Goal: Information Seeking & Learning: Learn about a topic

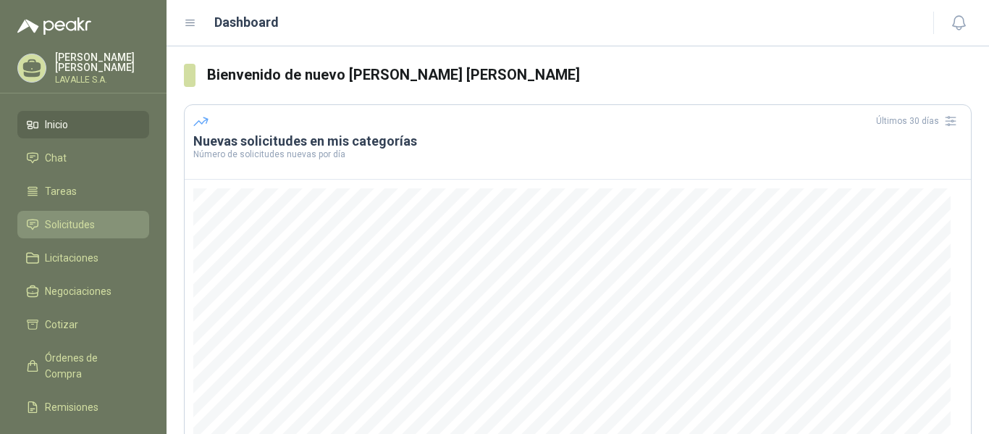
click at [68, 219] on span "Solicitudes" at bounding box center [70, 224] width 50 height 16
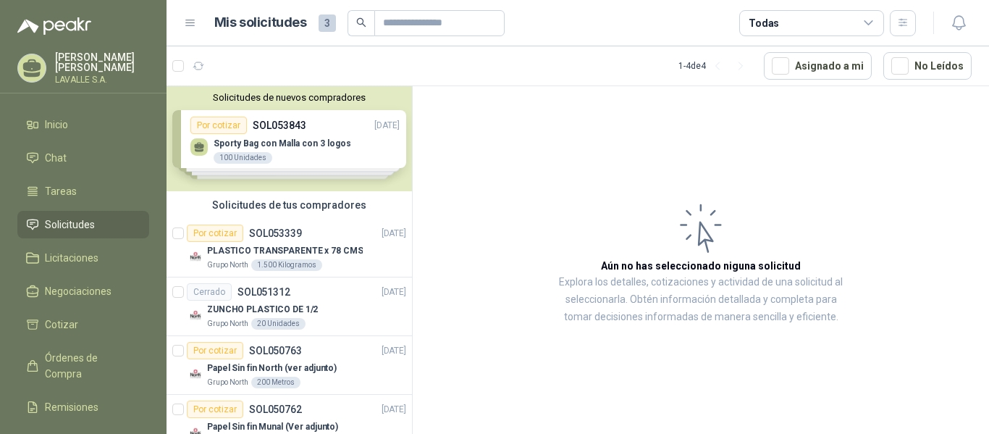
click at [363, 145] on div "Solicitudes de nuevos compradores Por cotizar SOL053843 [DATE] Sporty Bag con M…" at bounding box center [288, 138] width 245 height 105
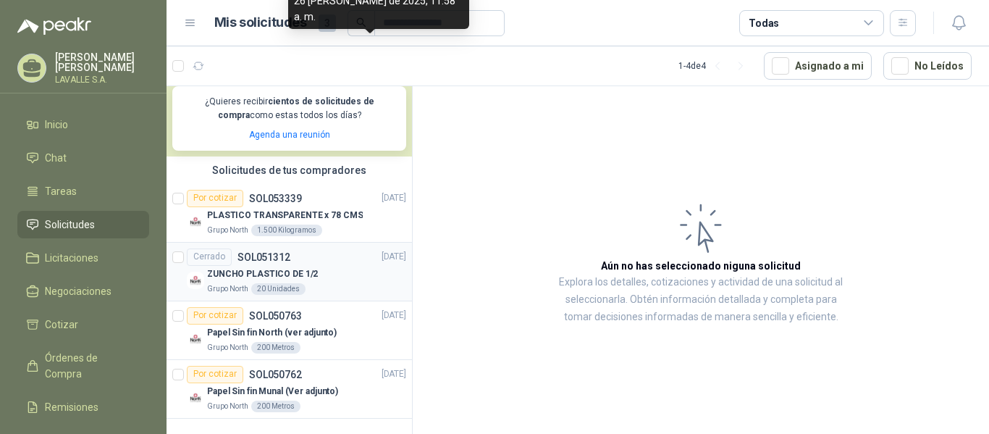
scroll to position [285, 0]
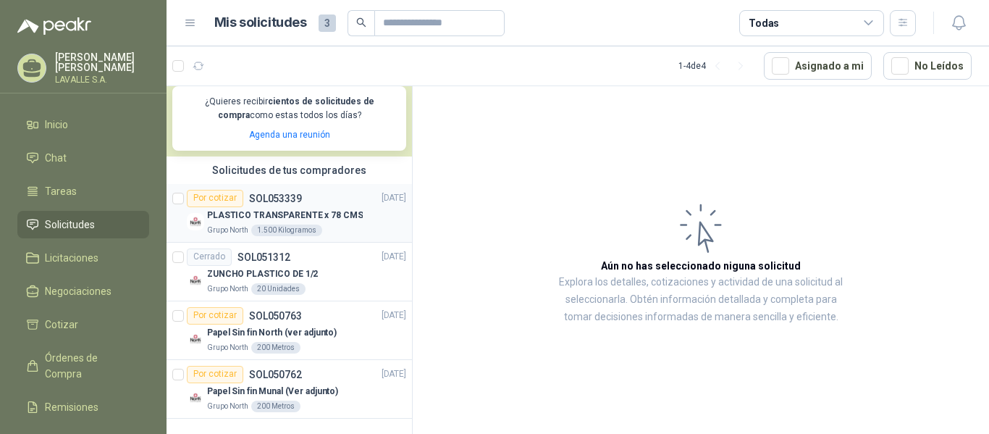
click at [294, 211] on p "PLASTICO TRANSPARENTE x 78 CMS" at bounding box center [285, 215] width 156 height 14
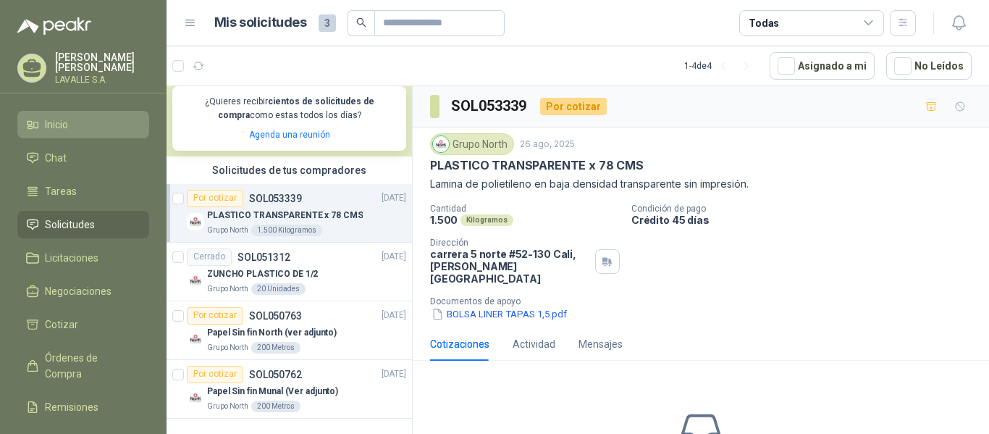
click at [72, 133] on link "Inicio" at bounding box center [83, 125] width 132 height 28
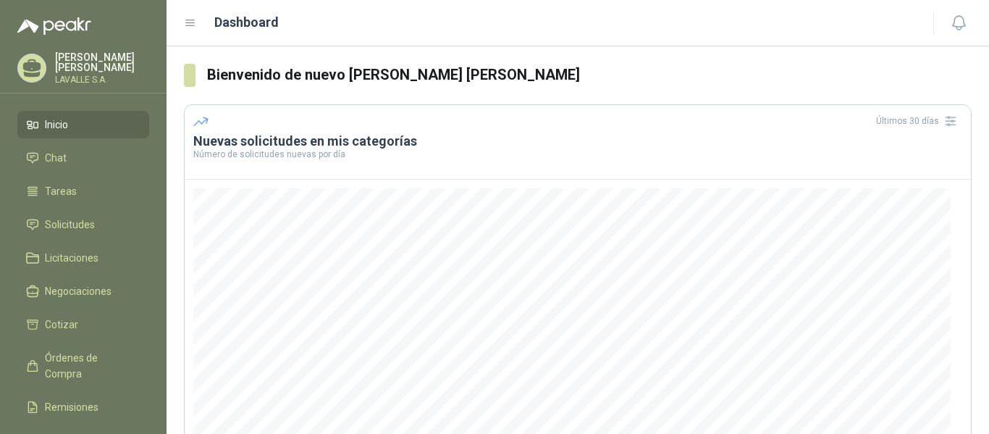
click at [98, 132] on link "Inicio" at bounding box center [83, 125] width 132 height 28
click at [52, 125] on span "Inicio" at bounding box center [56, 125] width 23 height 16
click at [84, 63] on p "[PERSON_NAME] [PERSON_NAME]" at bounding box center [102, 62] width 94 height 20
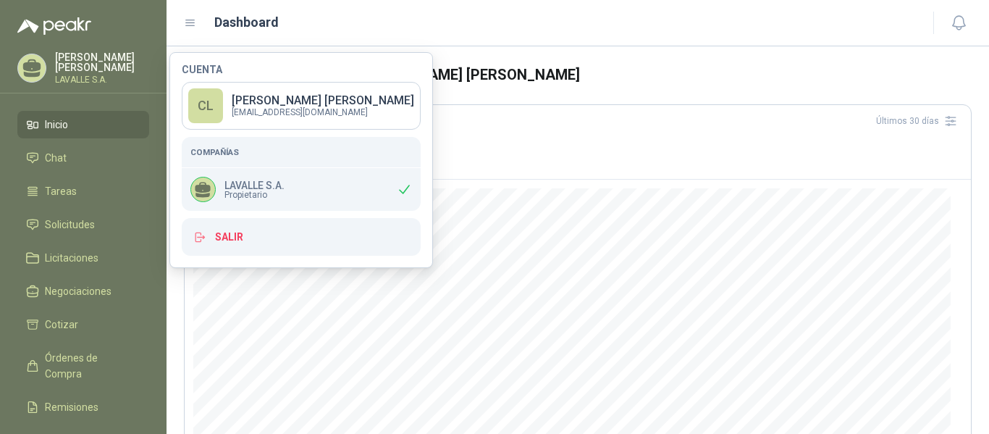
click at [76, 57] on p "[PERSON_NAME] [PERSON_NAME]" at bounding box center [102, 62] width 94 height 20
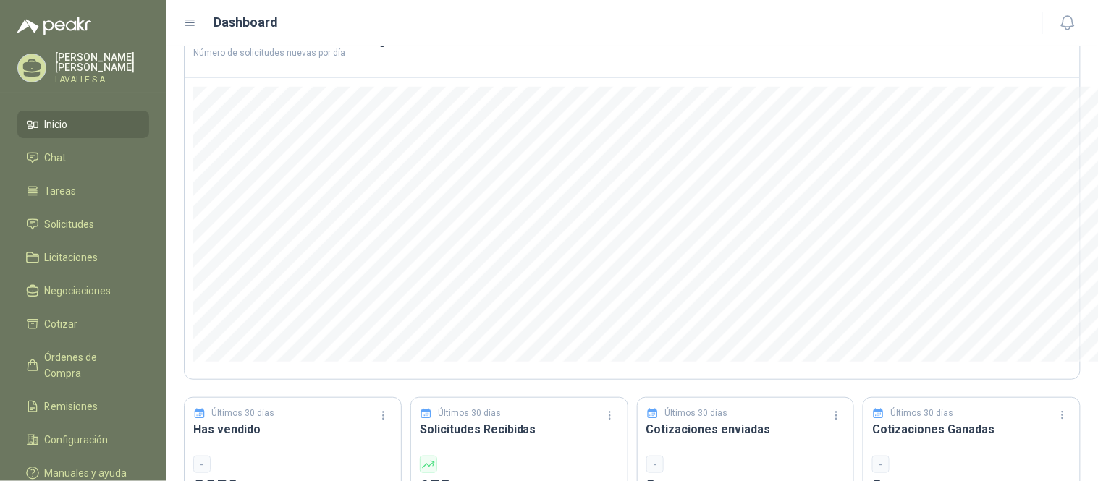
scroll to position [101, 0]
click at [113, 433] on link "Manuales y ayuda" at bounding box center [83, 474] width 132 height 28
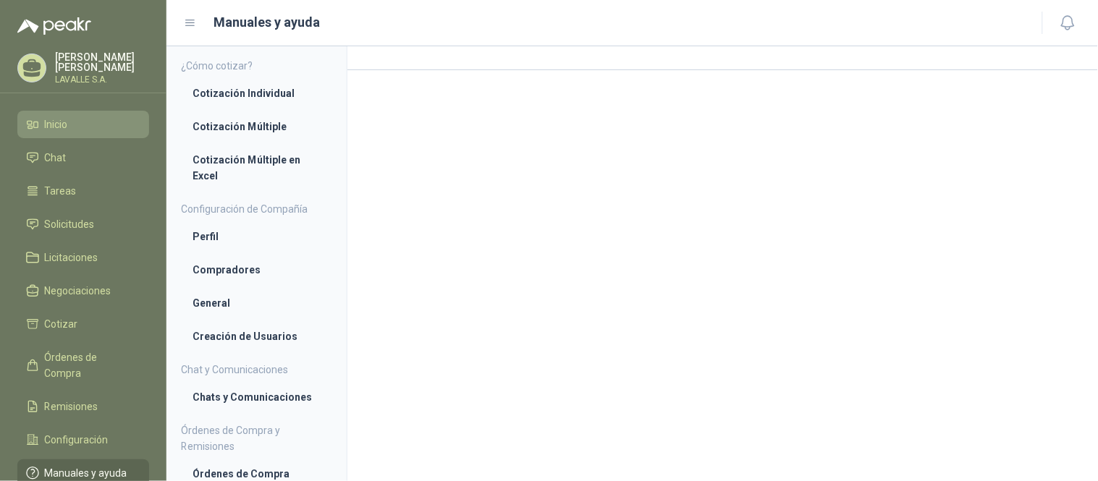
click at [66, 124] on span "Inicio" at bounding box center [56, 125] width 23 height 16
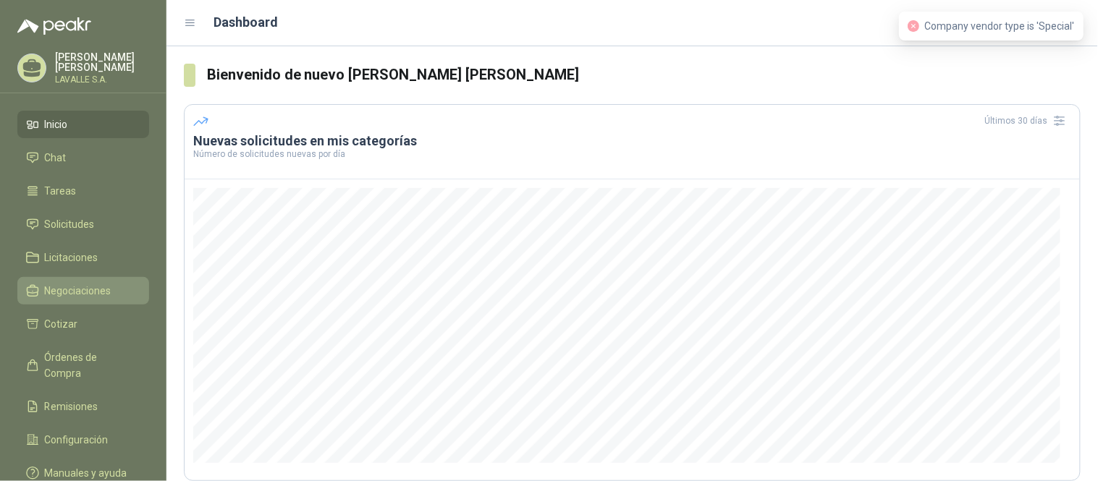
click at [66, 287] on span "Negociaciones" at bounding box center [78, 291] width 67 height 16
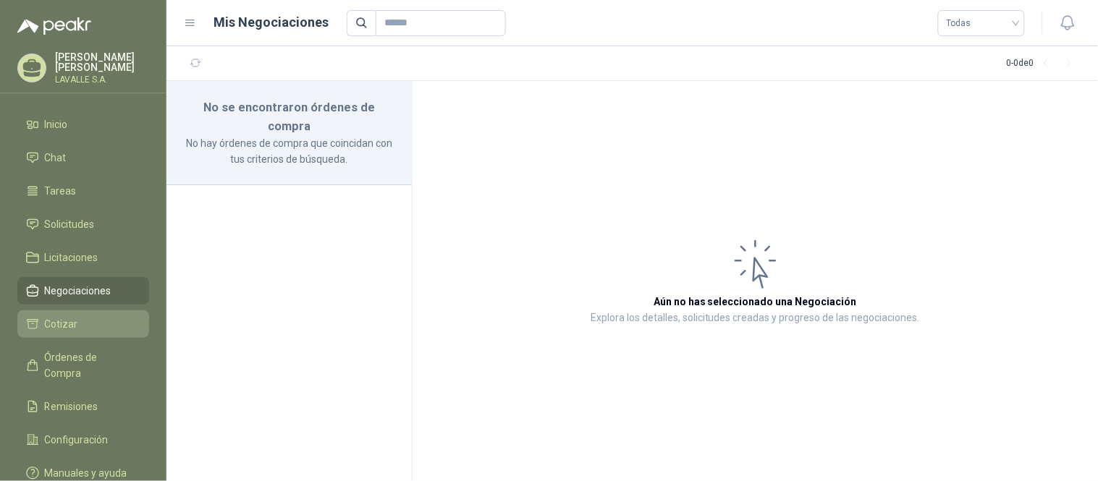
click at [45, 323] on span "Cotizar" at bounding box center [61, 324] width 33 height 16
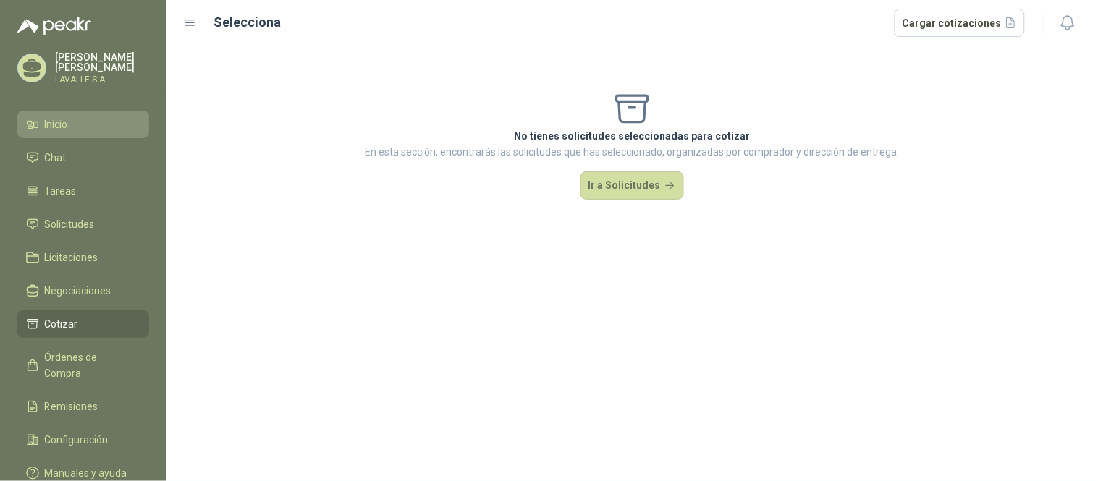
click at [77, 132] on link "Inicio" at bounding box center [83, 125] width 132 height 28
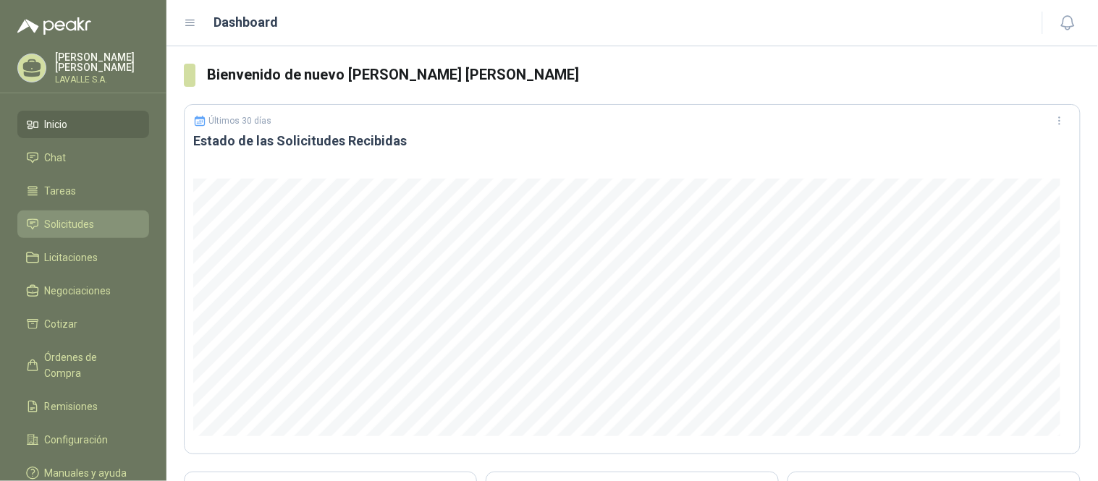
click at [77, 221] on span "Solicitudes" at bounding box center [70, 224] width 50 height 16
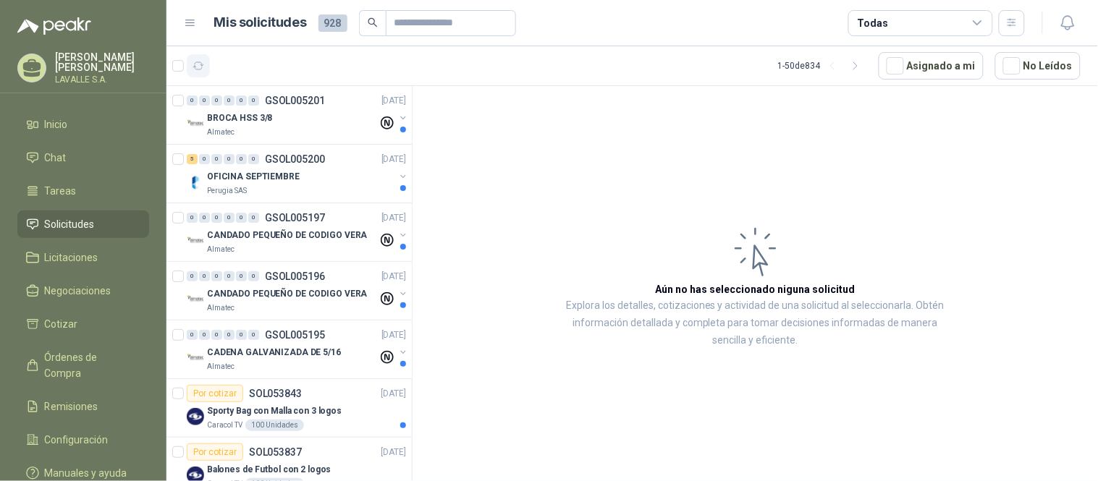
click at [203, 63] on icon "button" at bounding box center [199, 66] width 12 height 12
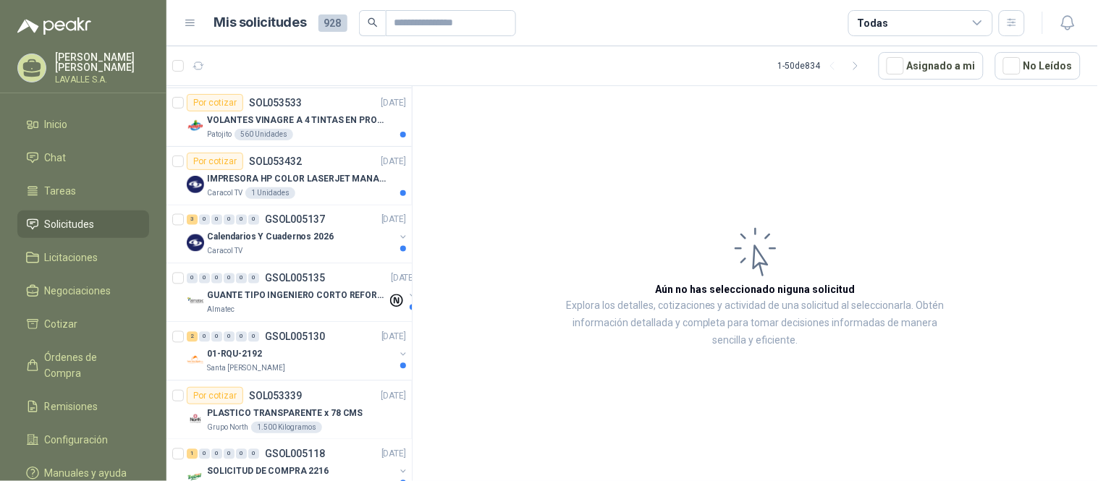
scroll to position [562, 0]
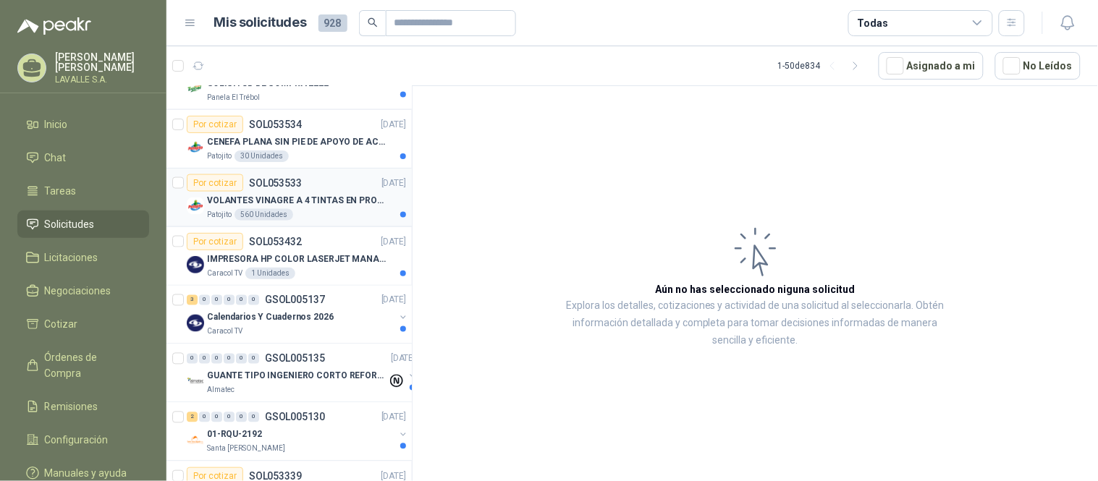
click at [316, 208] on div "VOLANTES VINAGRE A 4 TINTAS EN PROPALCOTE VER ARCHIVO ADJUNTO" at bounding box center [306, 200] width 199 height 17
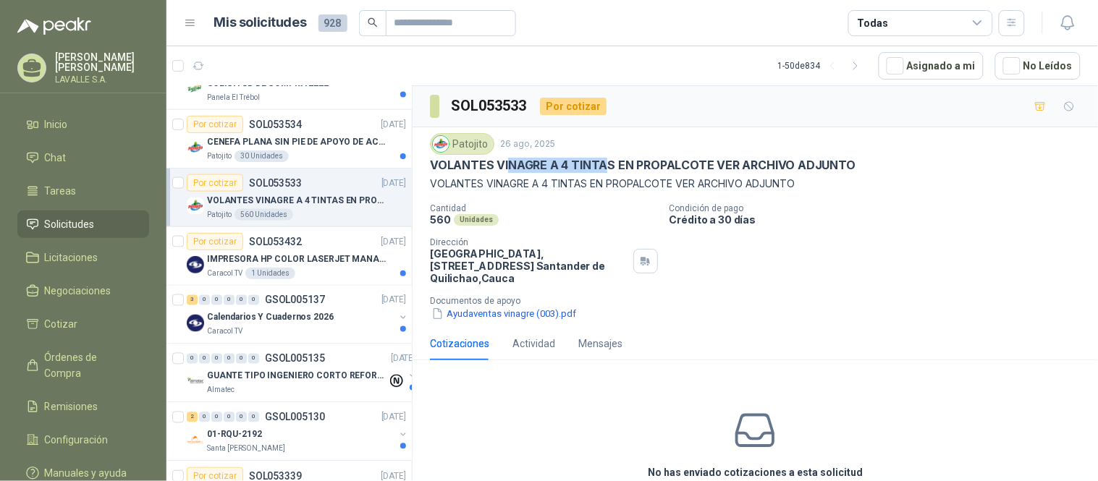
drag, startPoint x: 515, startPoint y: 170, endPoint x: 607, endPoint y: 164, distance: 92.1
click at [607, 164] on p "VOLANTES VINAGRE A 4 TINTAS EN PROPALCOTE VER ARCHIVO ADJUNTO" at bounding box center [643, 165] width 426 height 15
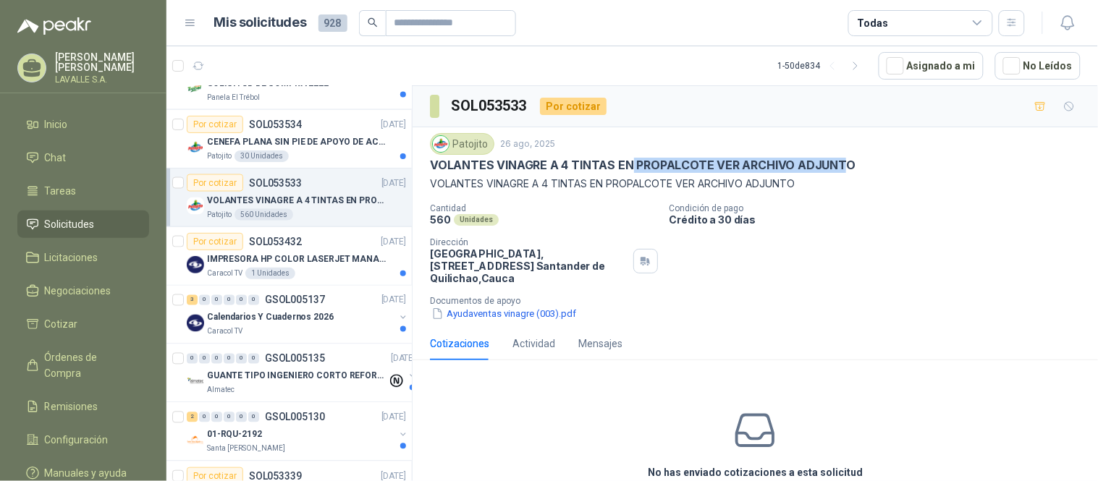
drag, startPoint x: 635, startPoint y: 164, endPoint x: 840, endPoint y: 164, distance: 205.6
click at [840, 164] on p "VOLANTES VINAGRE A 4 TINTAS EN PROPALCOTE VER ARCHIVO ADJUNTO" at bounding box center [643, 165] width 426 height 15
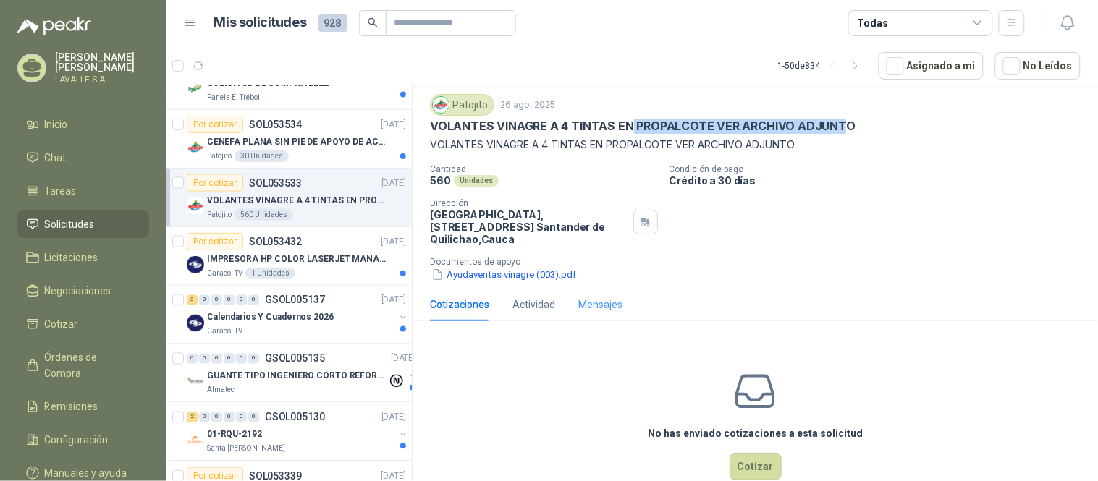
scroll to position [69, 0]
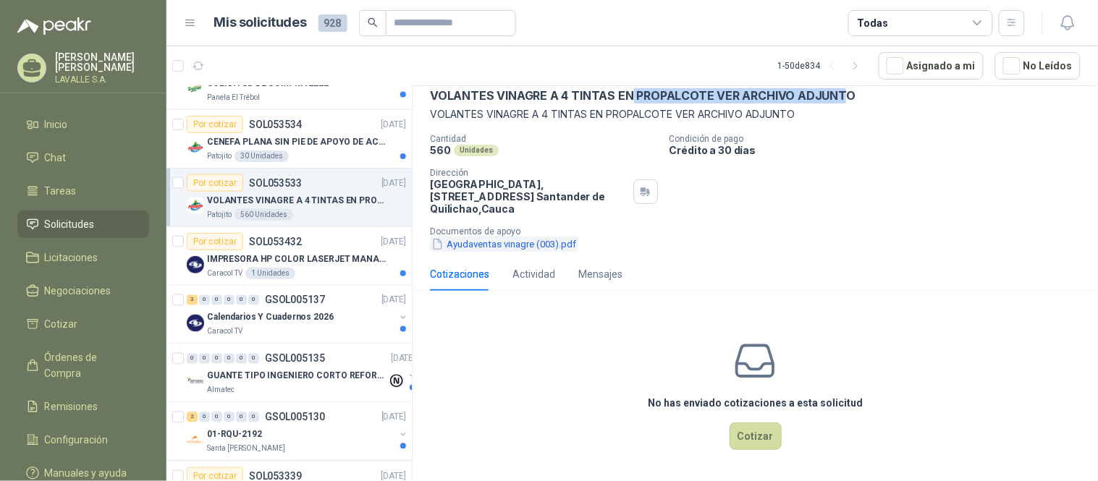
click at [528, 244] on button "Ayudaventas vinagre (003).pdf" at bounding box center [504, 244] width 148 height 15
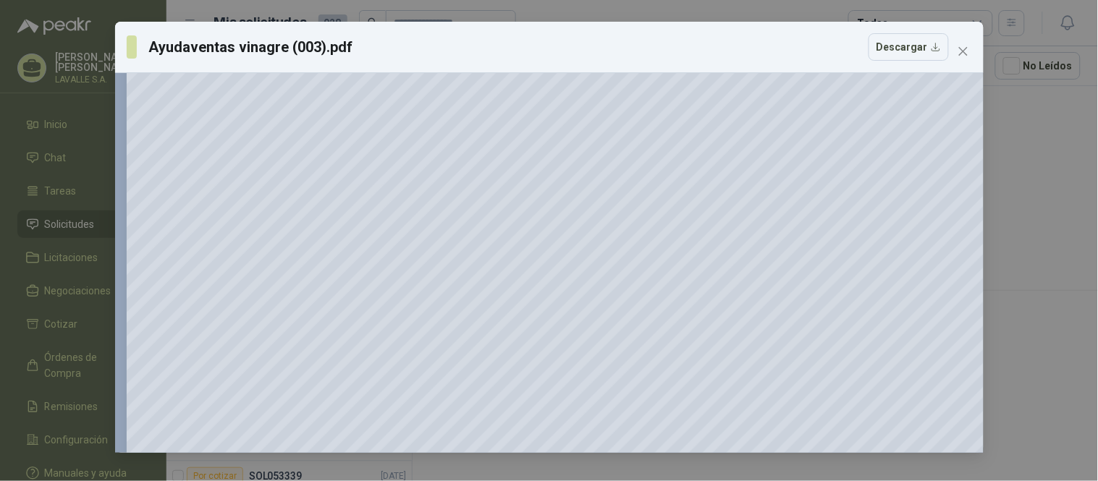
scroll to position [949, 0]
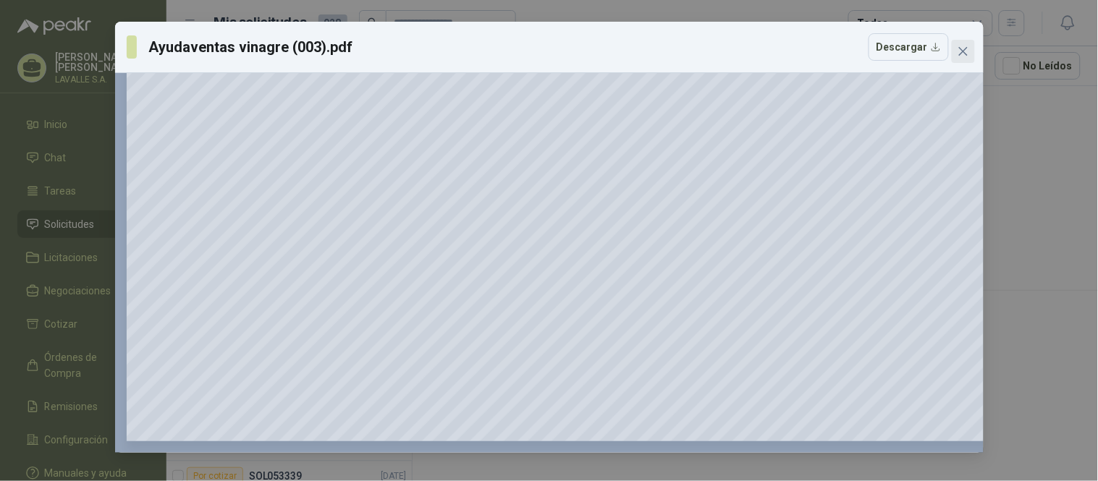
click at [970, 54] on span "Close" at bounding box center [963, 52] width 23 height 12
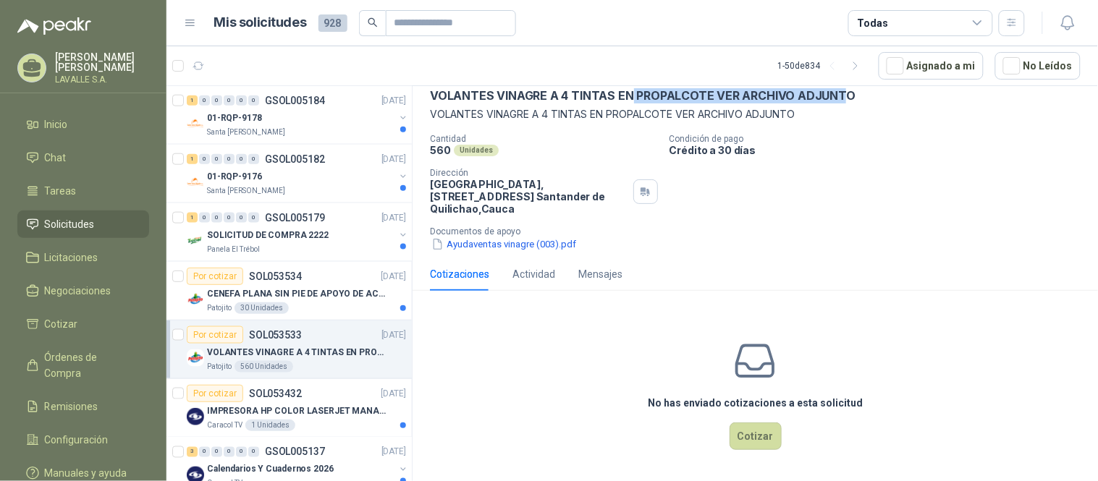
scroll to position [402, 0]
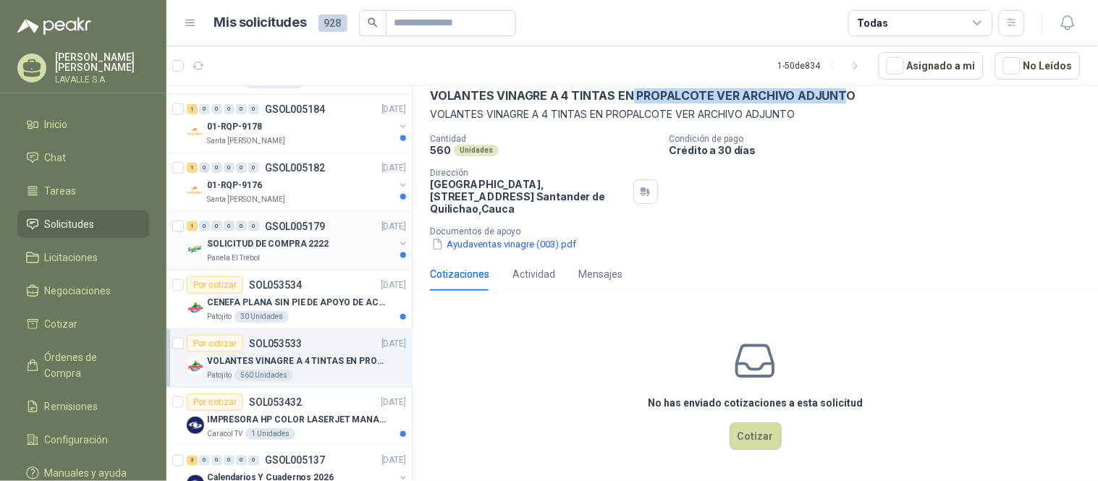
click at [306, 247] on p "SOLICITUD DE COMPRA 2222" at bounding box center [268, 244] width 122 height 14
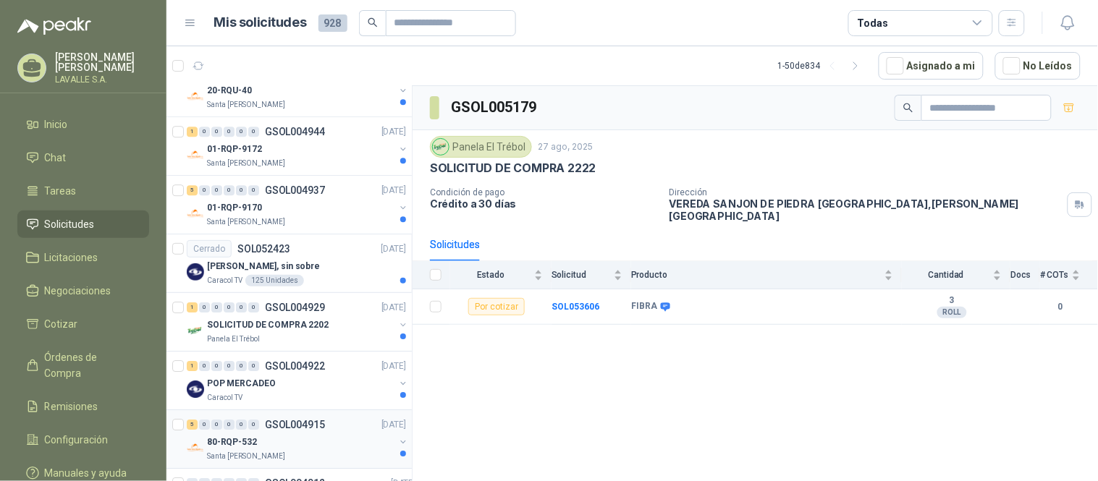
scroll to position [2403, 0]
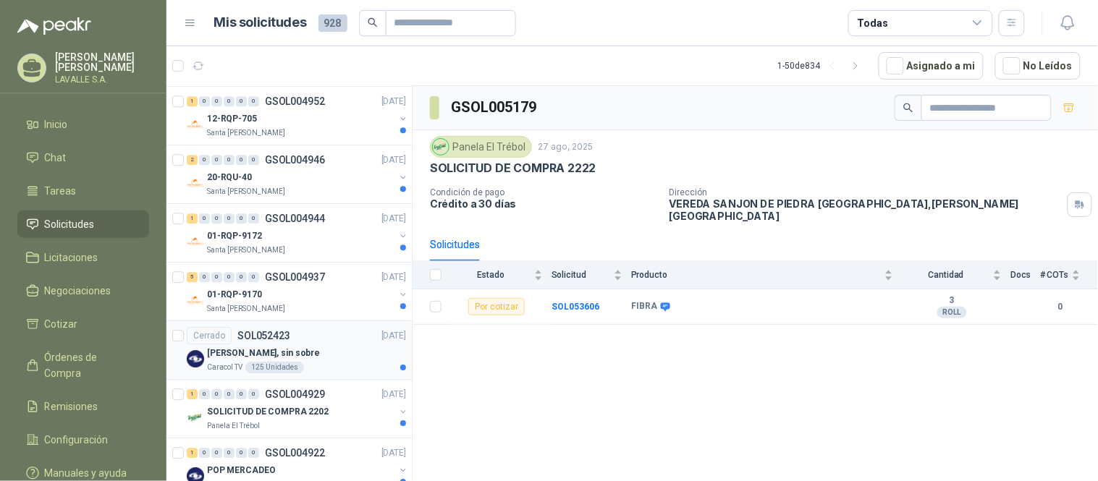
click at [270, 358] on p "[PERSON_NAME], sin sobre" at bounding box center [263, 354] width 113 height 14
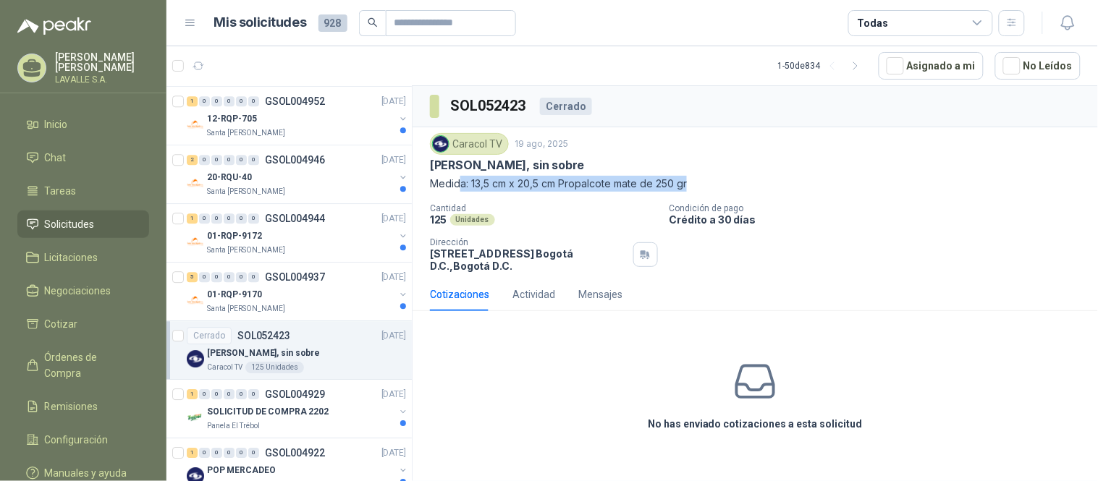
drag, startPoint x: 458, startPoint y: 185, endPoint x: 699, endPoint y: 185, distance: 241.0
click at [699, 185] on p "Medida: 13,5 cm x 20,5 cm Propalcote mate de 250 gr" at bounding box center [755, 184] width 651 height 16
click at [544, 415] on div "No has enviado cotizaciones a esta solicitud" at bounding box center [755, 395] width 685 height 145
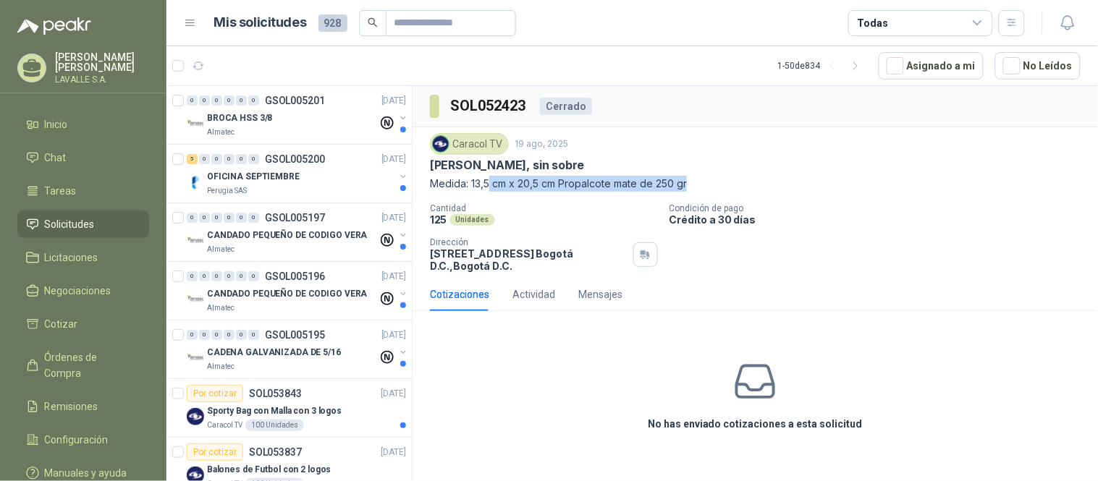
drag, startPoint x: 490, startPoint y: 180, endPoint x: 779, endPoint y: 179, distance: 288.8
click at [779, 179] on p "Medida: 13,5 cm x 20,5 cm Propalcote mate de 250 gr" at bounding box center [755, 184] width 651 height 16
click at [49, 226] on span "Solicitudes" at bounding box center [70, 224] width 50 height 16
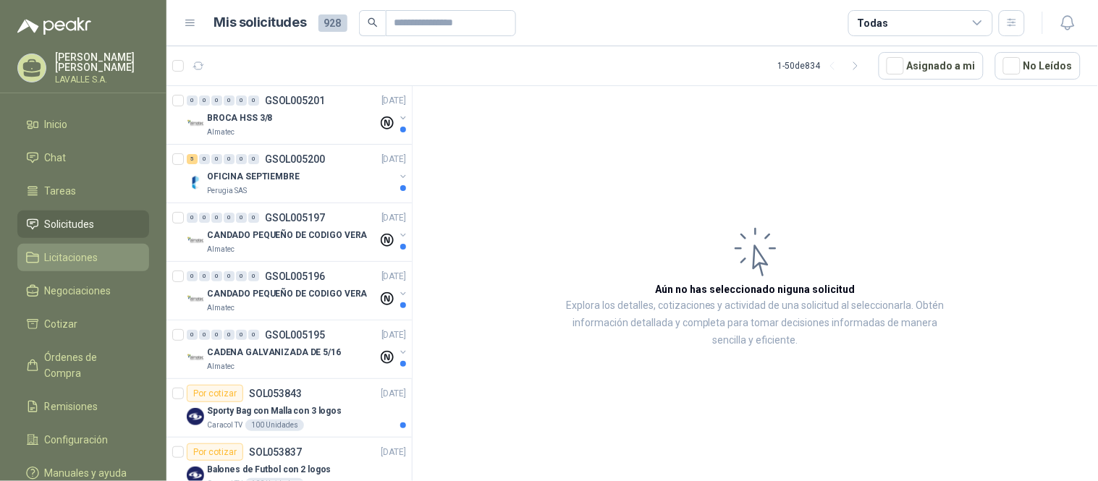
click at [61, 248] on link "Licitaciones" at bounding box center [83, 258] width 132 height 28
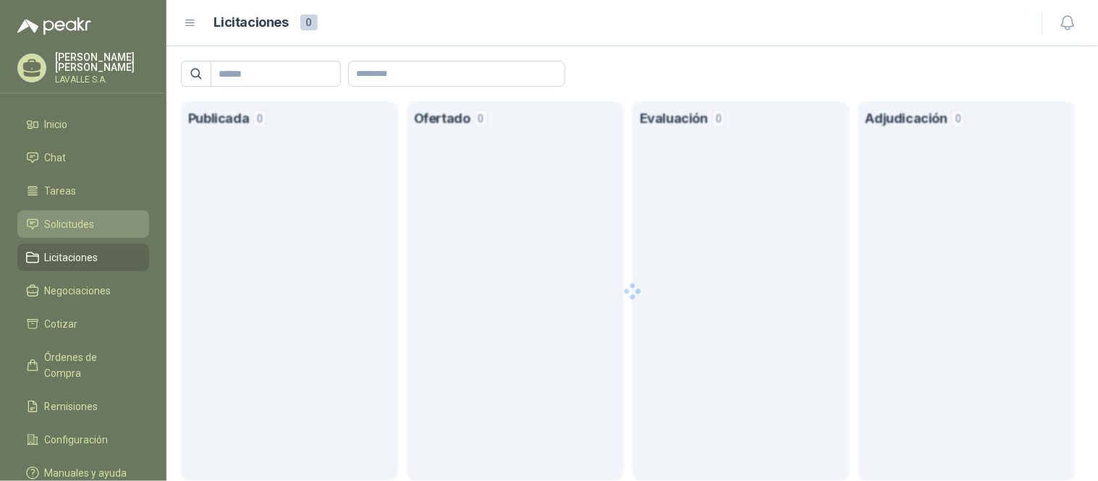
click at [67, 219] on span "Solicitudes" at bounding box center [70, 224] width 50 height 16
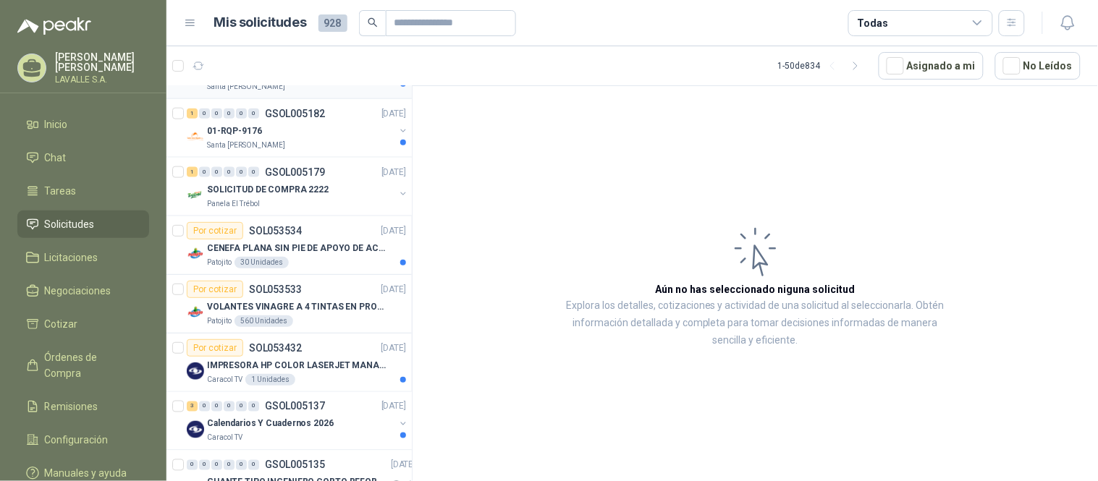
scroll to position [482, 0]
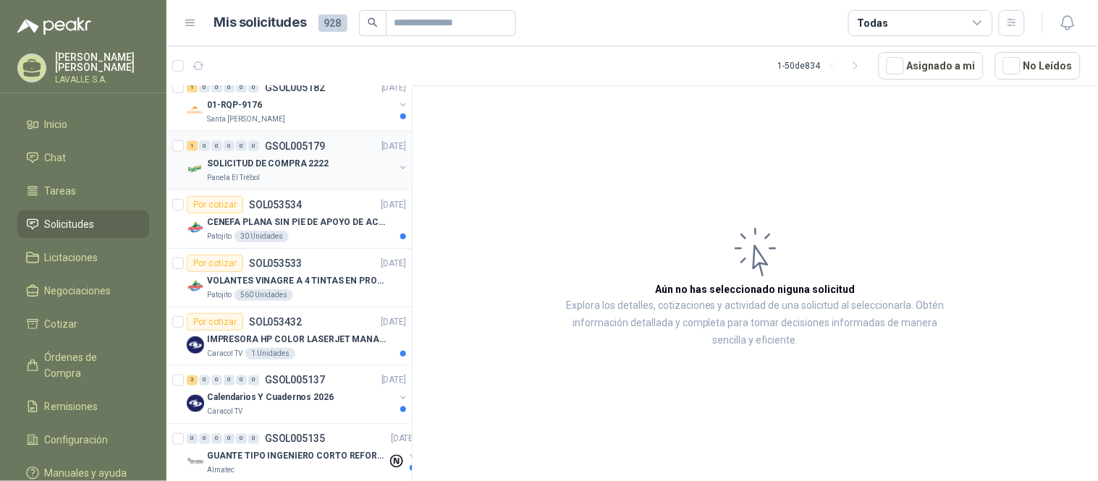
click at [295, 175] on div "Panela El Trébol" at bounding box center [300, 178] width 187 height 12
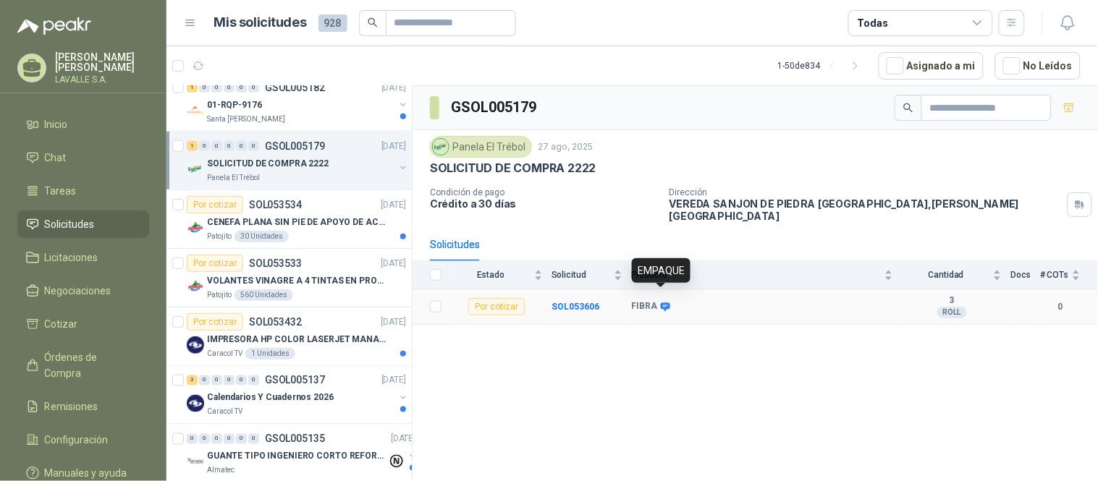
click at [667, 303] on icon at bounding box center [665, 307] width 9 height 9
click at [347, 220] on p "CENEFA PLANA SIN PIE DE APOYO DE ACUERDO A LA IMAGEN ADJUNTA" at bounding box center [297, 223] width 180 height 14
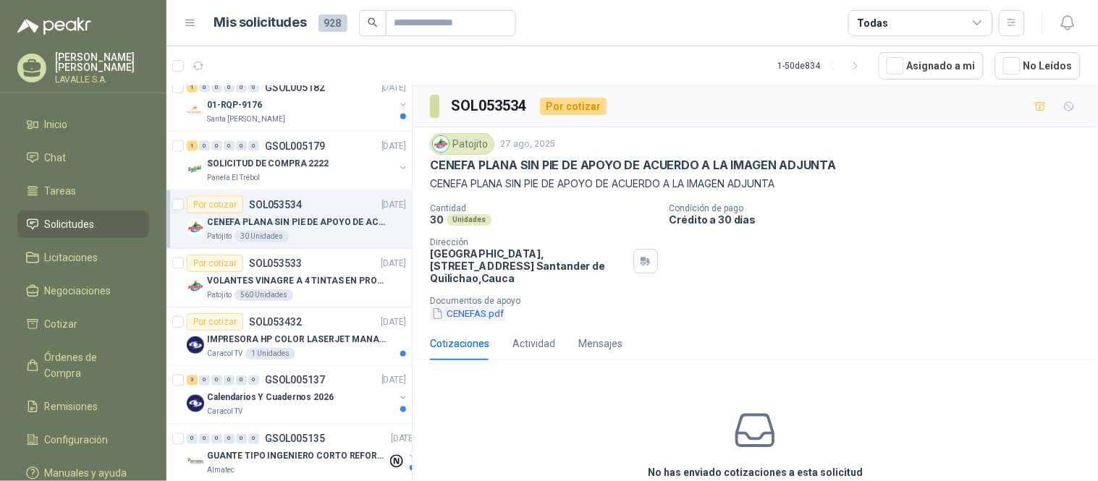
click at [468, 316] on button "CENEFAS.pdf" at bounding box center [467, 313] width 75 height 15
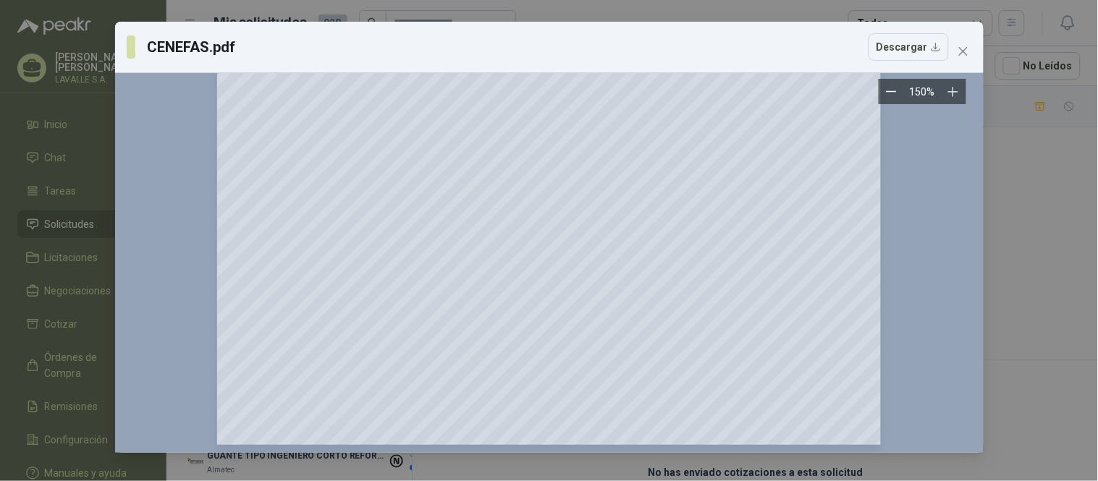
scroll to position [502, 0]
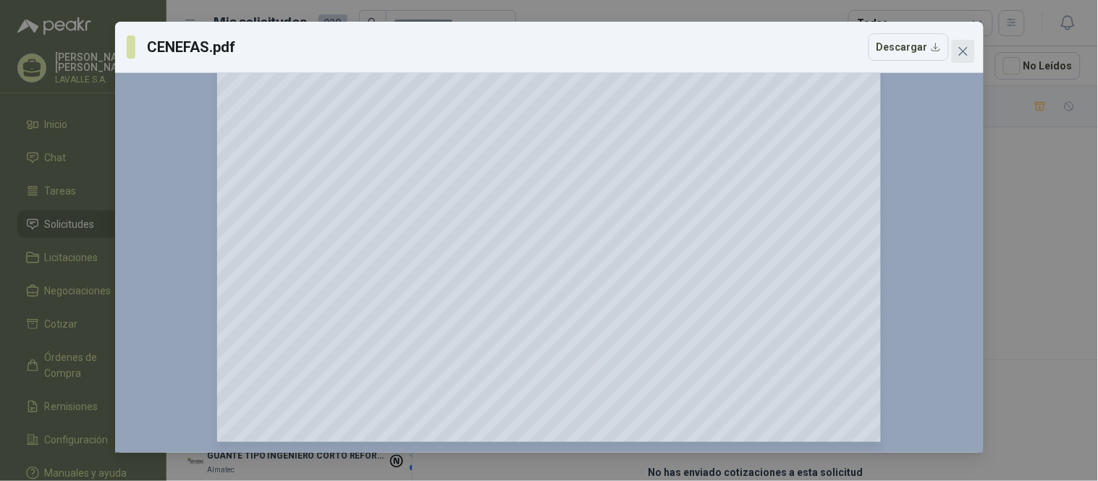
click at [971, 47] on span "Close" at bounding box center [963, 52] width 23 height 12
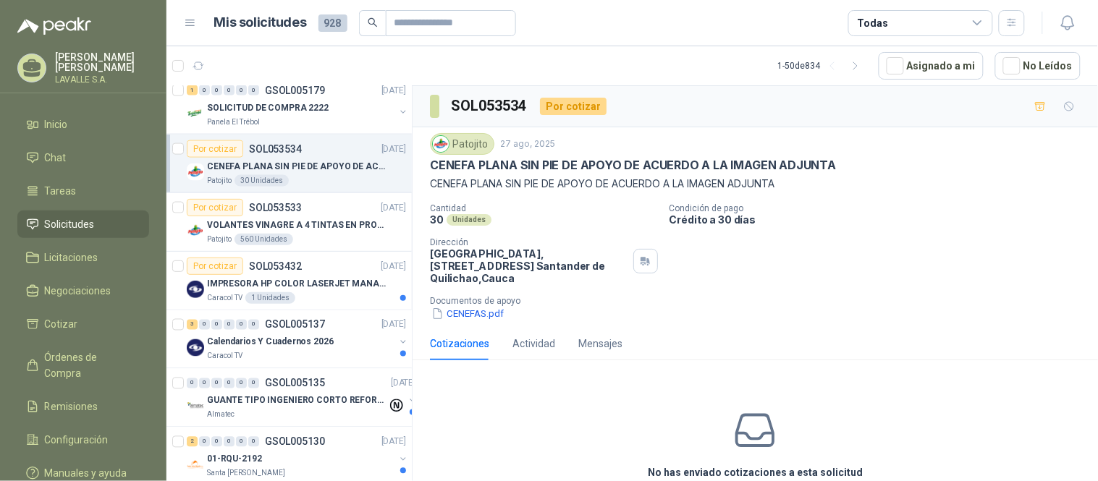
scroll to position [562, 0]
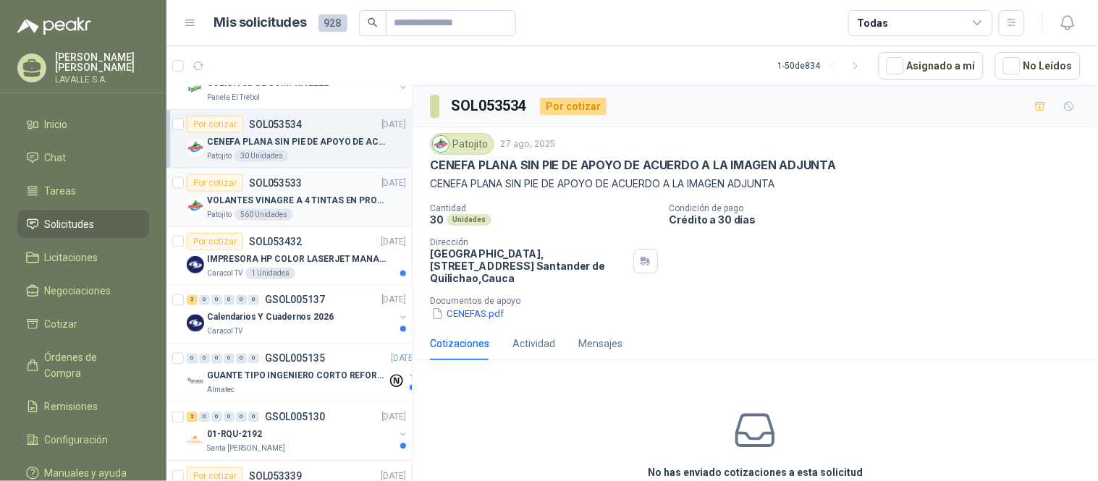
click at [314, 198] on p "VOLANTES VINAGRE A 4 TINTAS EN PROPALCOTE VER ARCHIVO ADJUNTO" at bounding box center [297, 201] width 180 height 14
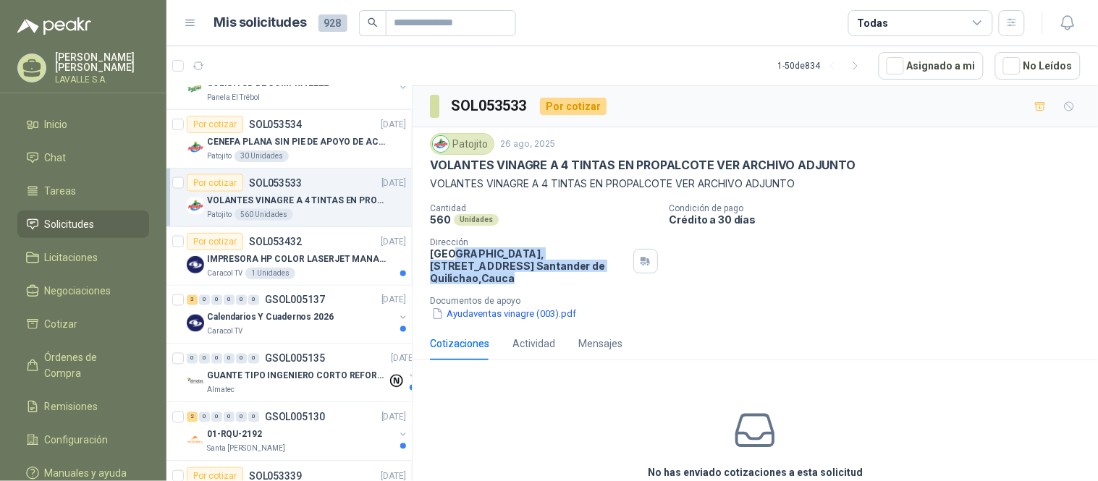
drag, startPoint x: 455, startPoint y: 261, endPoint x: 579, endPoint y: 276, distance: 125.3
click at [579, 276] on p "[GEOGRAPHIC_DATA], [STREET_ADDRESS]" at bounding box center [529, 266] width 198 height 37
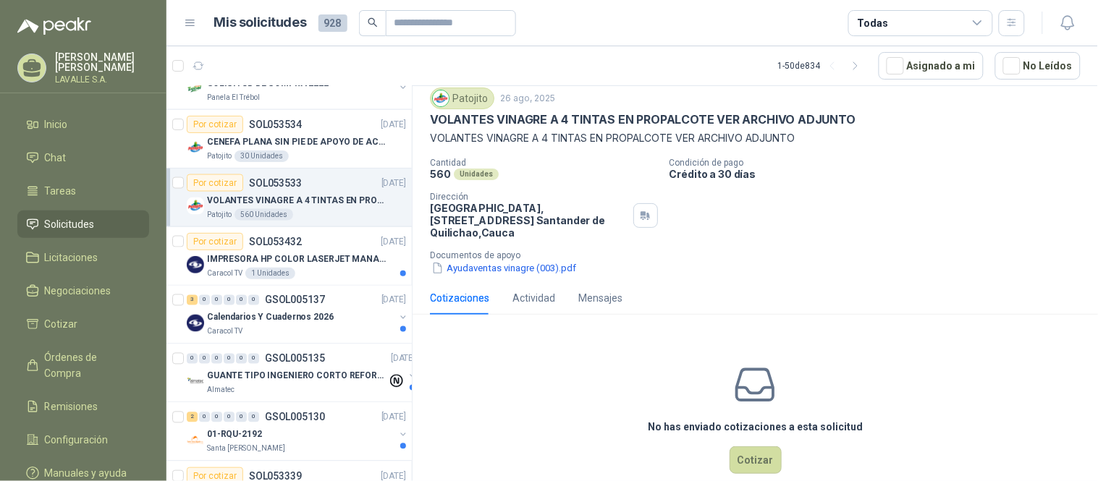
scroll to position [69, 0]
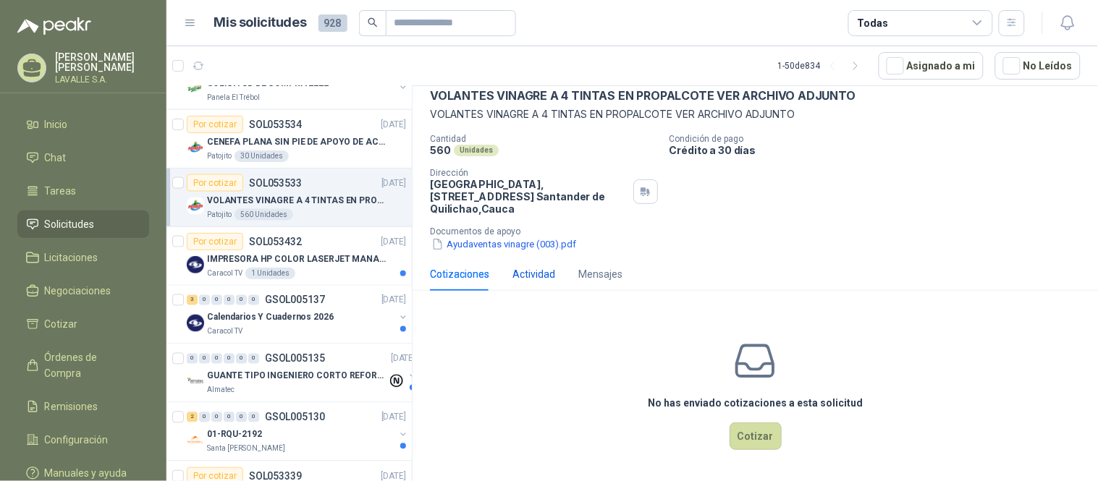
click at [536, 276] on div "Actividad" at bounding box center [533, 274] width 43 height 16
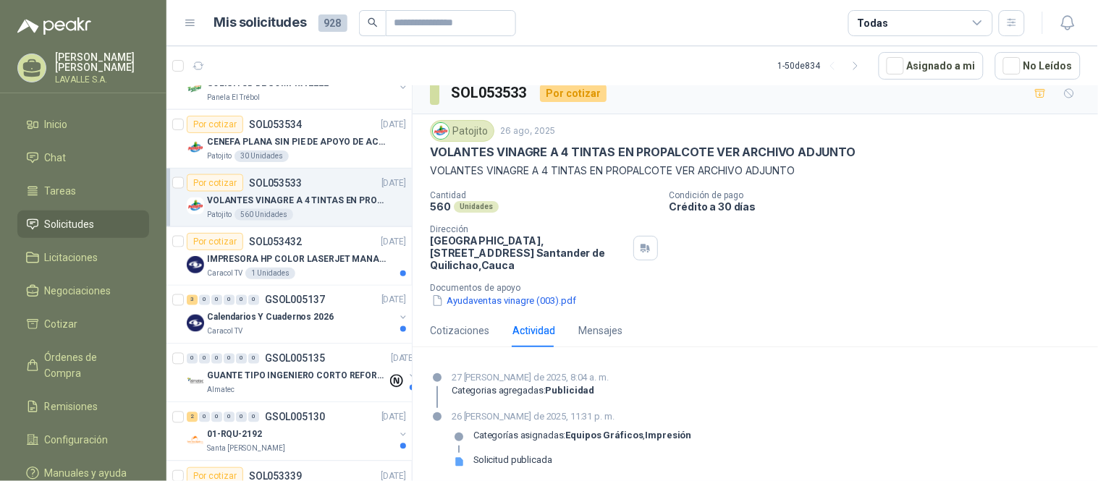
scroll to position [17, 0]
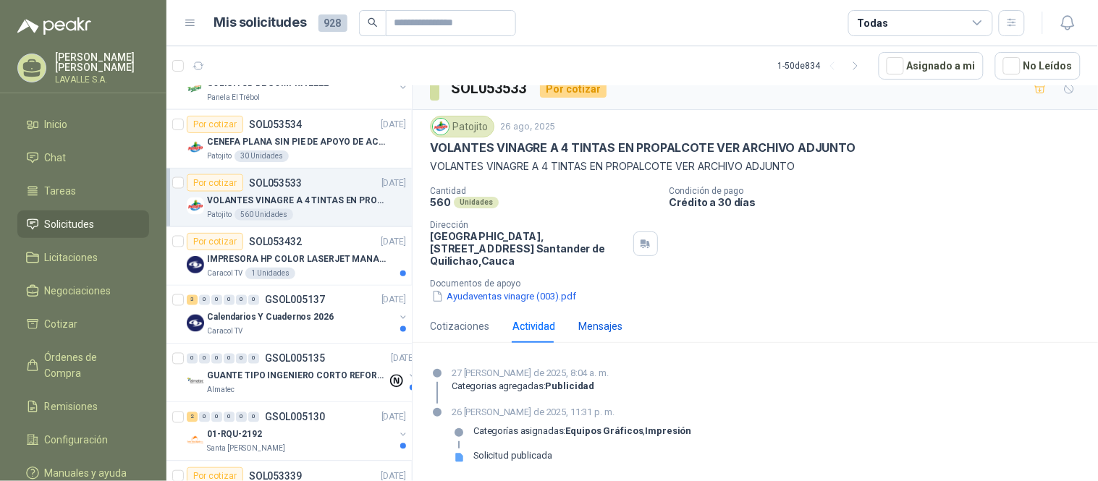
click at [591, 323] on div "Mensajes" at bounding box center [600, 326] width 44 height 16
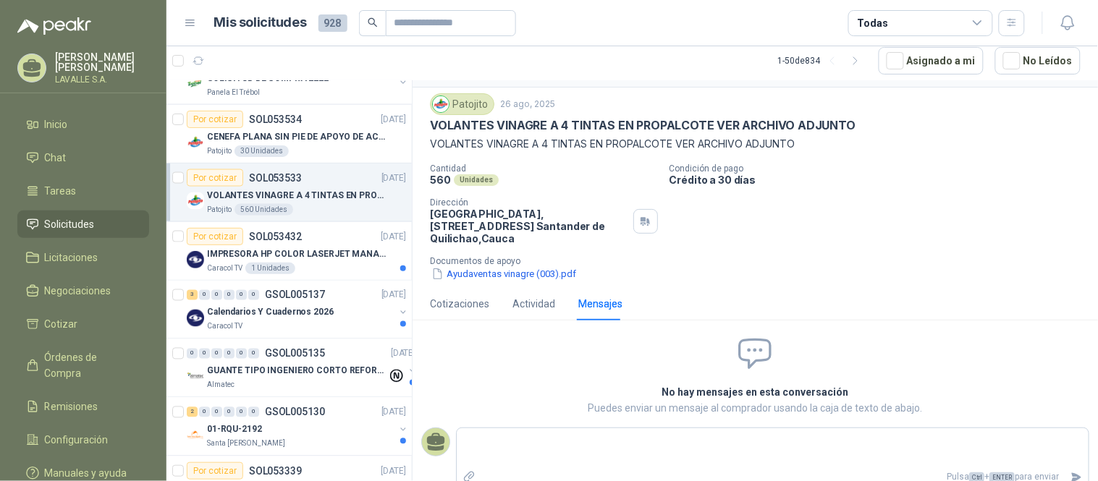
scroll to position [52, 0]
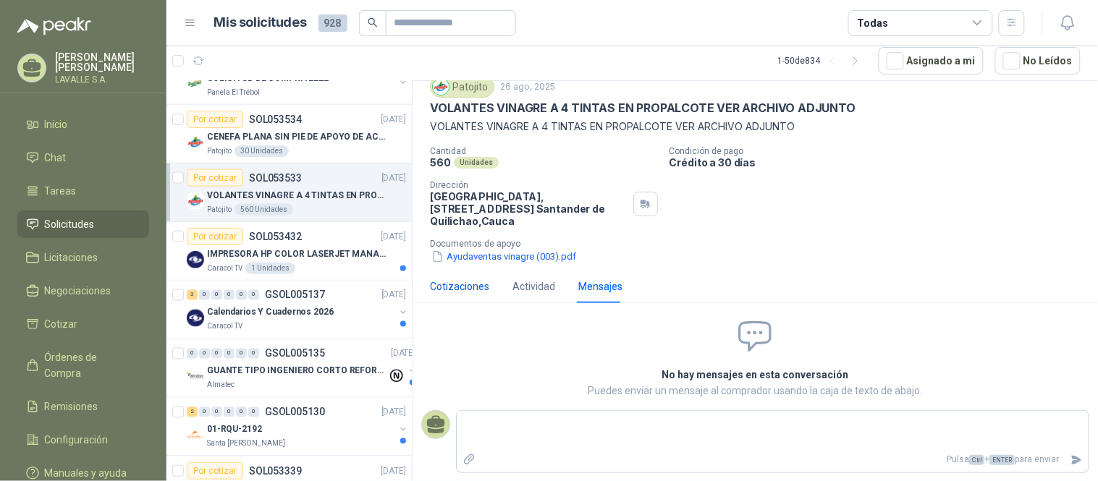
click at [481, 282] on div "Cotizaciones" at bounding box center [459, 287] width 59 height 16
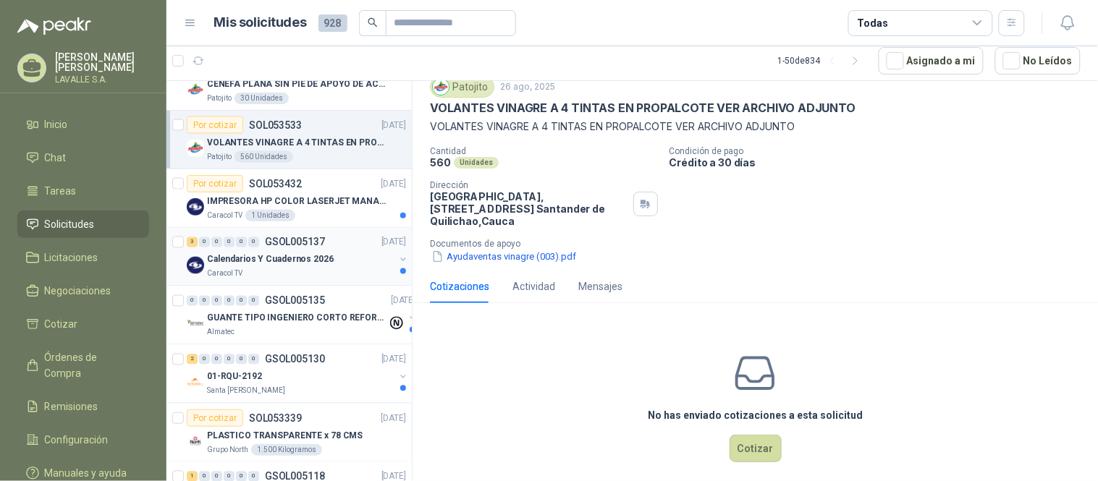
scroll to position [643, 0]
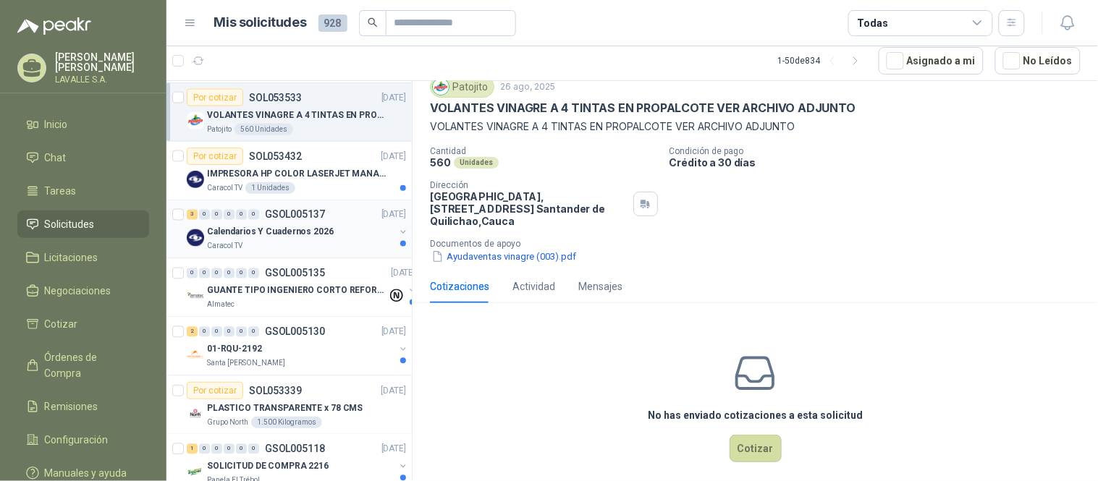
click at [263, 226] on p "Calendarios Y Cuadernos 2026" at bounding box center [270, 233] width 127 height 14
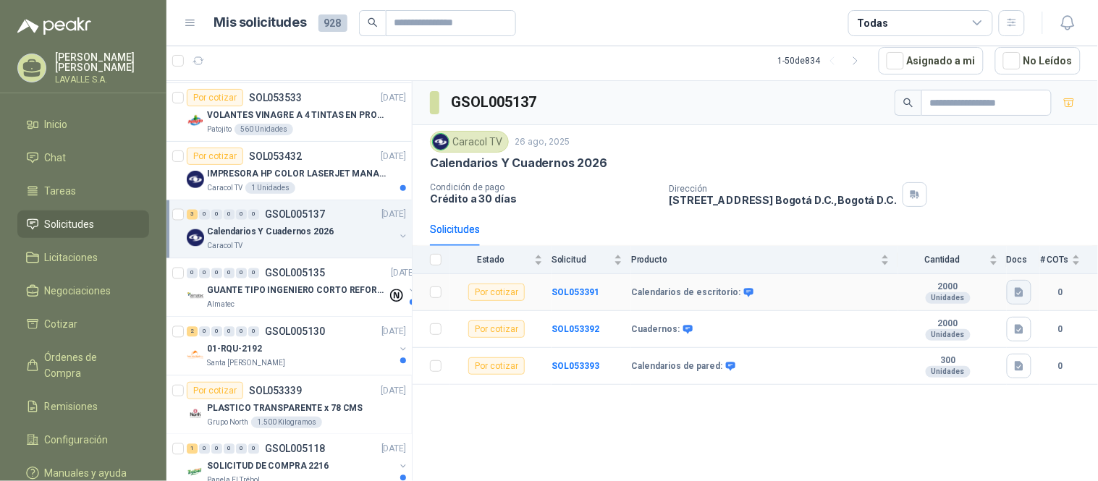
click at [988, 290] on icon "button" at bounding box center [1019, 292] width 9 height 9
click at [934, 268] on button "ESPECIFICACIONES IMPRESOS.docx" at bounding box center [935, 260] width 174 height 15
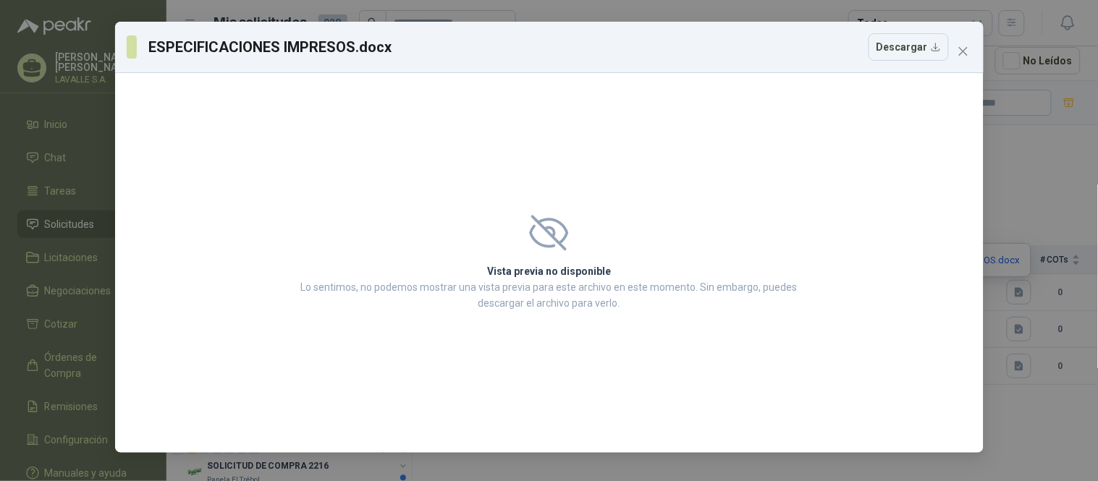
drag, startPoint x: 971, startPoint y: 54, endPoint x: 977, endPoint y: 62, distance: 10.3
click at [971, 54] on span "Close" at bounding box center [963, 52] width 23 height 12
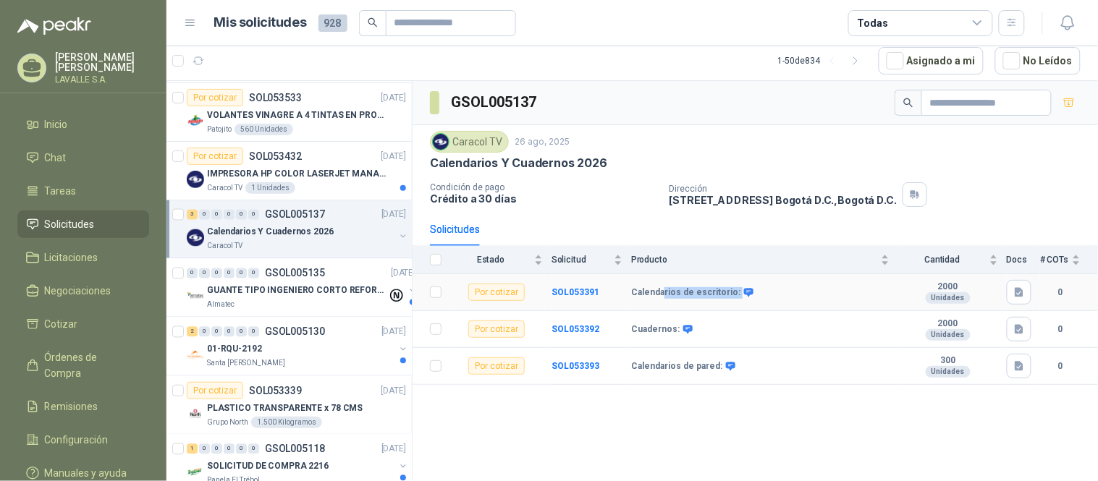
drag, startPoint x: 661, startPoint y: 295, endPoint x: 801, endPoint y: 300, distance: 140.5
click at [770, 300] on td "Calendarios de escritorio:" at bounding box center [764, 292] width 267 height 37
click at [988, 334] on button "button" at bounding box center [1019, 329] width 25 height 25
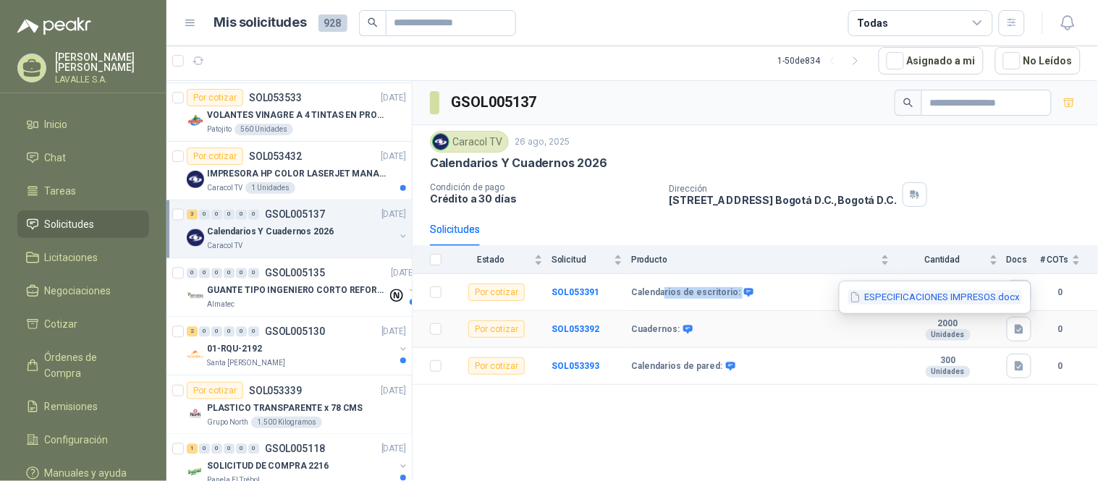
click at [948, 305] on button "ESPECIFICACIONES IMPRESOS.docx" at bounding box center [935, 297] width 174 height 15
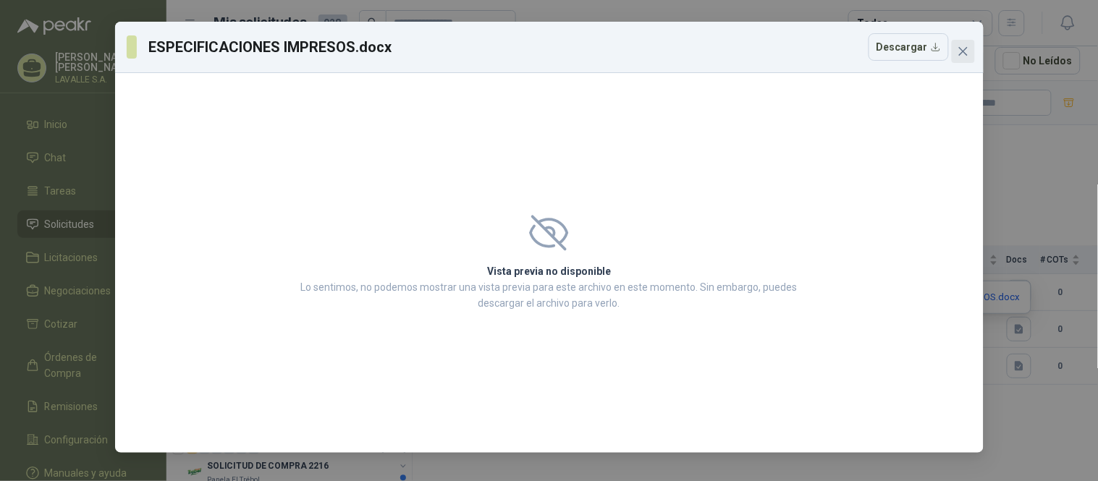
click at [974, 54] on span "Close" at bounding box center [963, 52] width 23 height 12
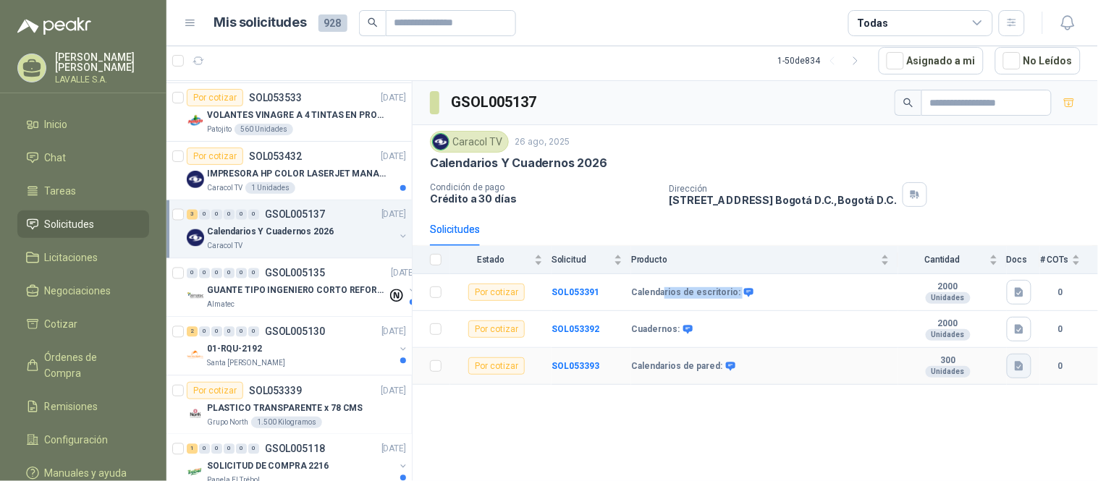
click at [988, 364] on icon "button" at bounding box center [1019, 366] width 9 height 9
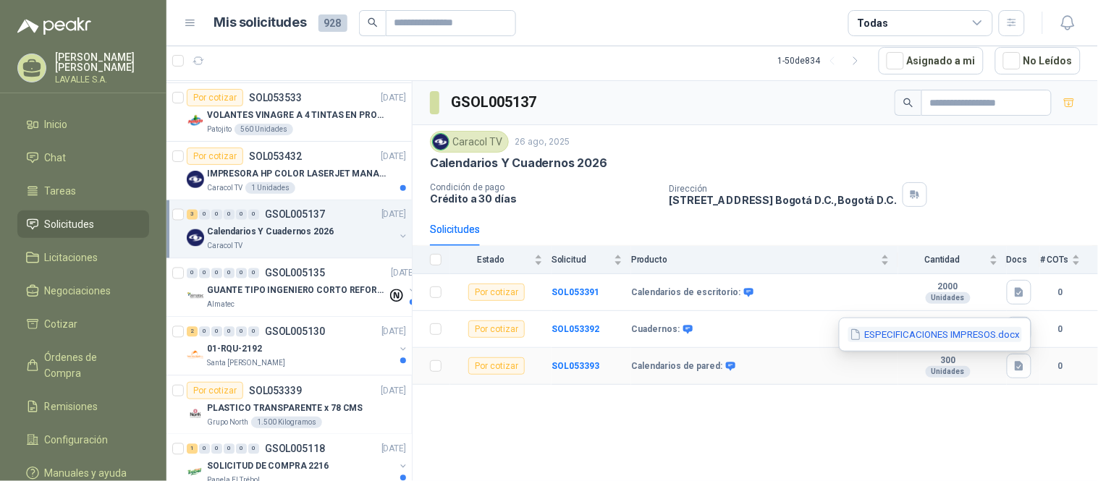
click at [978, 337] on button "ESPECIFICACIONES IMPRESOS.docx" at bounding box center [935, 334] width 174 height 15
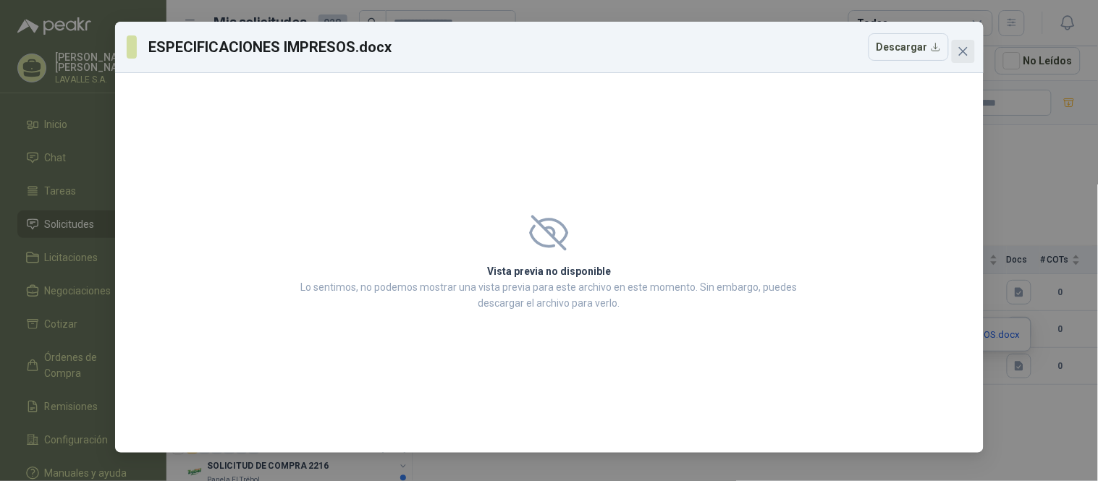
click at [960, 52] on icon "close" at bounding box center [964, 52] width 12 height 12
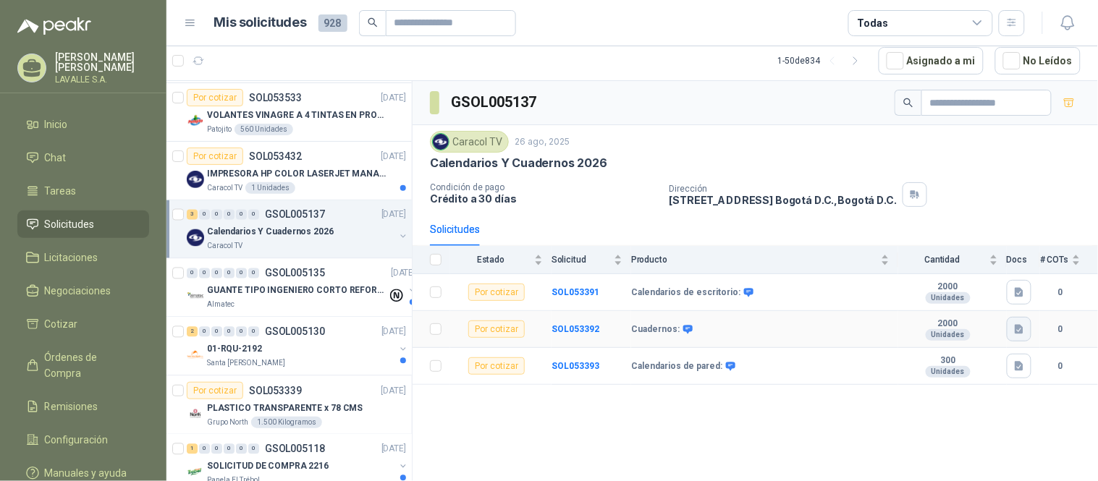
click at [988, 335] on icon "button" at bounding box center [1019, 330] width 12 height 12
click at [942, 302] on button "ESPECIFICACIONES IMPRESOS.docx" at bounding box center [935, 297] width 174 height 15
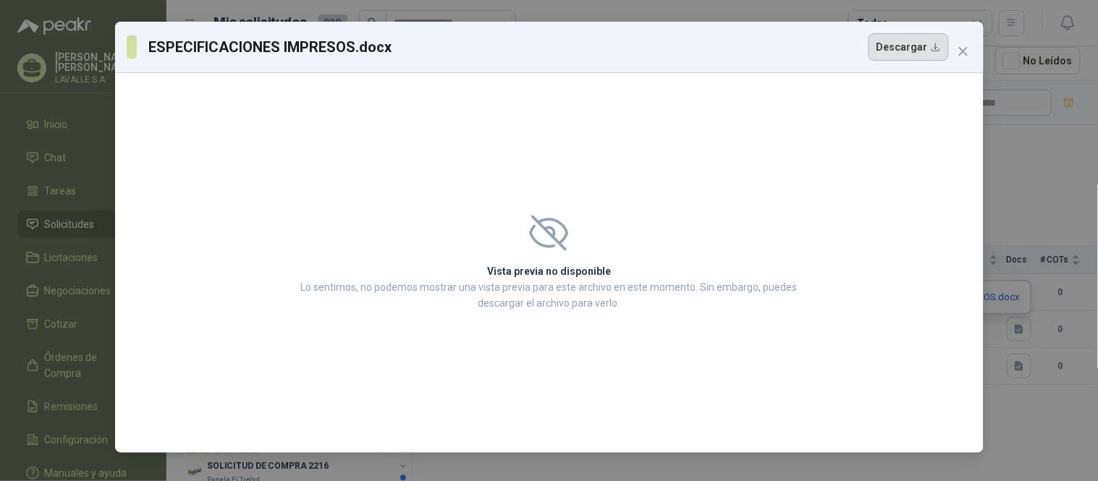
click at [908, 51] on button "Descargar" at bounding box center [909, 47] width 80 height 28
click at [959, 54] on icon "close" at bounding box center [962, 51] width 9 height 9
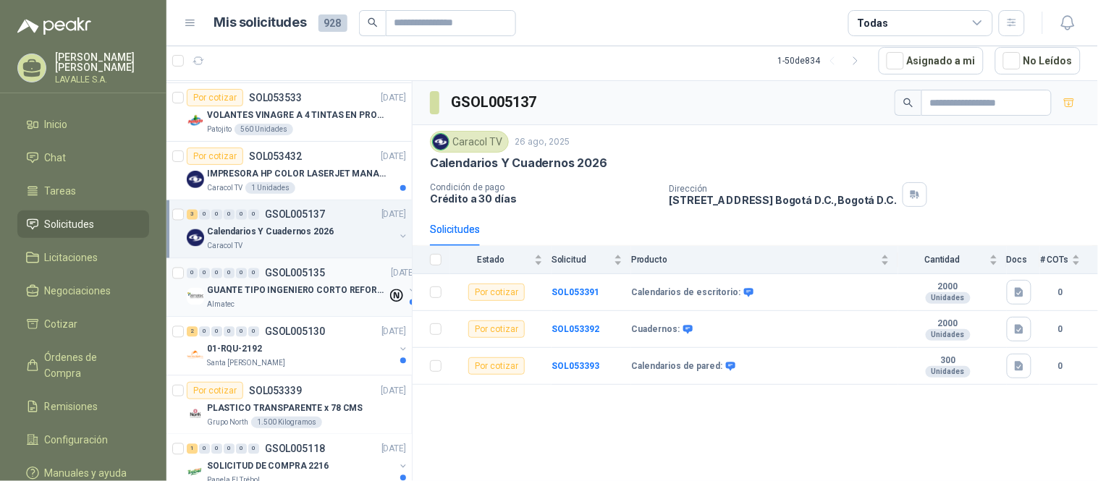
click at [256, 288] on p "GUANTE TIPO INGENIERO CORTO REFORZADO" at bounding box center [297, 291] width 180 height 14
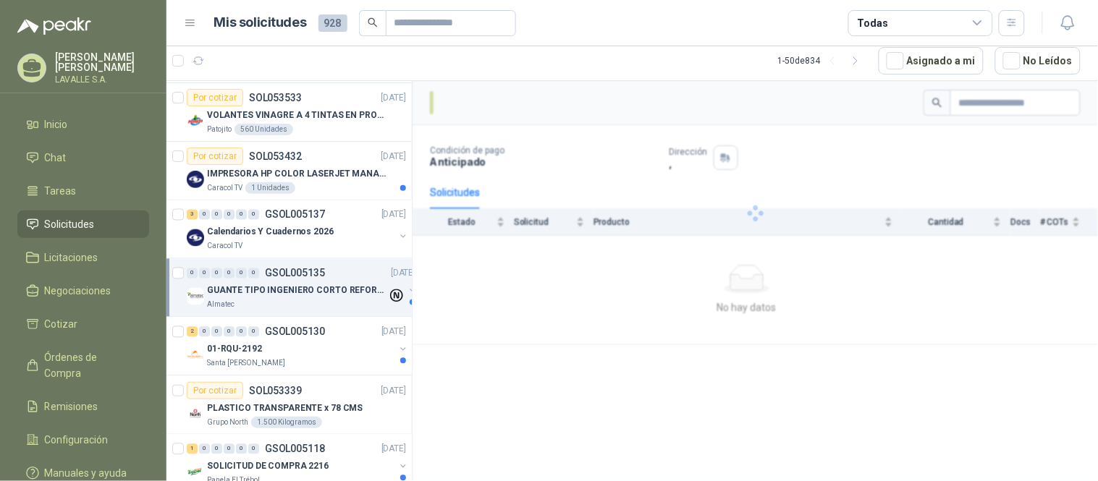
scroll to position [724, 0]
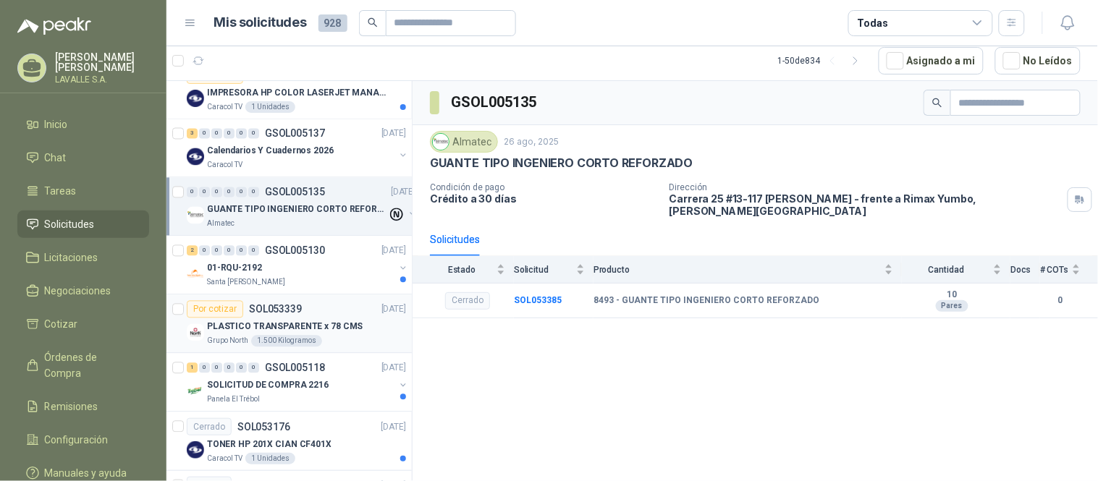
click at [269, 330] on p "PLASTICO TRANSPARENTE x 78 CMS" at bounding box center [285, 328] width 156 height 14
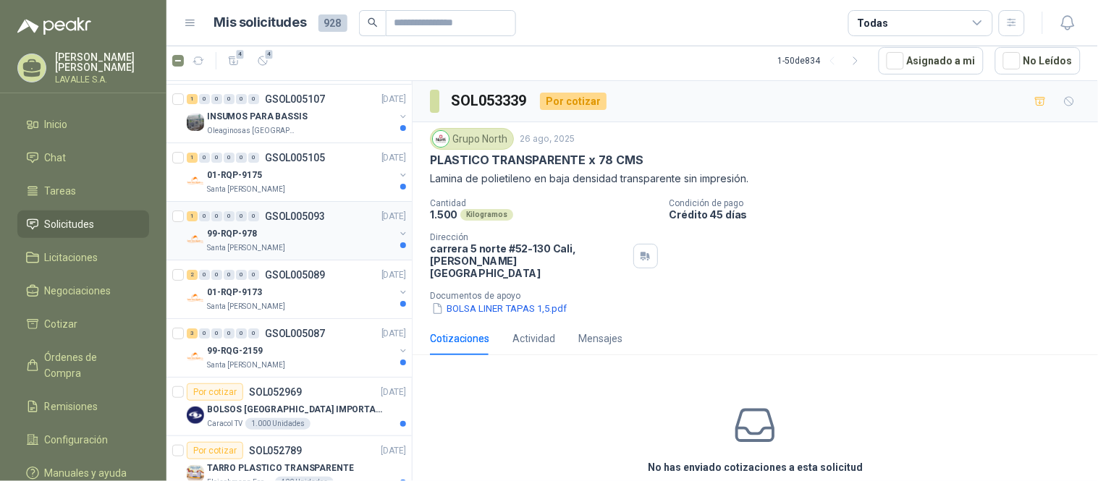
scroll to position [1367, 0]
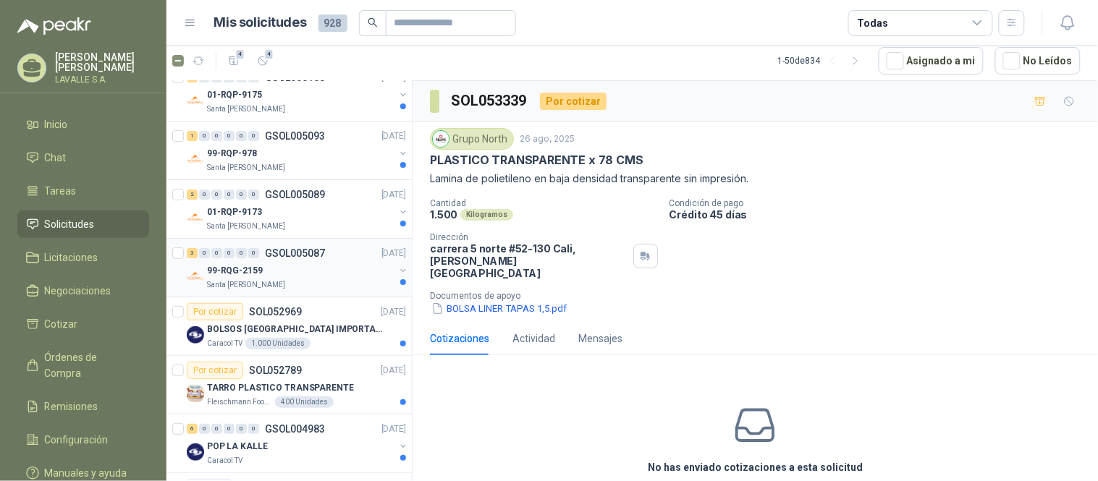
click at [251, 274] on p "99-RQG-2159" at bounding box center [235, 271] width 56 height 14
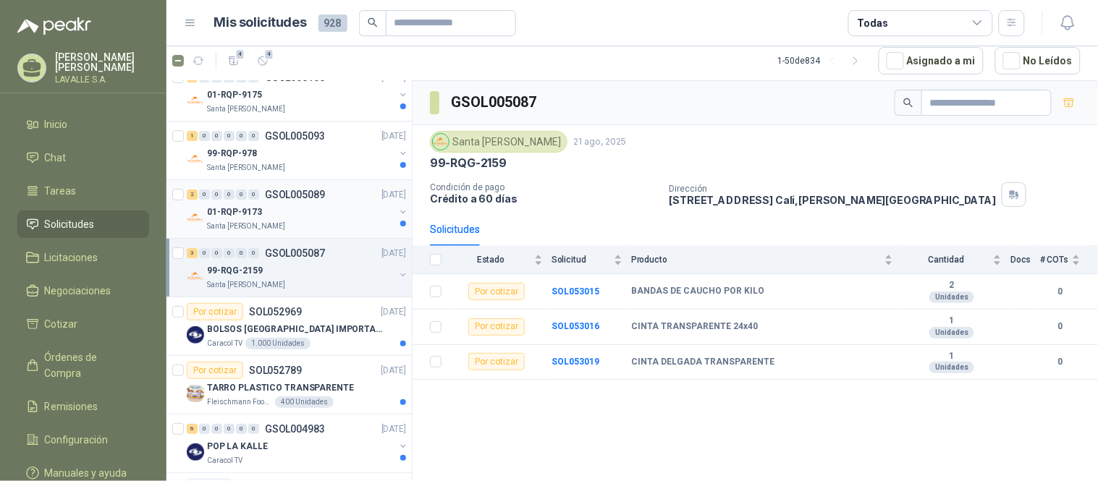
click at [233, 185] on div "2 0 0 0 0 0 GSOL005089 [DATE] 01-RQP-9173 [GEOGRAPHIC_DATA][PERSON_NAME]" at bounding box center [288, 209] width 245 height 59
click at [227, 206] on p "01-RQP-9173" at bounding box center [234, 213] width 55 height 14
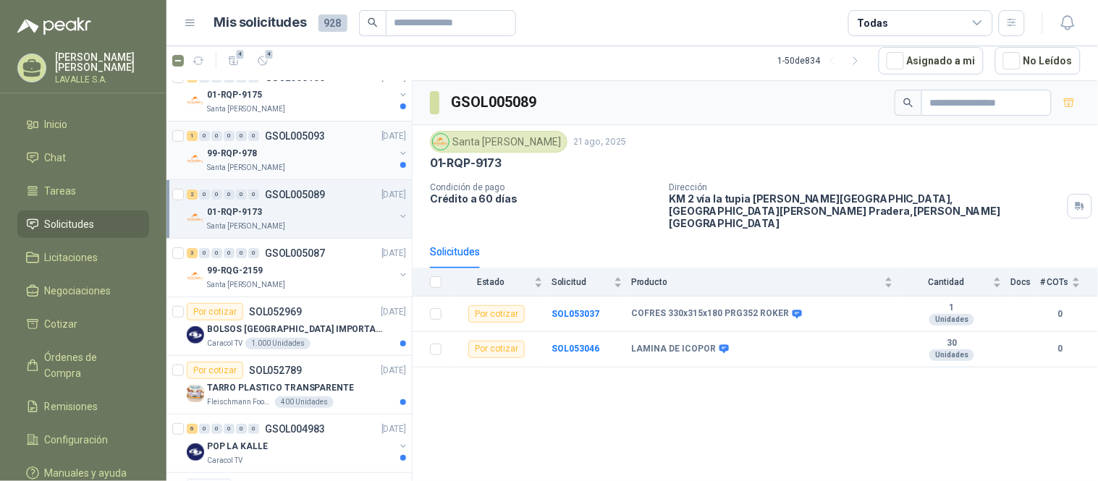
click at [211, 152] on p "99-RQP-978" at bounding box center [232, 154] width 50 height 14
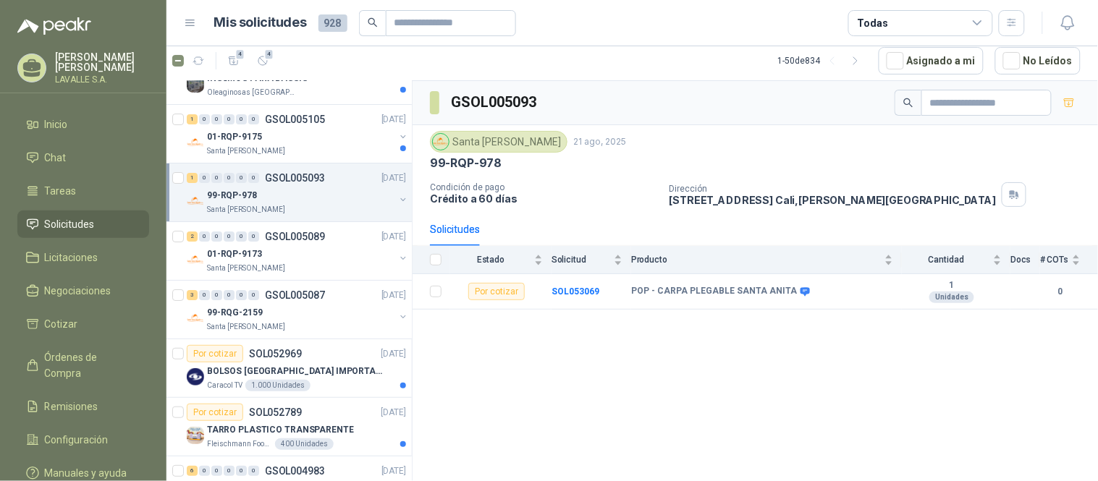
scroll to position [1286, 0]
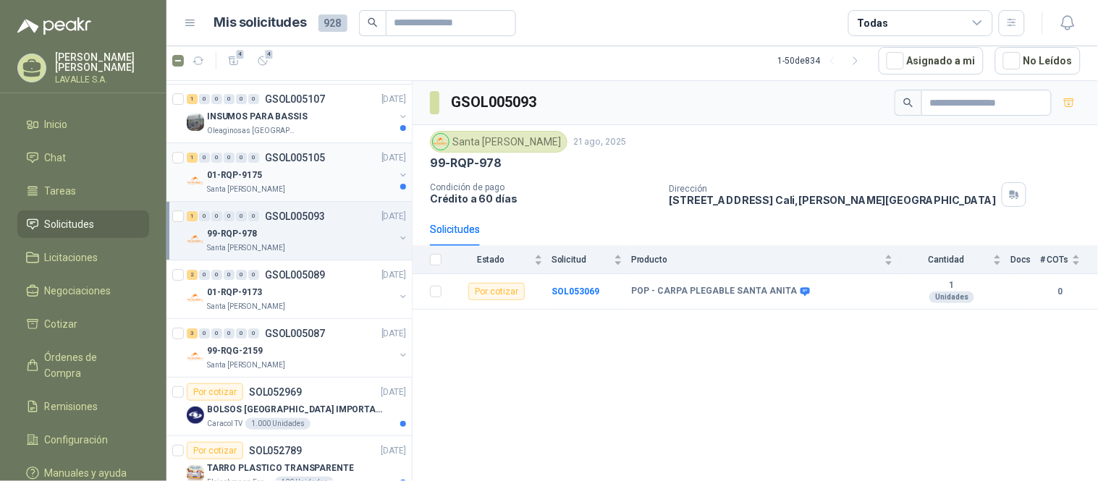
click at [256, 174] on p "01-RQP-9175" at bounding box center [234, 176] width 55 height 14
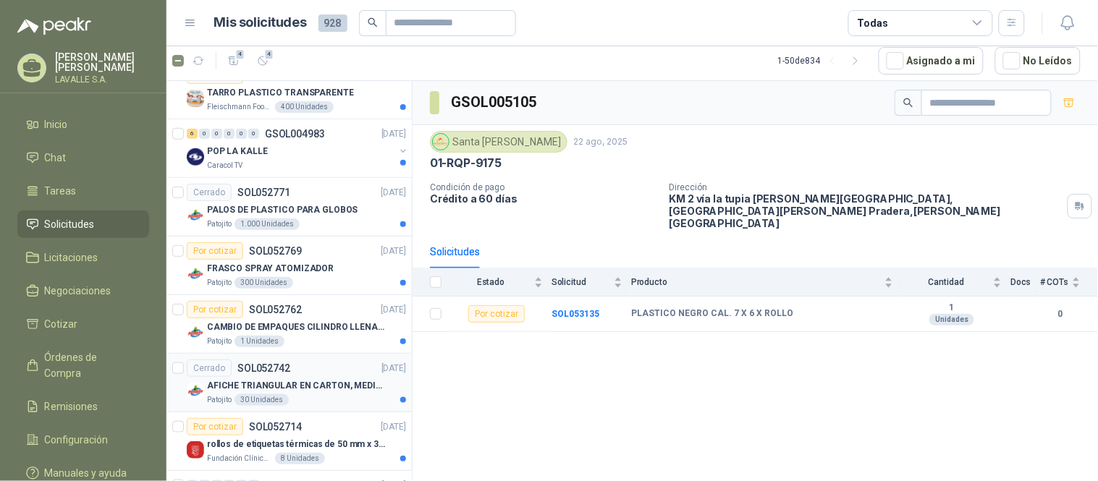
scroll to position [1769, 0]
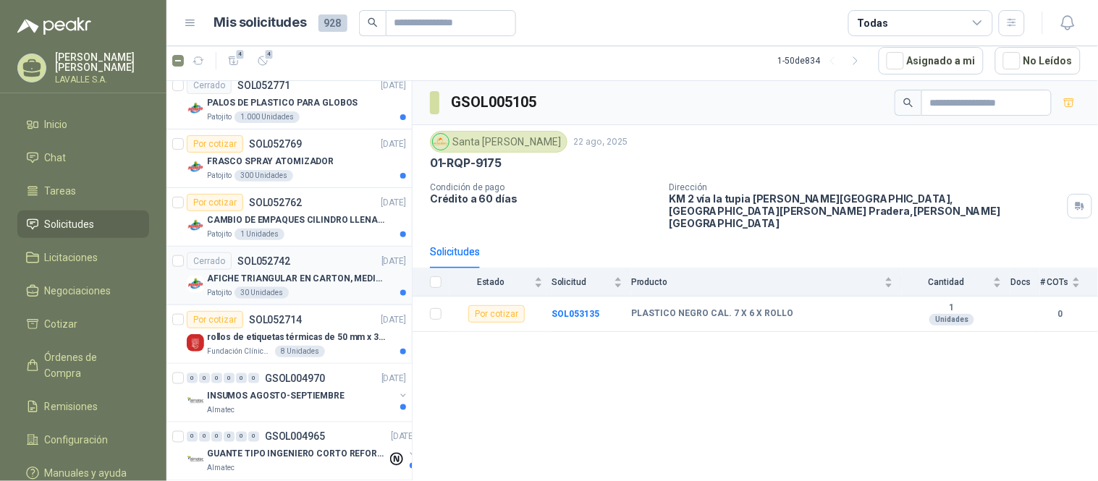
click at [317, 290] on div "Patojito 30 Unidades" at bounding box center [306, 293] width 199 height 12
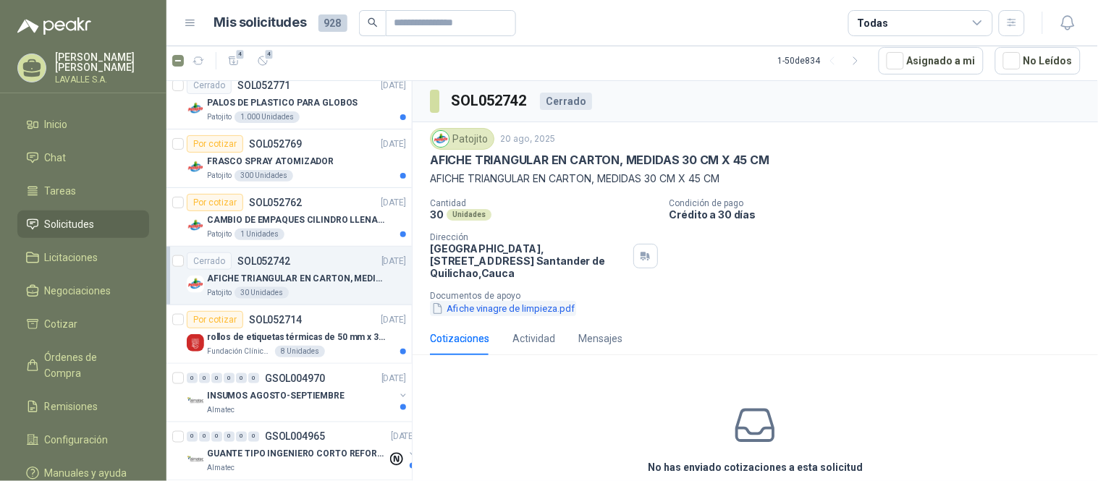
scroll to position [30, 0]
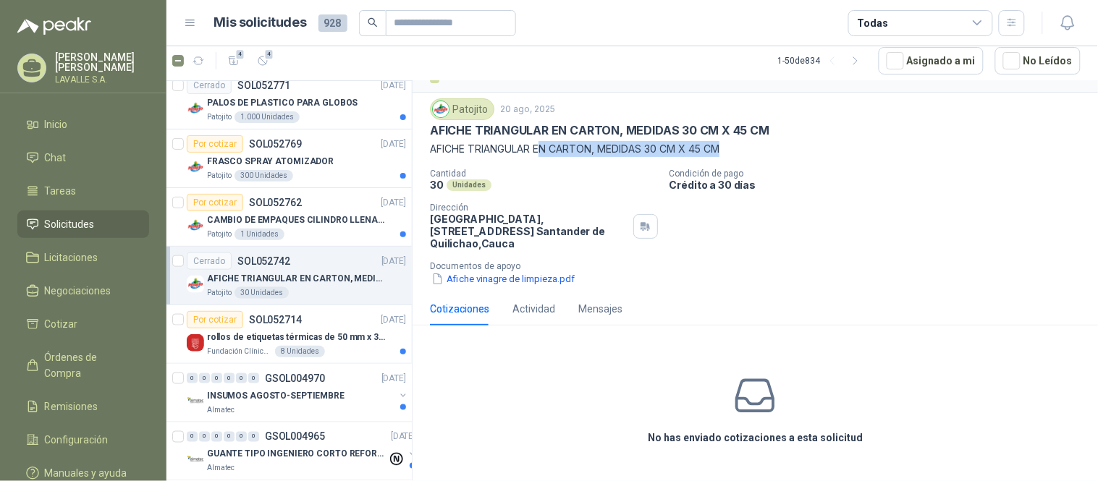
drag, startPoint x: 544, startPoint y: 148, endPoint x: 831, endPoint y: 155, distance: 287.4
click at [831, 155] on p "AFICHE TRIANGULAR EN CARTON, MEDIDAS 30 CM X 45 CM" at bounding box center [755, 149] width 651 height 16
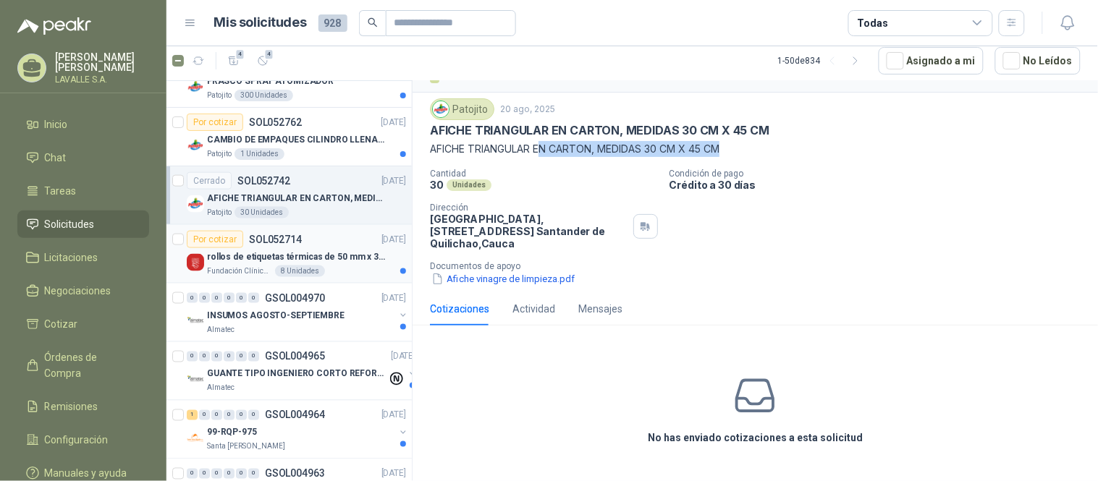
scroll to position [1930, 0]
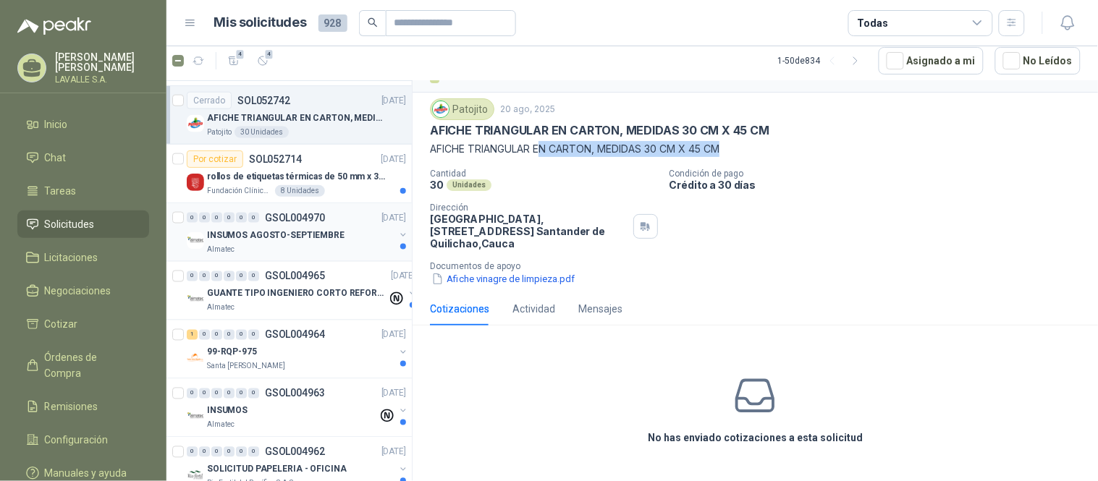
click at [237, 242] on div "INSUMOS AGOSTO-SEPTIEMBRE" at bounding box center [300, 235] width 187 height 17
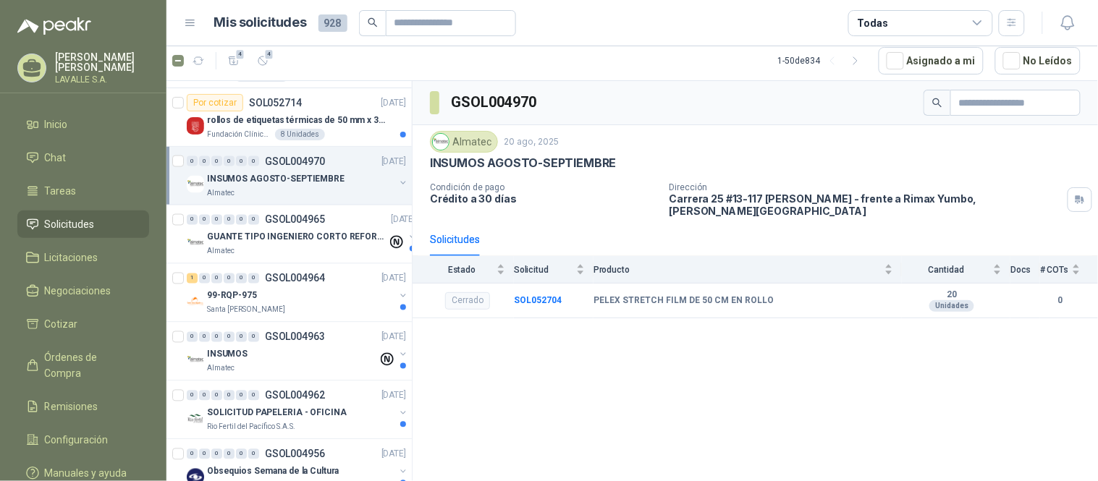
scroll to position [2010, 0]
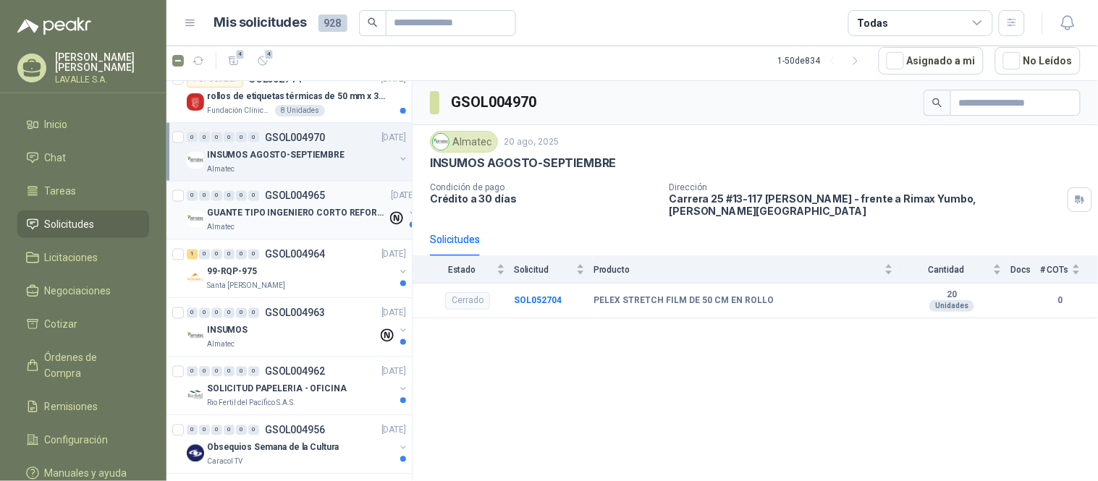
click at [256, 217] on p "GUANTE TIPO INGENIERO CORTO REFORZADO" at bounding box center [297, 214] width 180 height 14
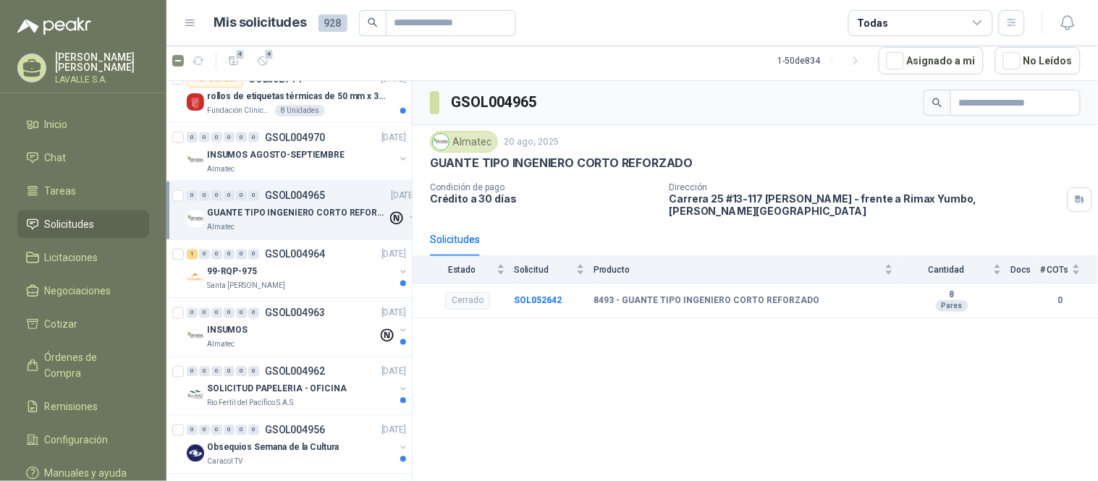
scroll to position [2090, 0]
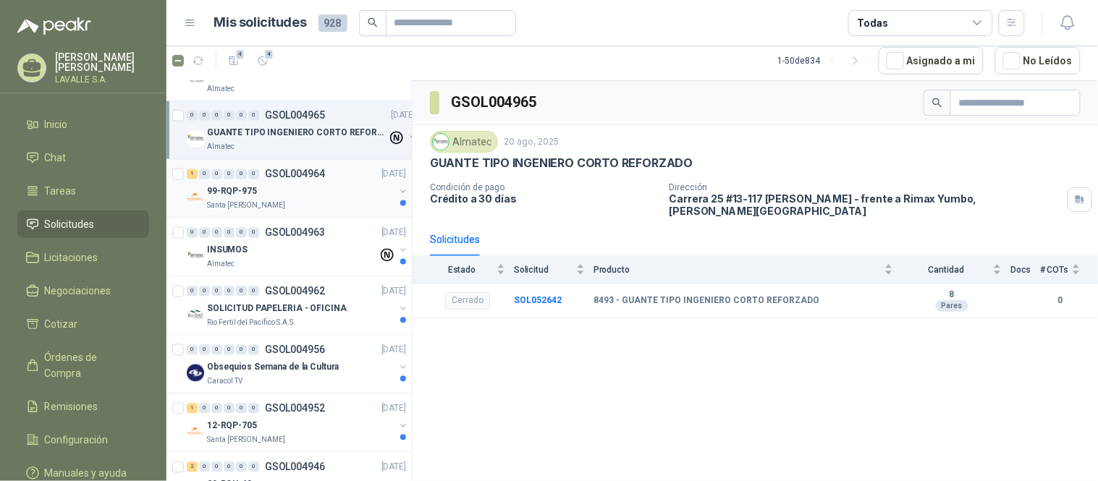
click at [253, 200] on p "Santa [PERSON_NAME]" at bounding box center [246, 206] width 78 height 12
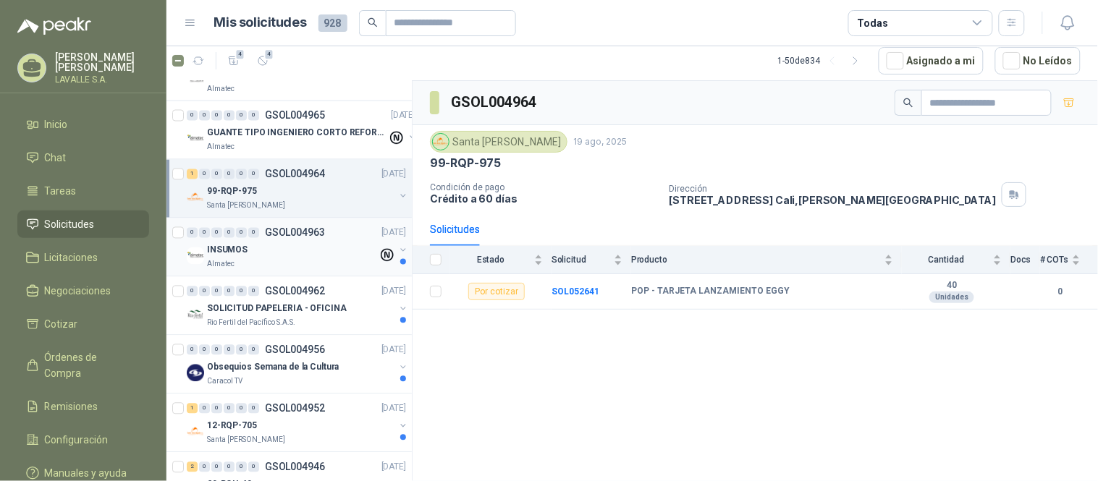
scroll to position [2171, 0]
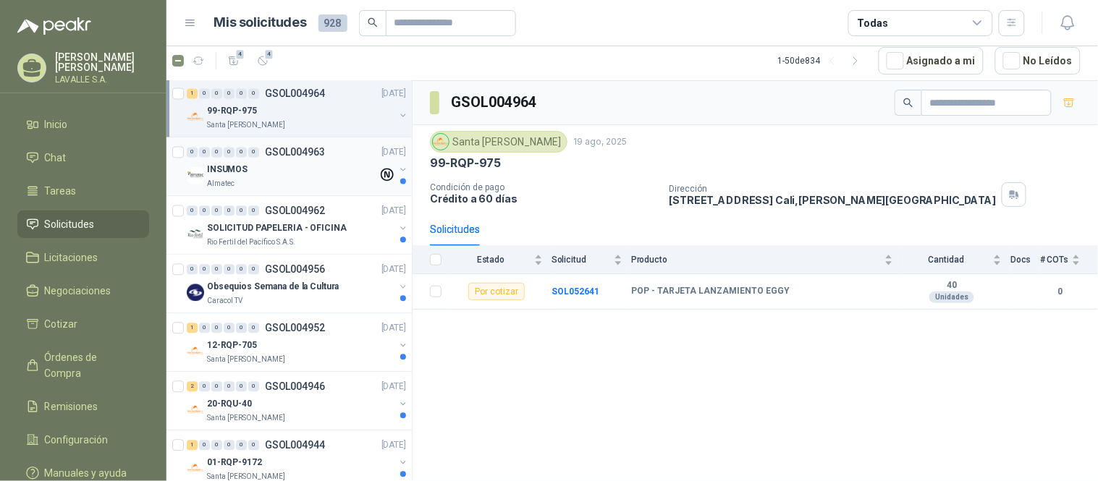
click at [263, 171] on div "INSUMOS" at bounding box center [292, 169] width 171 height 17
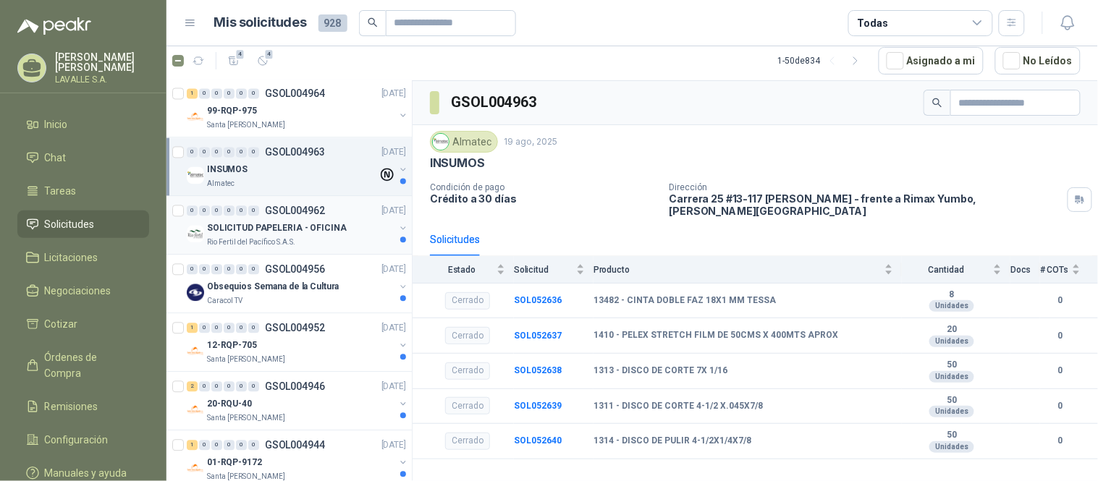
click at [236, 237] on p "Rio Fertil del Pacífico S.A.S." at bounding box center [251, 243] width 88 height 12
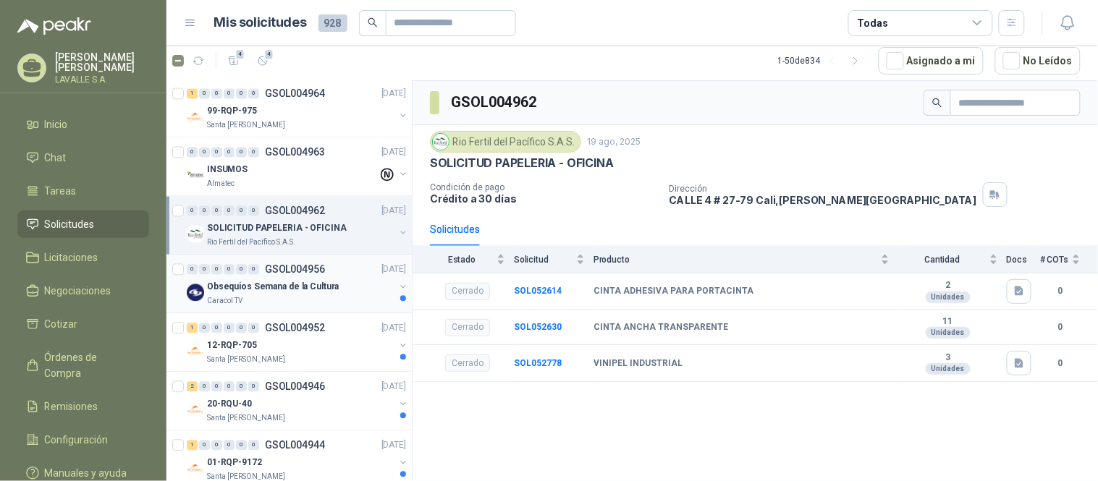
scroll to position [2252, 0]
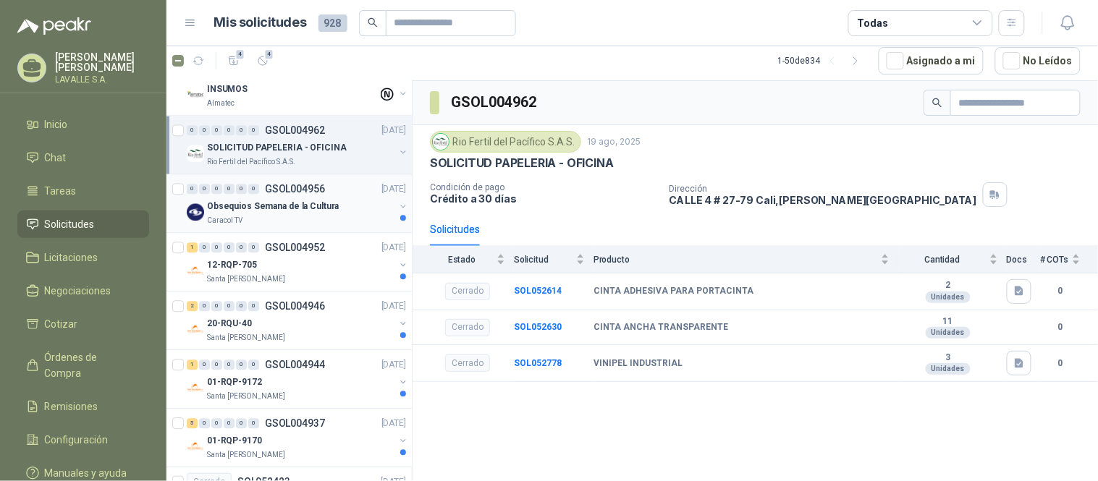
click at [272, 220] on div "Caracol TV" at bounding box center [300, 221] width 187 height 12
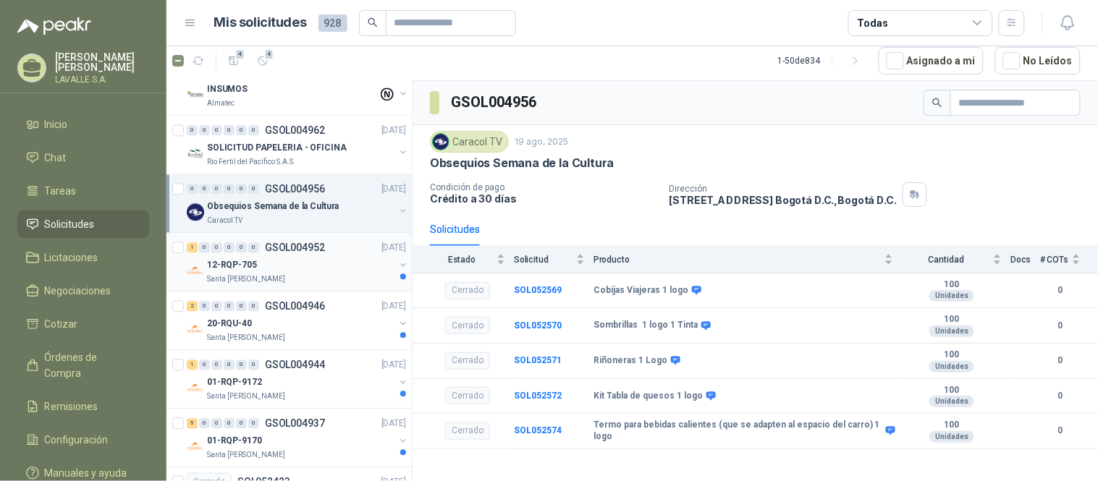
click at [259, 274] on p "Santa [PERSON_NAME]" at bounding box center [246, 280] width 78 height 12
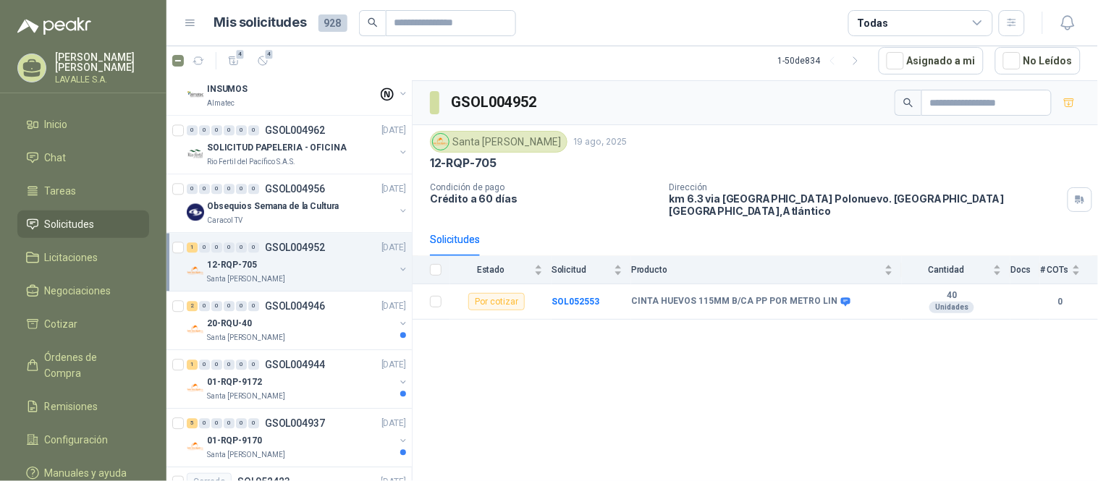
scroll to position [2332, 0]
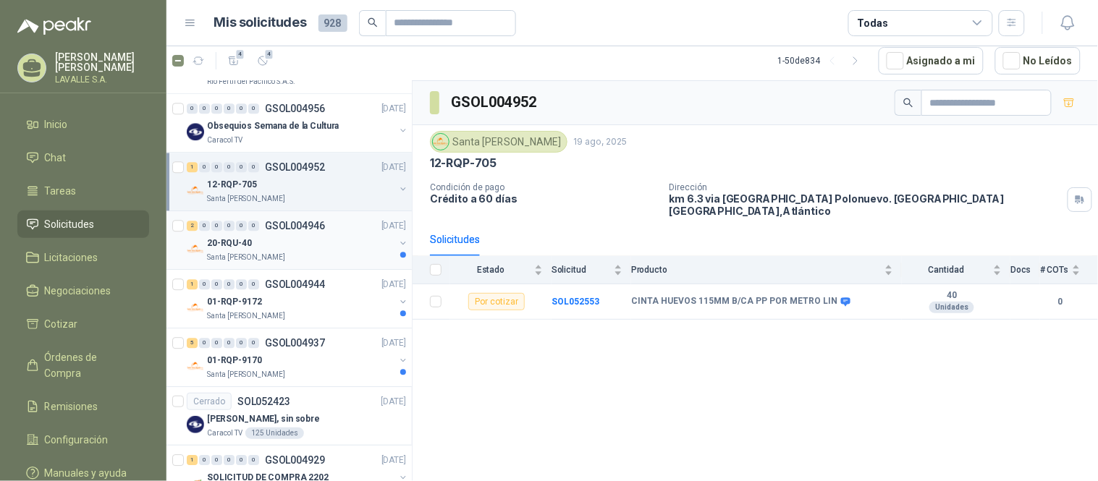
click at [257, 244] on div "20-RQU-40" at bounding box center [300, 243] width 187 height 17
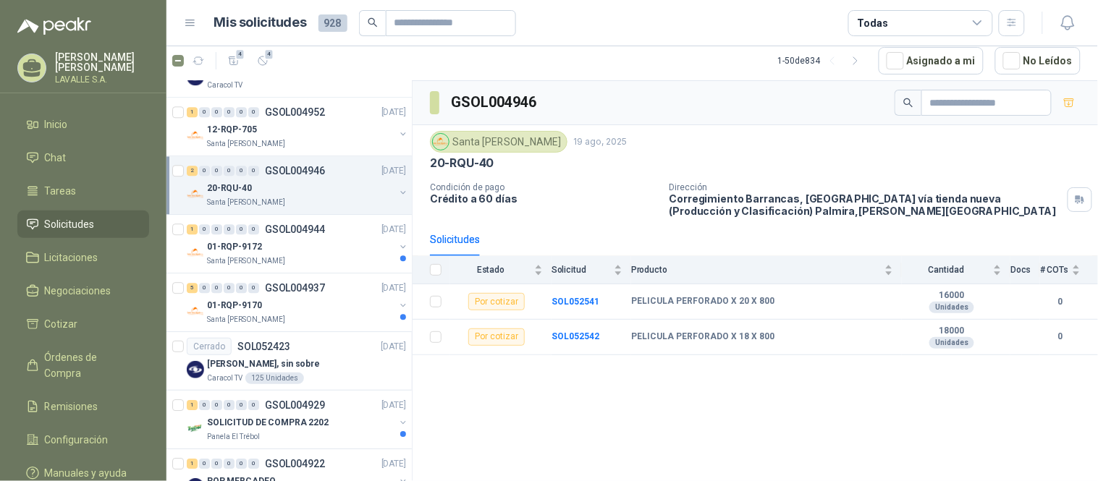
scroll to position [2412, 0]
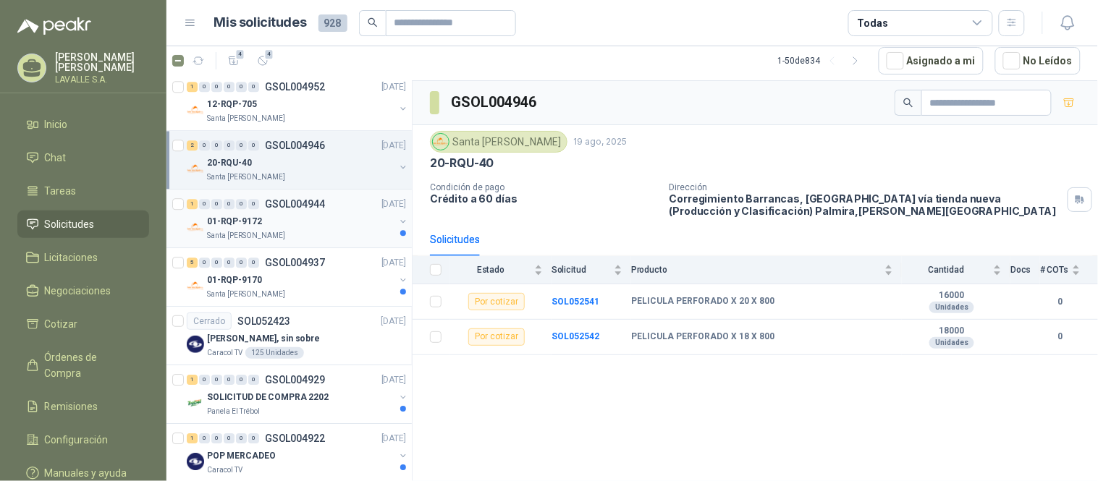
click at [253, 229] on p "01-RQP-9172" at bounding box center [234, 222] width 55 height 14
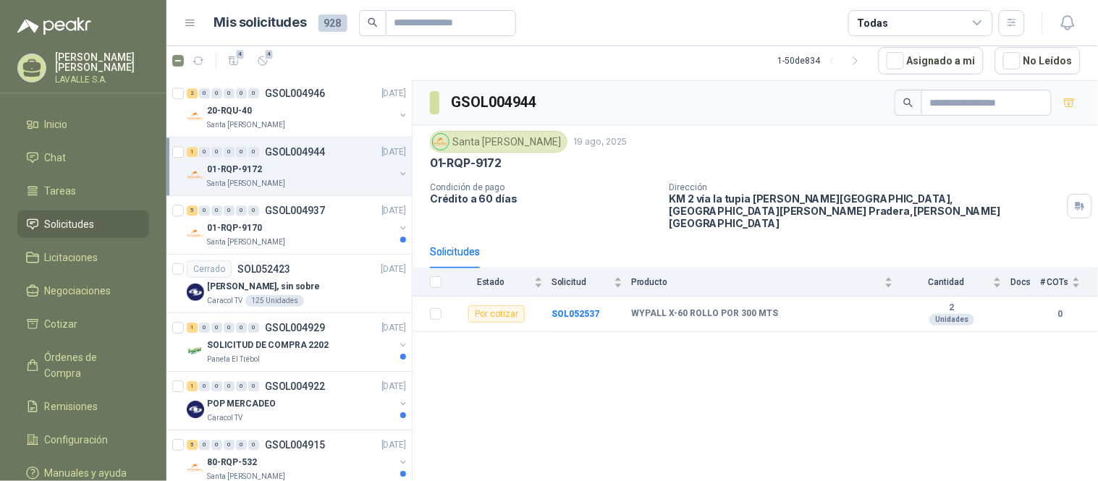
scroll to position [2493, 0]
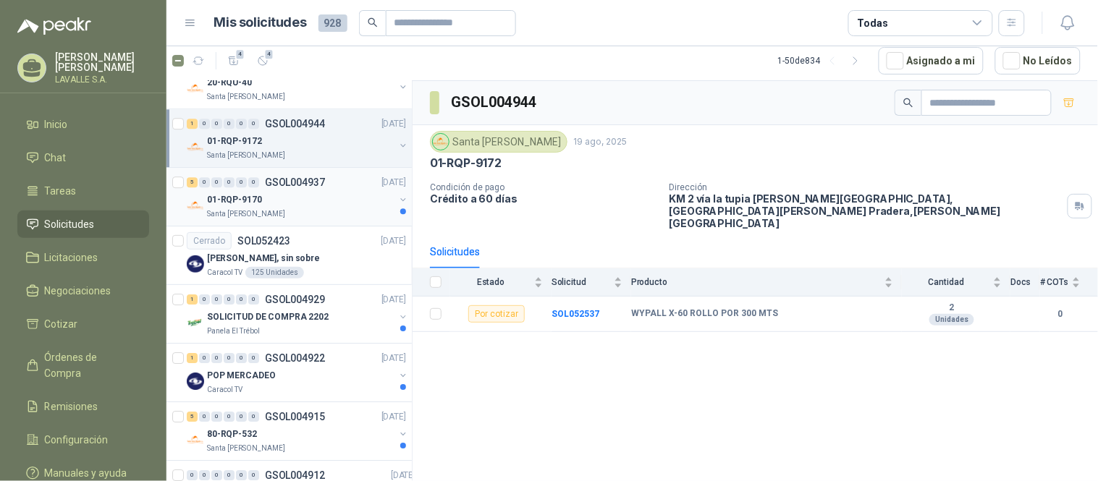
click at [266, 213] on p "Santa [PERSON_NAME]" at bounding box center [246, 214] width 78 height 12
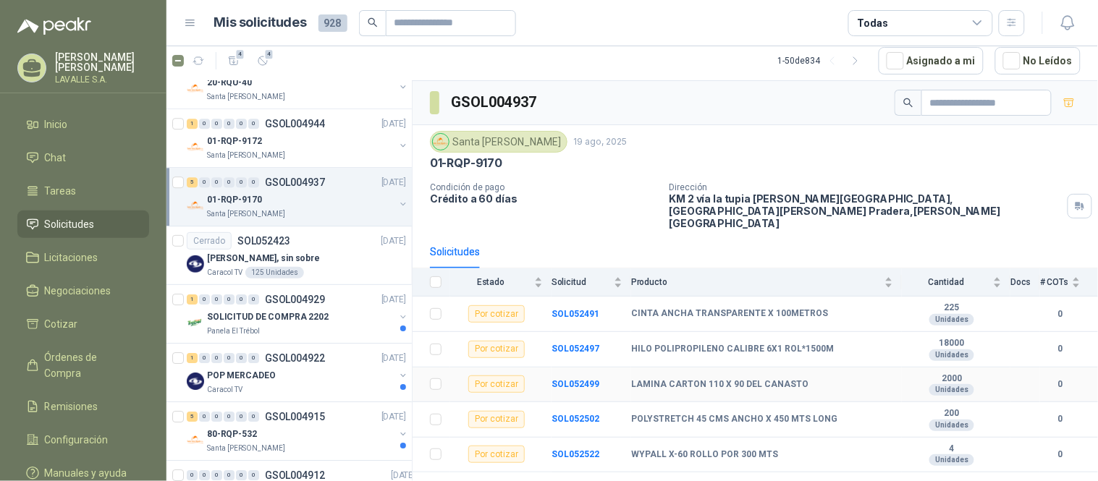
click at [628, 376] on td "SOL052499" at bounding box center [592, 385] width 80 height 35
click at [578, 379] on b "SOL052499" at bounding box center [576, 384] width 48 height 10
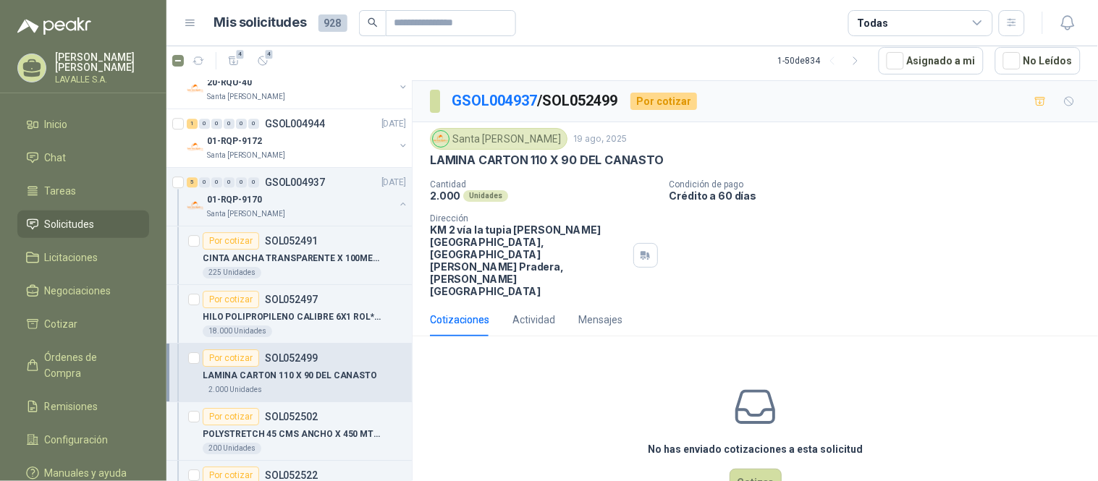
scroll to position [13, 0]
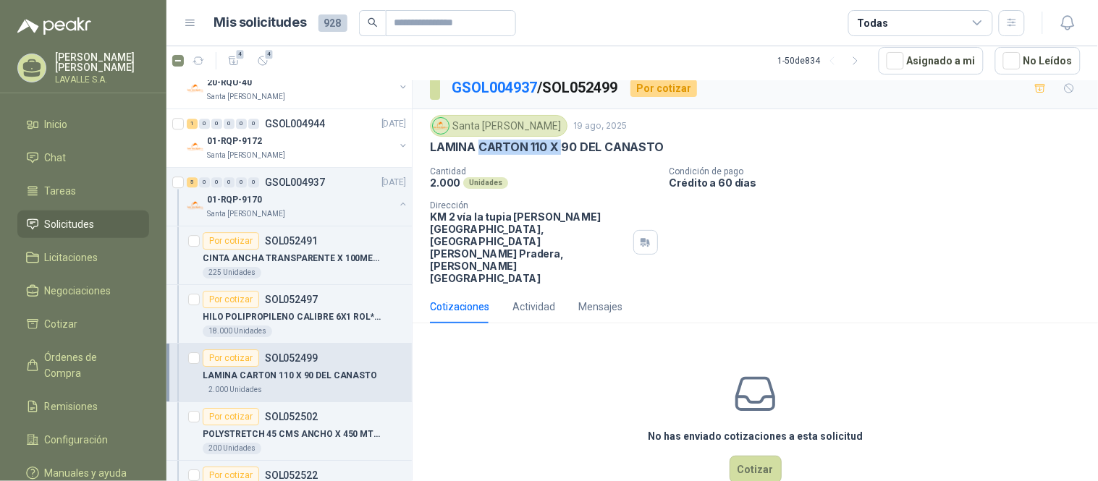
drag, startPoint x: 480, startPoint y: 152, endPoint x: 561, endPoint y: 153, distance: 81.1
click at [561, 153] on p "LAMINA CARTON 110 X 90 DEL CANASTO" at bounding box center [547, 147] width 234 height 15
click at [518, 299] on div "Actividad" at bounding box center [533, 307] width 43 height 16
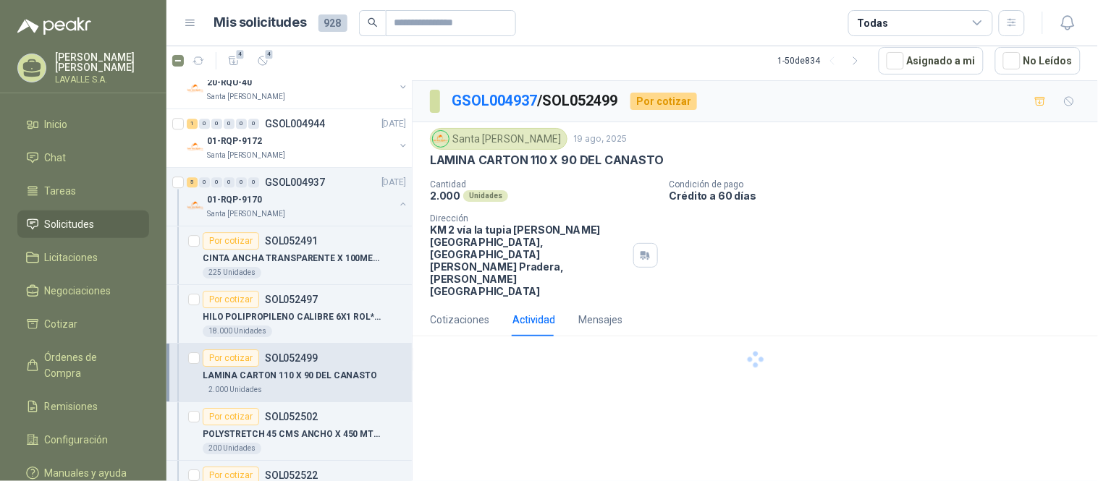
scroll to position [0, 0]
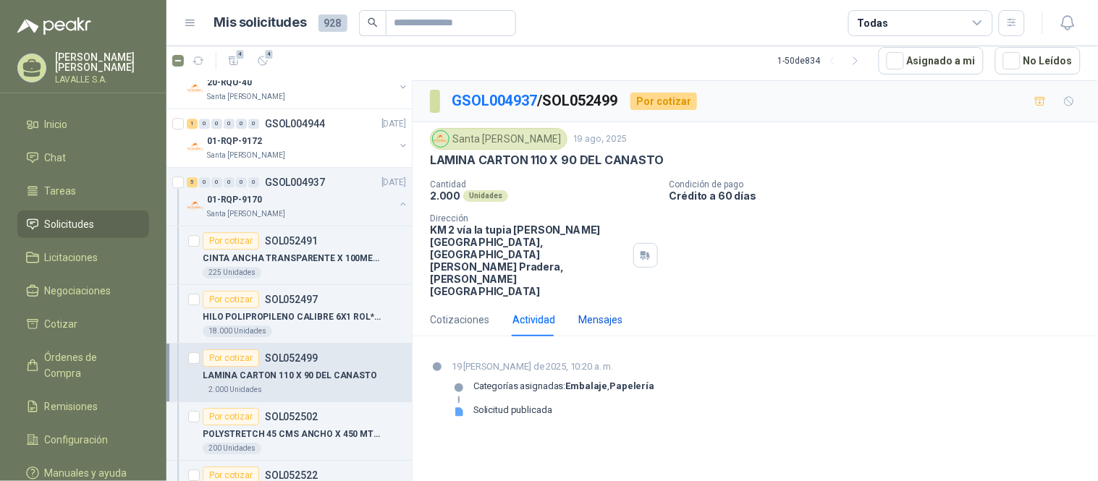
click at [588, 312] on div "Mensajes" at bounding box center [600, 320] width 44 height 16
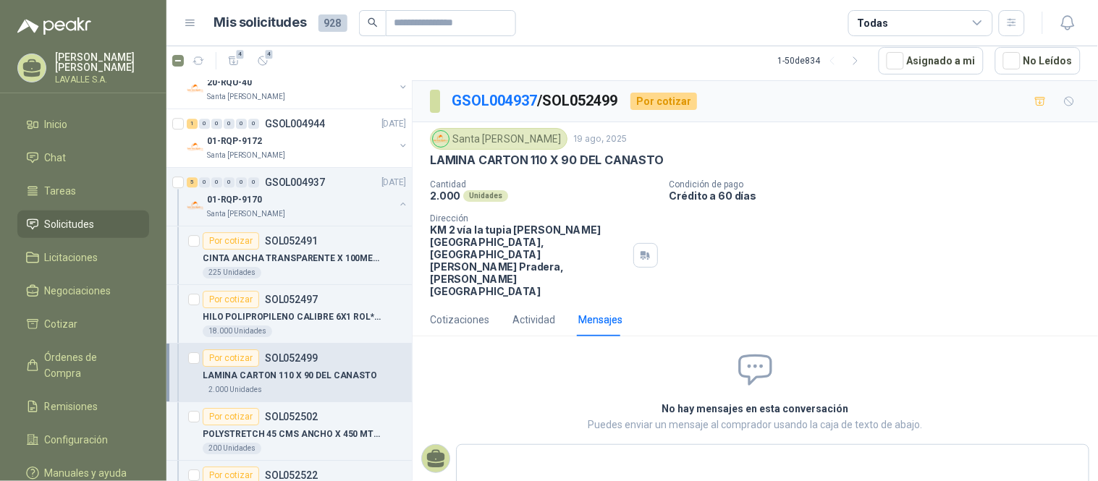
click at [555, 303] on div "Cotizaciones Actividad Mensajes" at bounding box center [526, 319] width 193 height 33
click at [544, 312] on div "Actividad" at bounding box center [533, 320] width 43 height 16
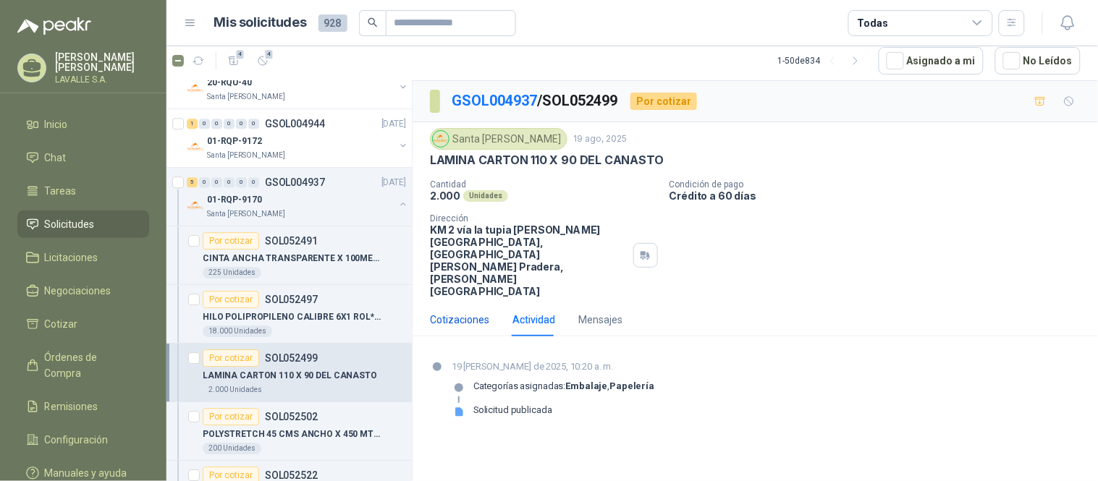
click at [473, 312] on div "Cotizaciones" at bounding box center [459, 320] width 59 height 16
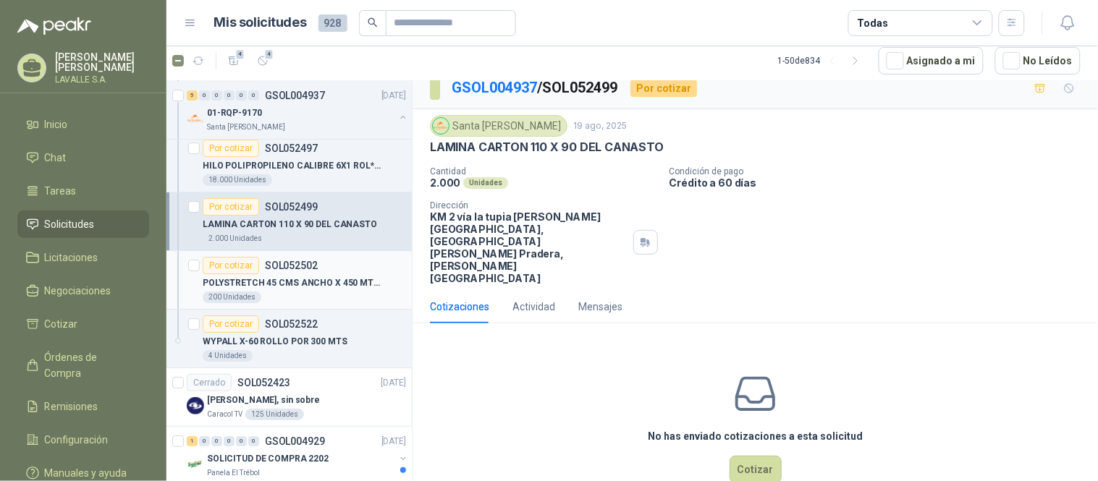
scroll to position [2653, 0]
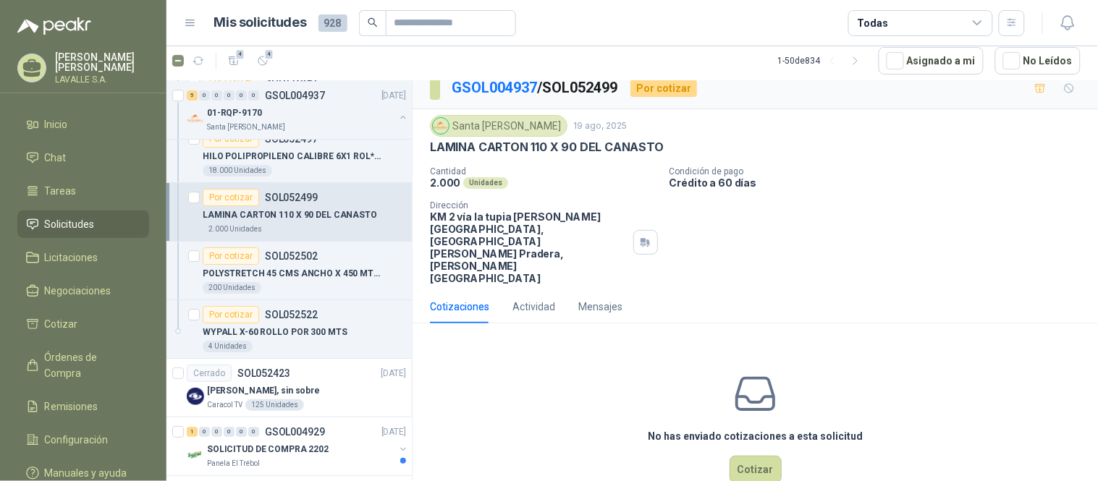
click at [313, 208] on div "LAMINA CARTON 110 X 90 DEL CANASTO" at bounding box center [304, 214] width 203 height 17
click at [283, 287] on div "200 Unidades" at bounding box center [304, 288] width 203 height 12
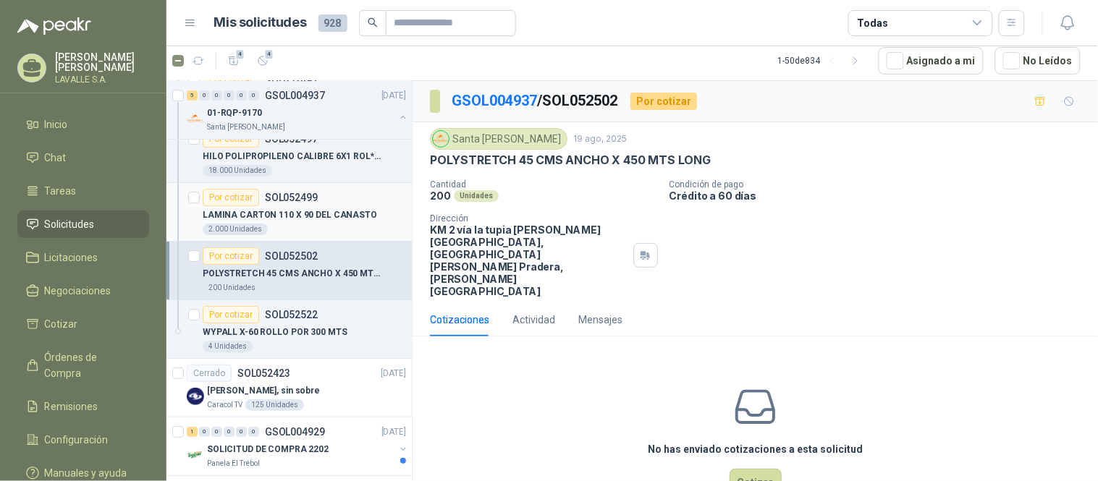
click at [300, 226] on div "2.000 Unidades" at bounding box center [304, 230] width 203 height 12
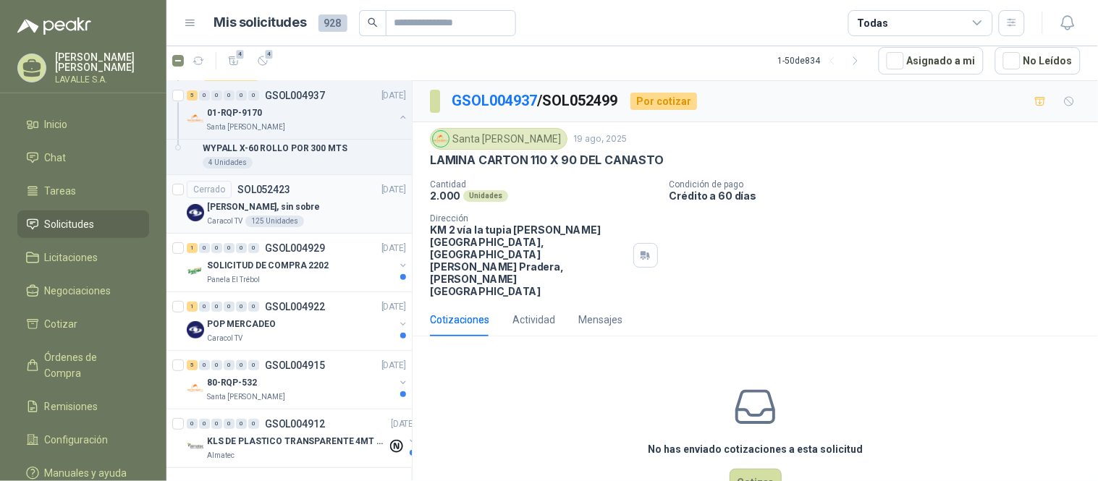
scroll to position [2857, 0]
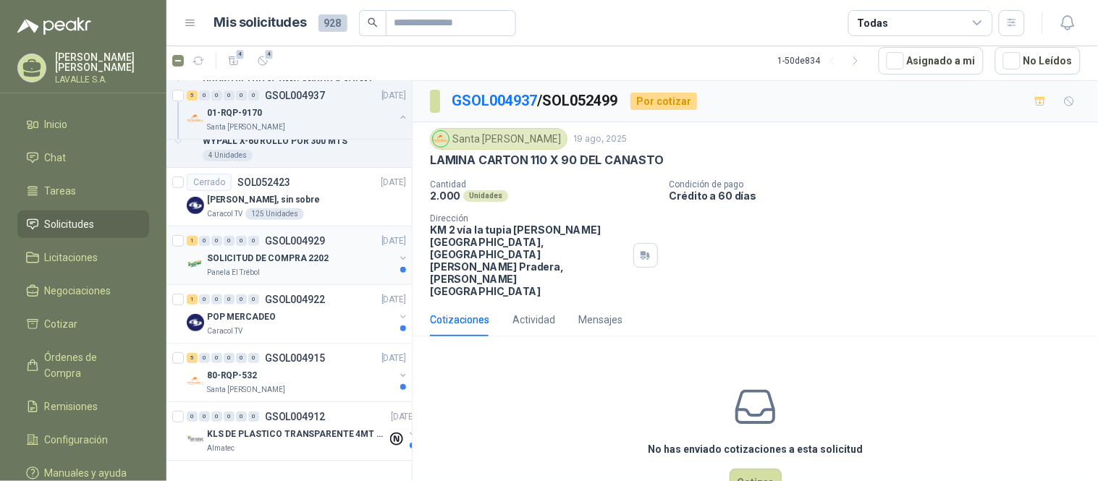
click at [300, 252] on p "SOLICITUD DE COMPRA 2202" at bounding box center [268, 259] width 122 height 14
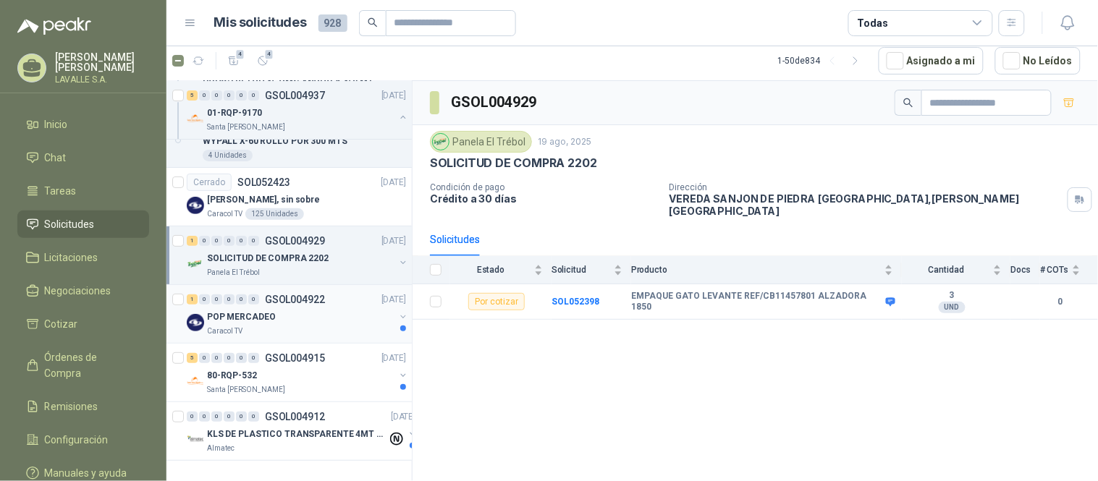
click at [259, 326] on div "Caracol TV" at bounding box center [300, 332] width 187 height 12
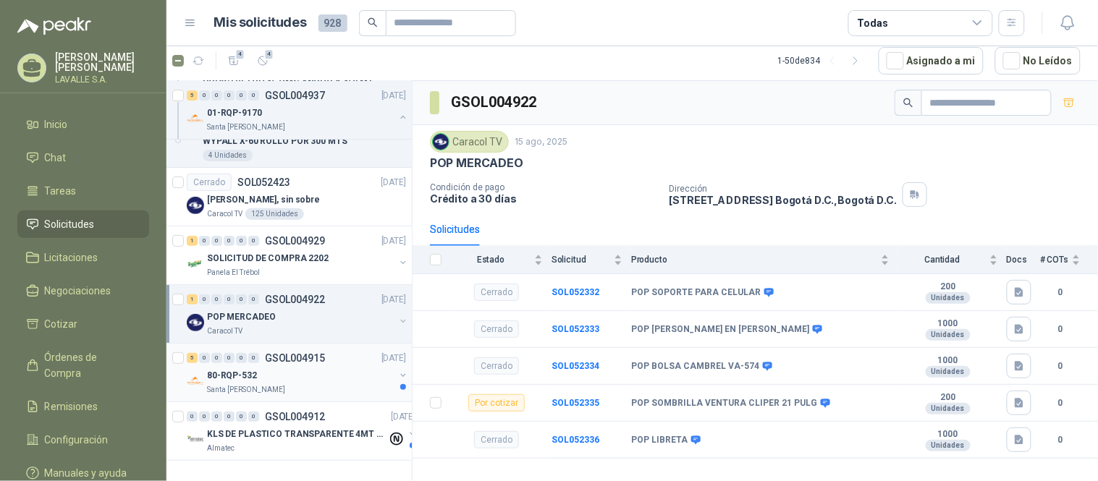
click at [258, 371] on div "80-RQP-532" at bounding box center [300, 375] width 187 height 17
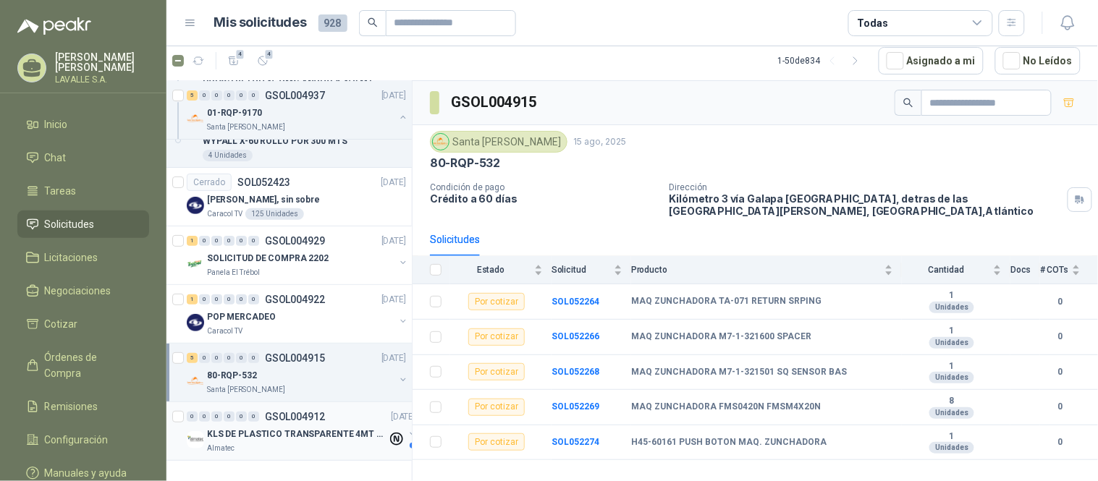
click at [258, 433] on div "Almatec" at bounding box center [297, 449] width 180 height 12
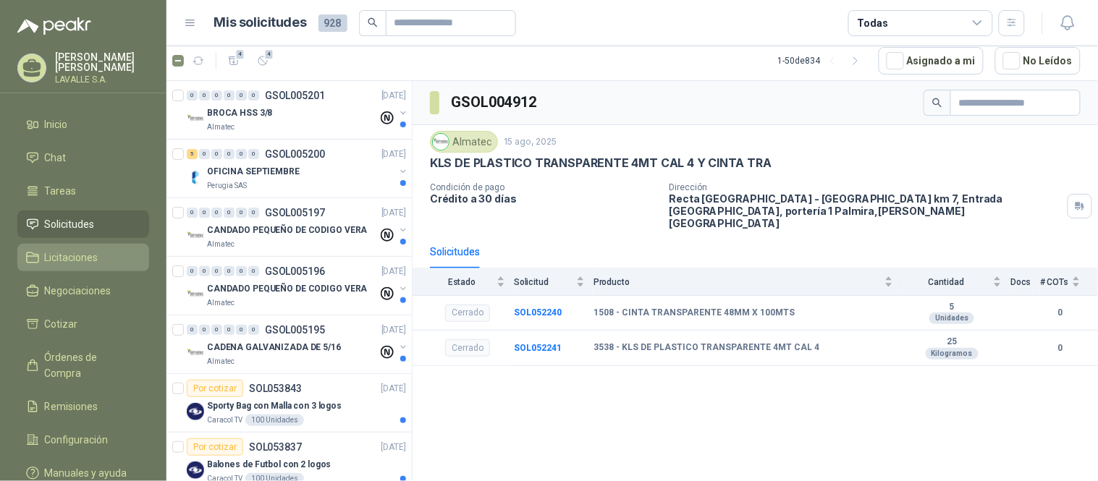
click at [56, 255] on span "Licitaciones" at bounding box center [72, 258] width 54 height 16
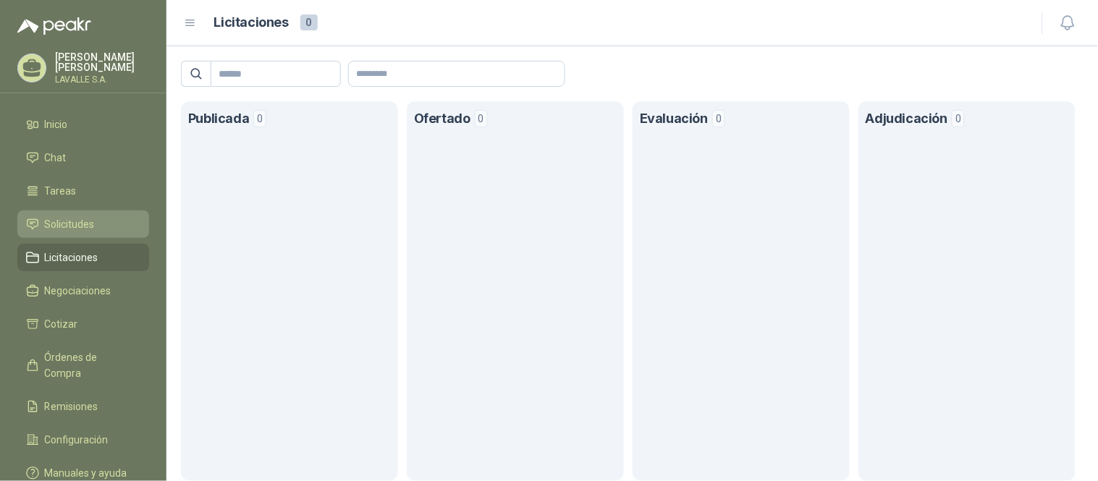
click at [80, 224] on span "Solicitudes" at bounding box center [70, 224] width 50 height 16
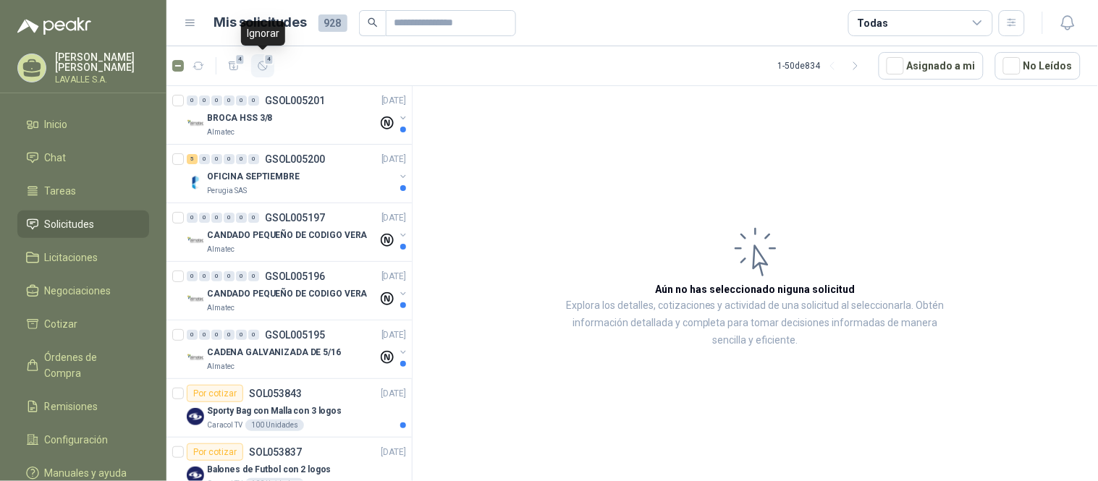
click at [259, 72] on button "4" at bounding box center [262, 65] width 23 height 23
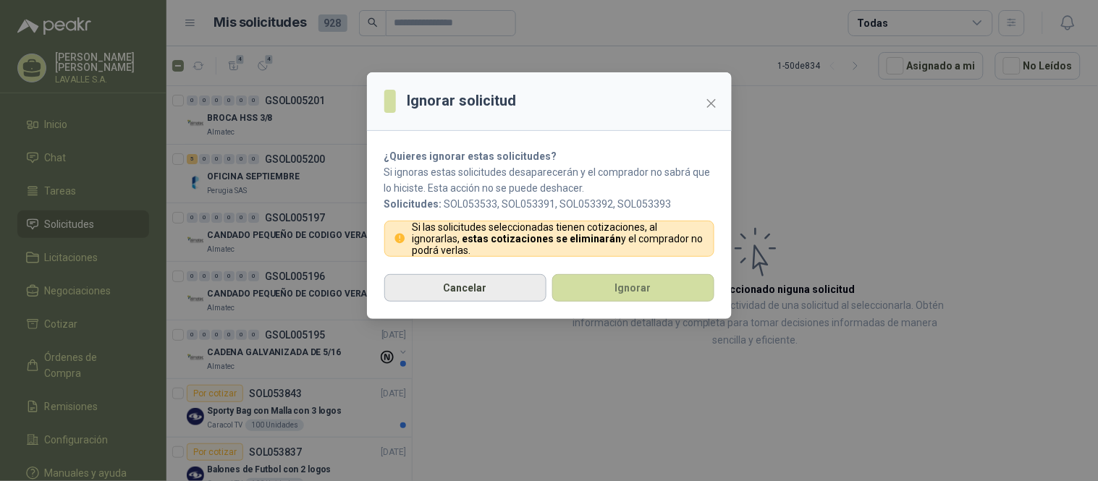
click at [498, 292] on button "Cancelar" at bounding box center [465, 288] width 162 height 28
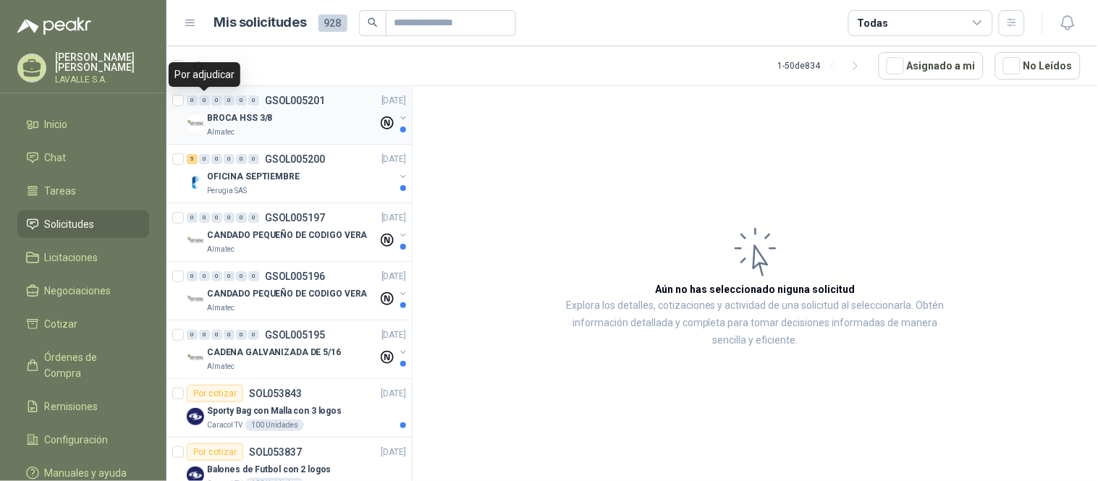
click at [203, 101] on div "0" at bounding box center [204, 101] width 11 height 10
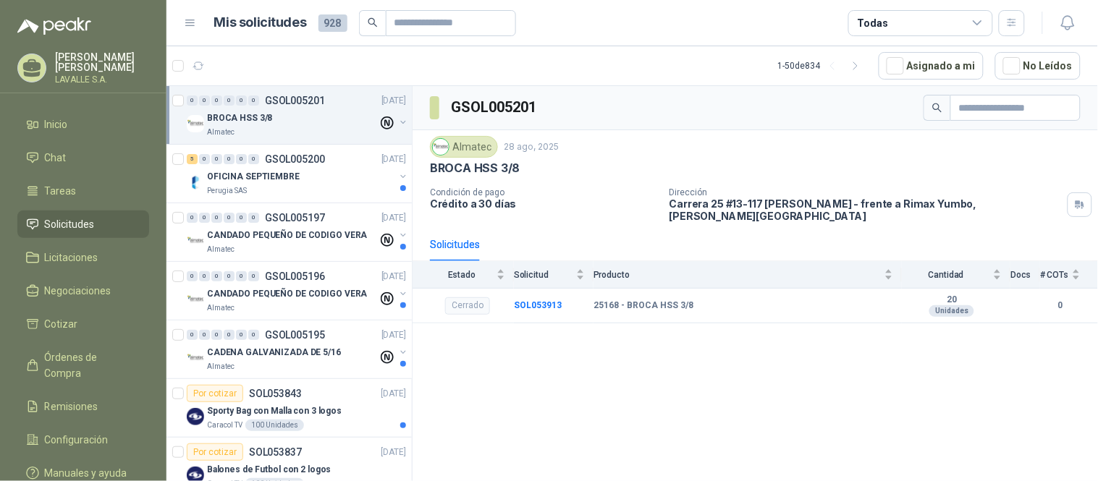
click at [304, 71] on article "1 - 50 de 834 Asignado a mi No Leídos" at bounding box center [632, 65] width 932 height 39
drag, startPoint x: 205, startPoint y: 62, endPoint x: 213, endPoint y: 66, distance: 9.1
click at [203, 61] on button "button" at bounding box center [198, 65] width 23 height 23
click at [330, 25] on span "928" at bounding box center [332, 22] width 29 height 17
click at [236, 24] on h1 "Mis solicitudes" at bounding box center [260, 22] width 93 height 21
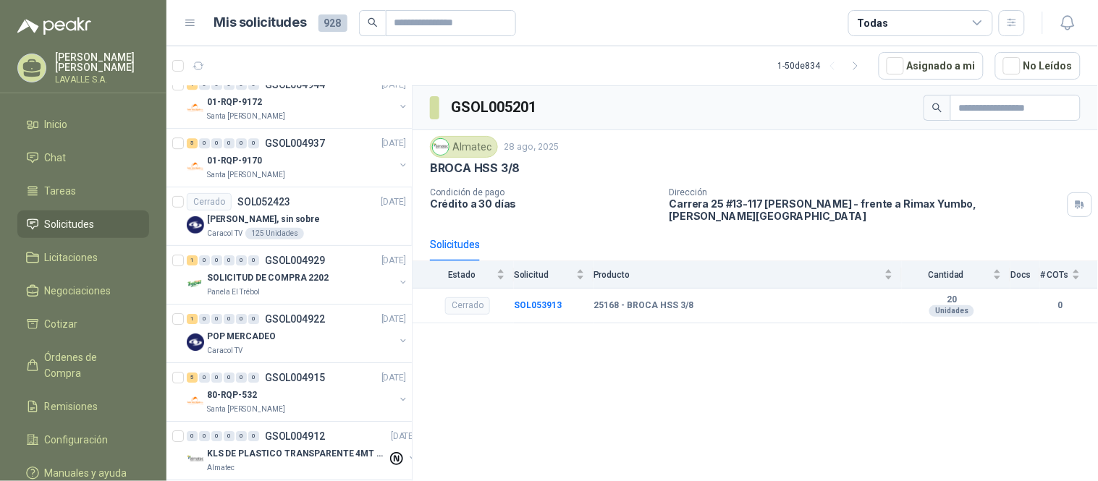
scroll to position [2564, 0]
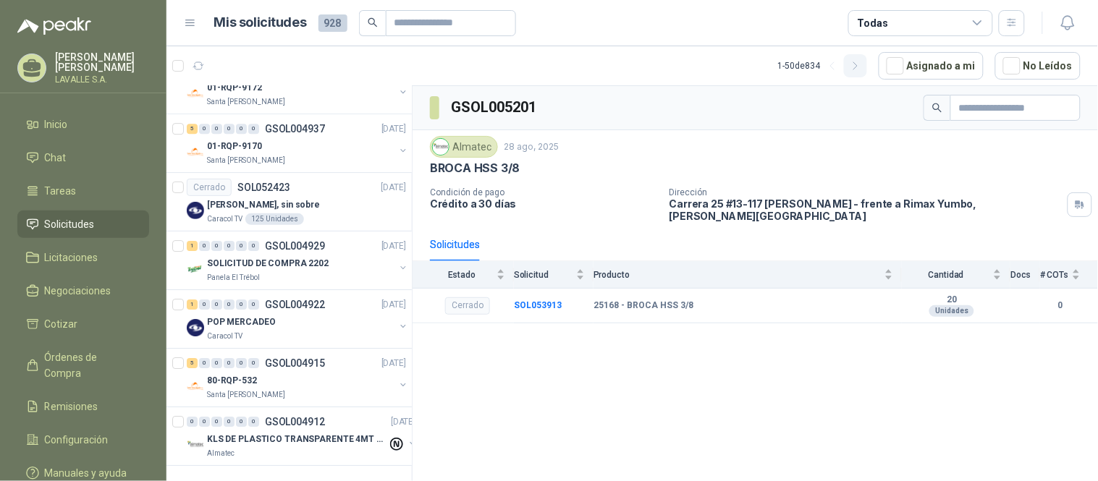
click at [862, 62] on icon "button" at bounding box center [856, 66] width 12 height 12
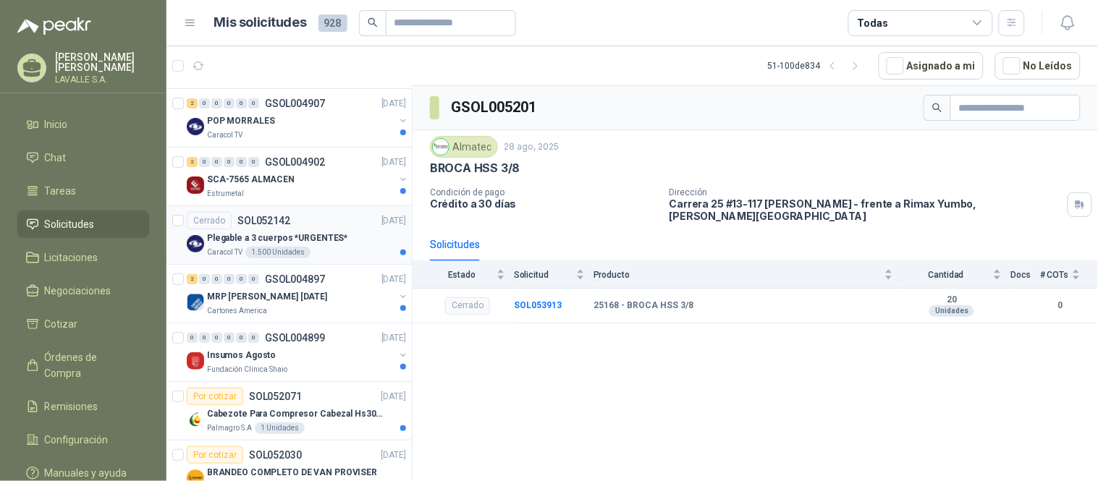
scroll to position [80, 0]
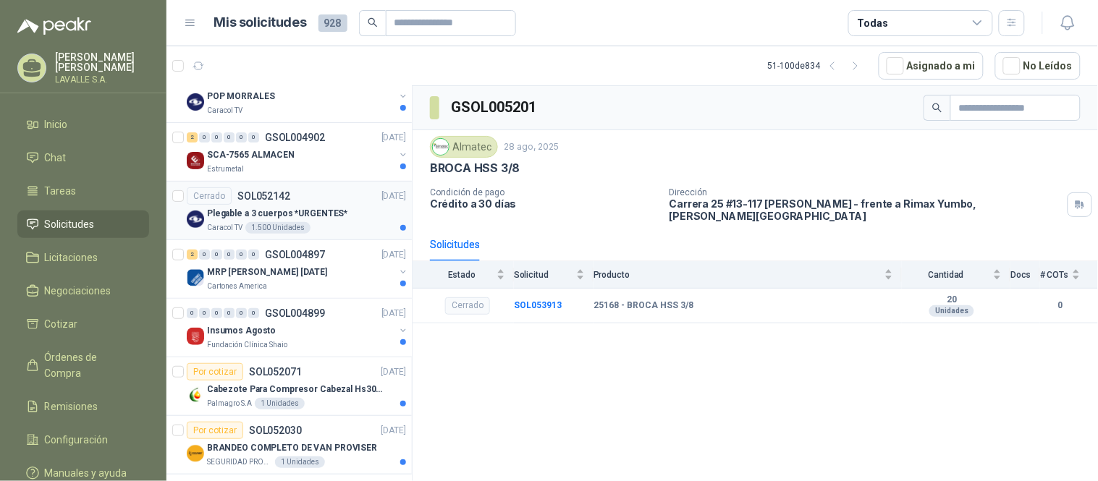
click at [223, 219] on p "Plegable a 3 cuerpos *URGENTES*" at bounding box center [277, 214] width 140 height 14
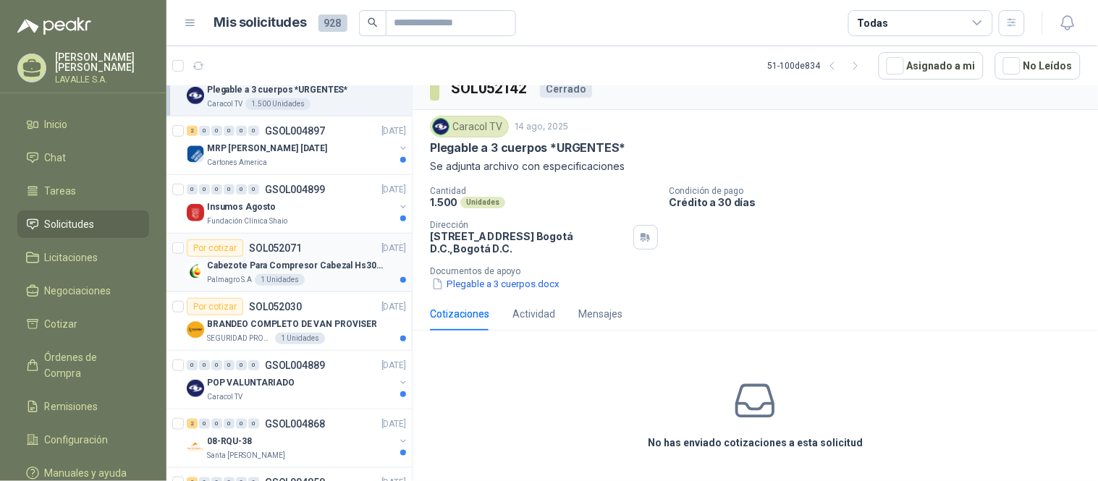
scroll to position [241, 0]
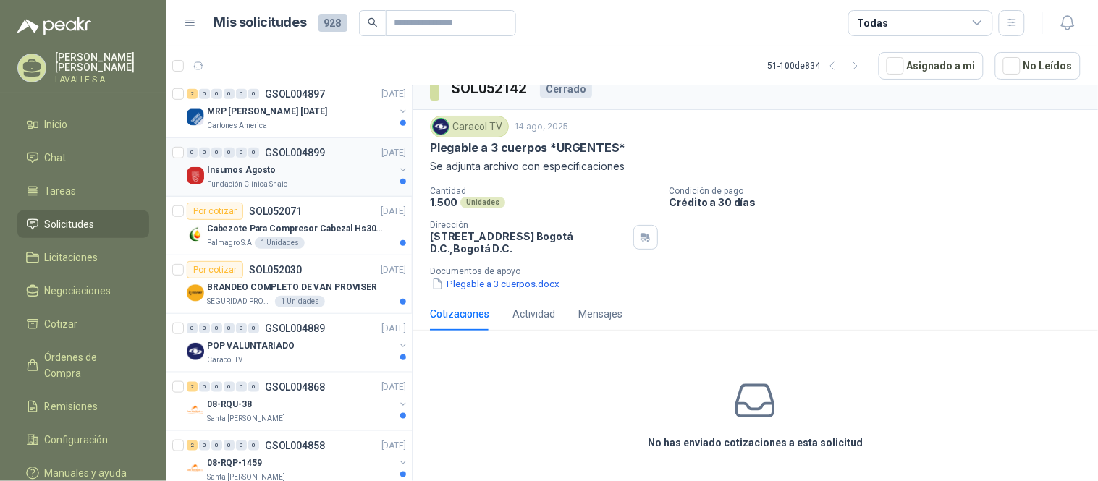
click at [348, 185] on div "Fundación Clínica Shaio" at bounding box center [300, 185] width 187 height 12
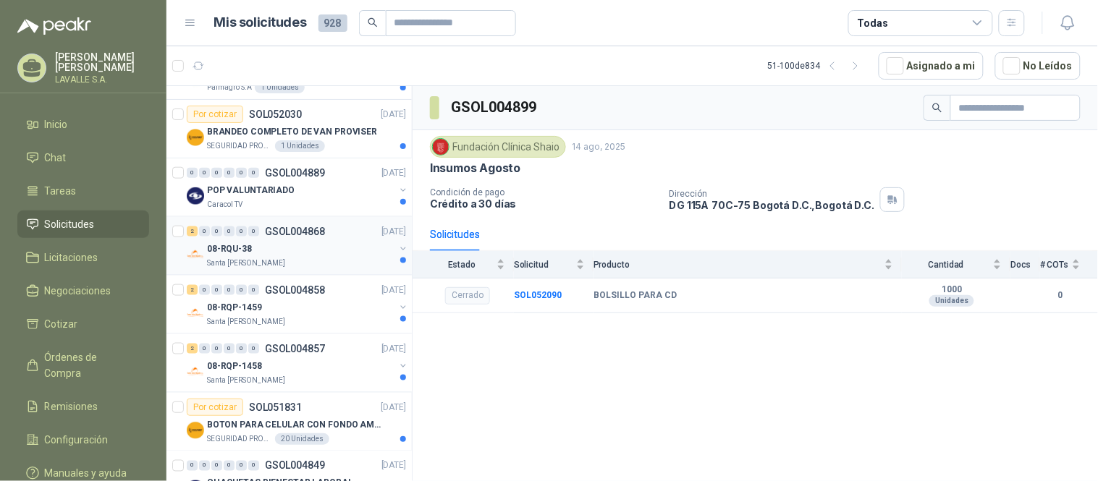
scroll to position [402, 0]
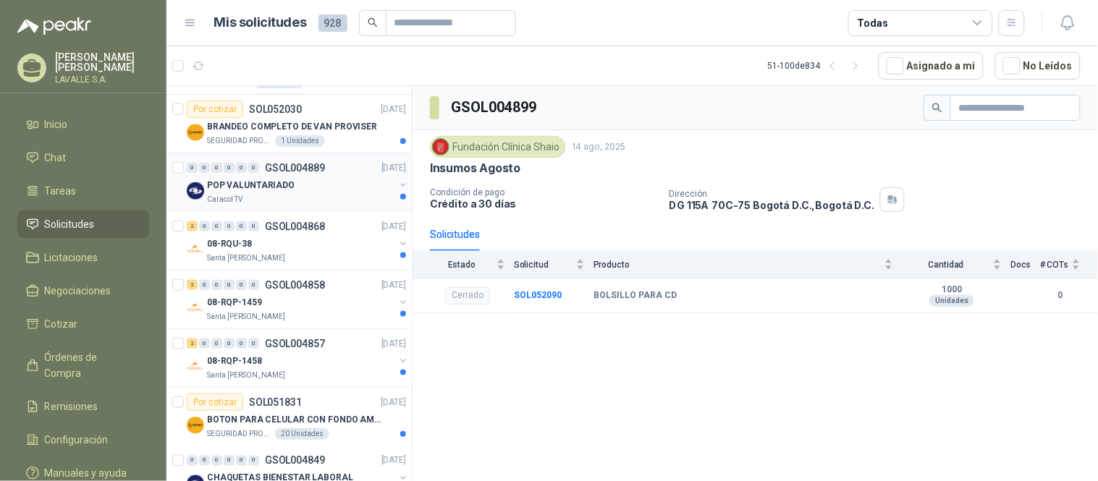
click at [263, 198] on div "Caracol TV" at bounding box center [300, 200] width 187 height 12
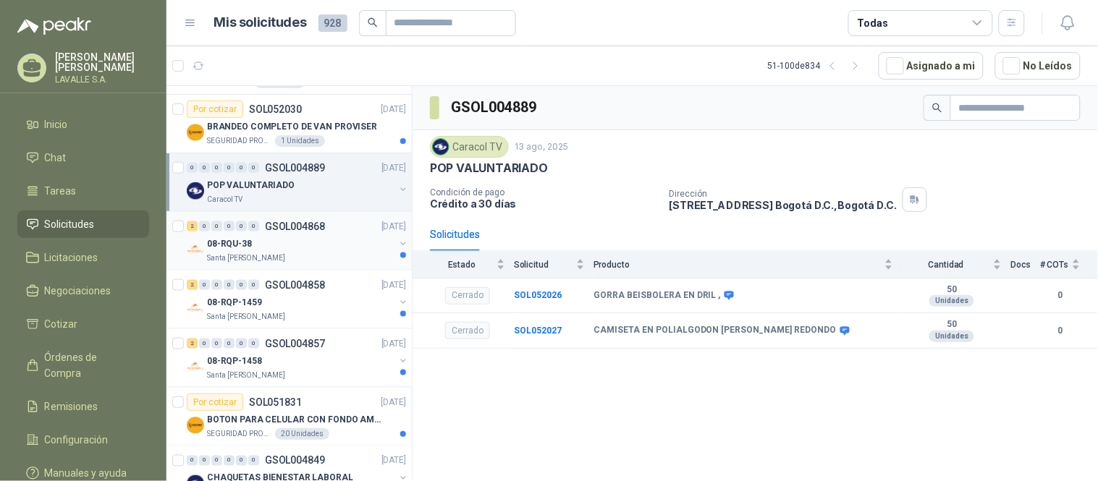
click at [253, 258] on p "Santa [PERSON_NAME]" at bounding box center [246, 259] width 78 height 12
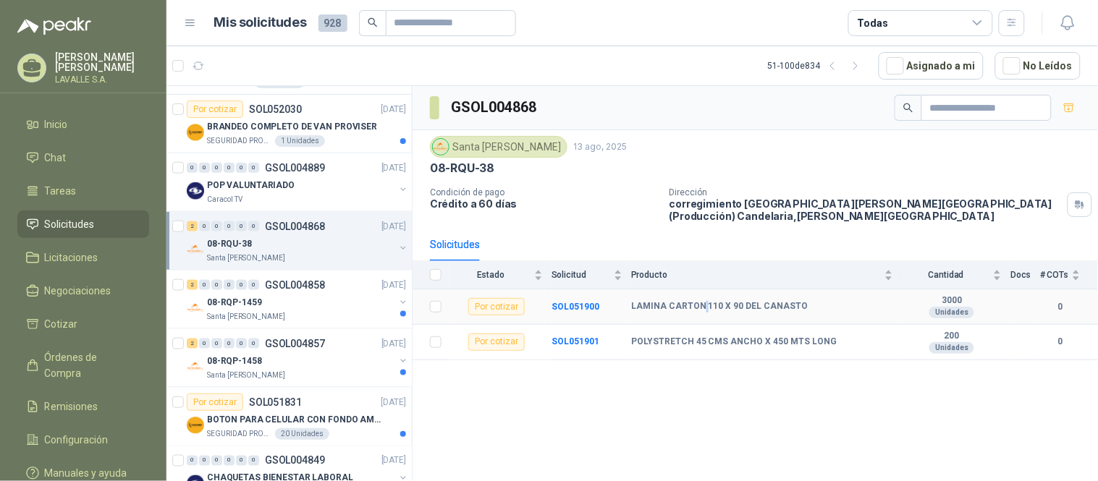
click at [704, 302] on b "LAMINA CARTON 110 X 90 DEL CANASTO" at bounding box center [719, 307] width 177 height 12
click at [704, 300] on td "LAMINA CARTON 110 X 90 DEL CANASTO" at bounding box center [766, 307] width 271 height 35
click at [961, 312] on div "Unidades" at bounding box center [951, 313] width 45 height 12
click at [963, 311] on div "Unidades" at bounding box center [951, 313] width 45 height 12
click at [570, 307] on b "SOL051900" at bounding box center [576, 307] width 48 height 10
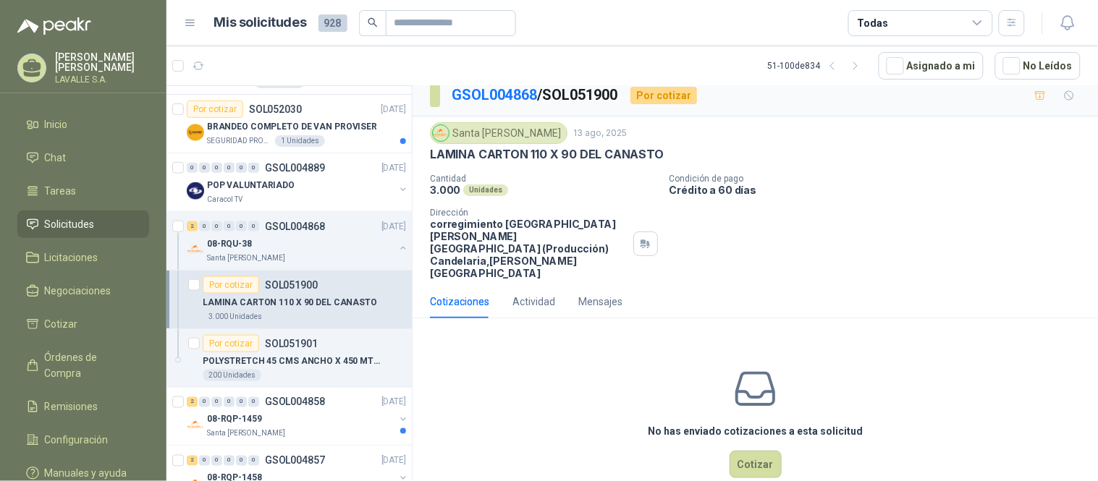
scroll to position [13, 0]
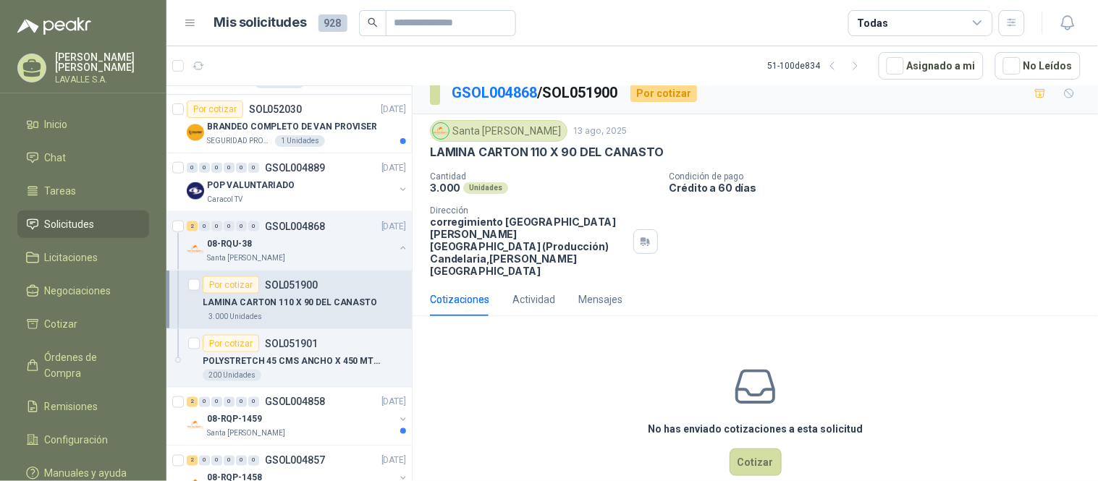
click at [510, 283] on div "Cotizaciones Actividad Mensajes" at bounding box center [526, 299] width 193 height 33
click at [531, 292] on div "Actividad" at bounding box center [533, 300] width 43 height 16
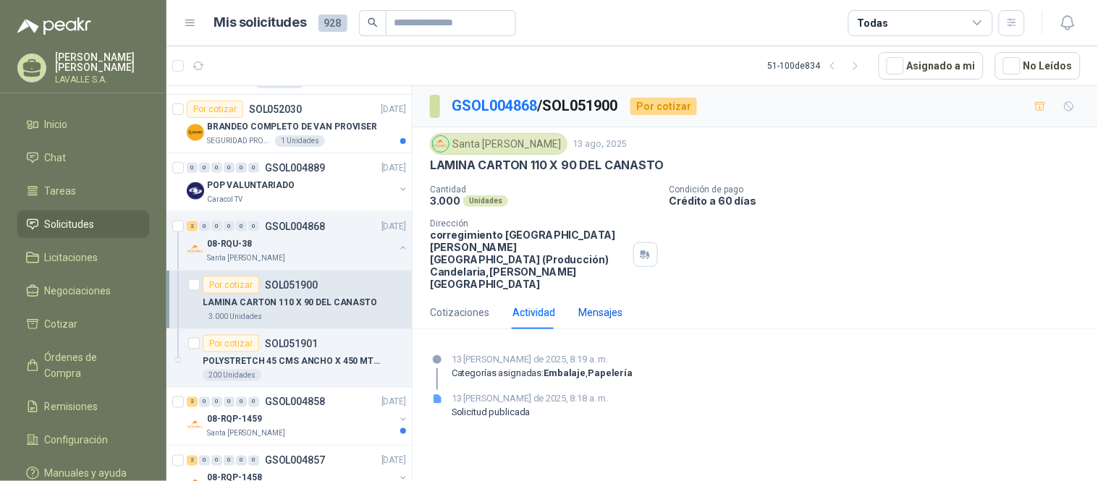
click at [585, 305] on div "Mensajes" at bounding box center [600, 313] width 44 height 16
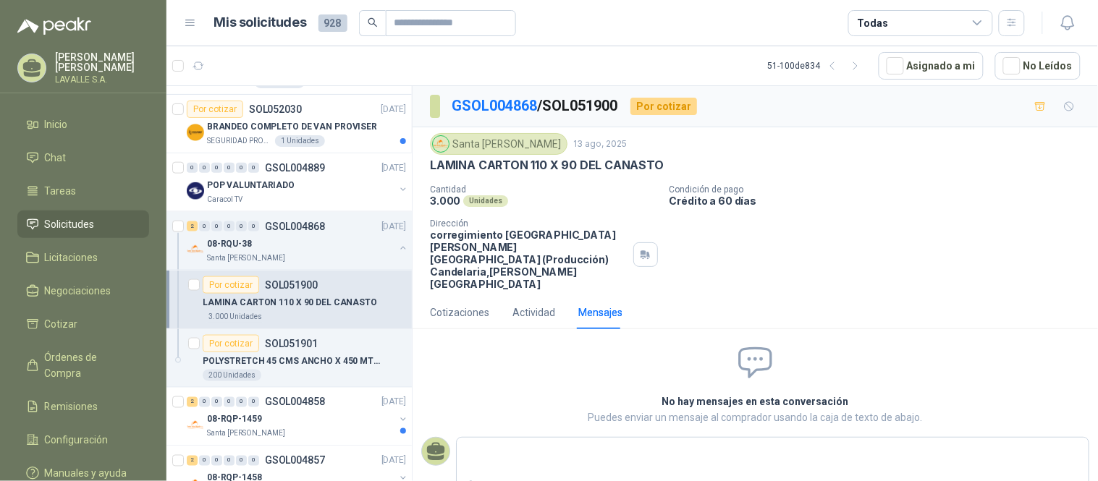
click at [287, 303] on p "LAMINA CARTON 110 X 90 DEL CANASTO" at bounding box center [290, 303] width 174 height 14
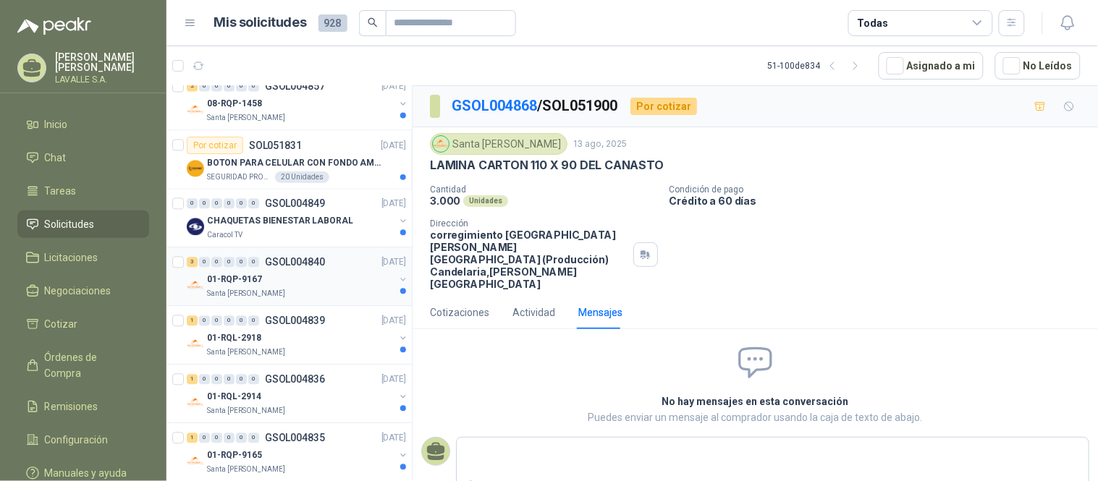
scroll to position [804, 0]
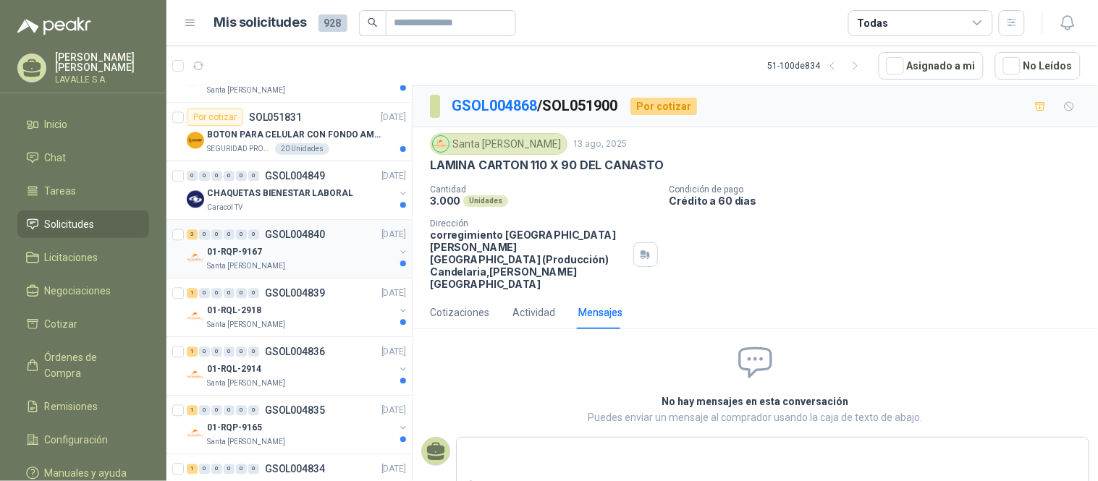
click at [312, 246] on div "01-RQP-9167" at bounding box center [300, 251] width 187 height 17
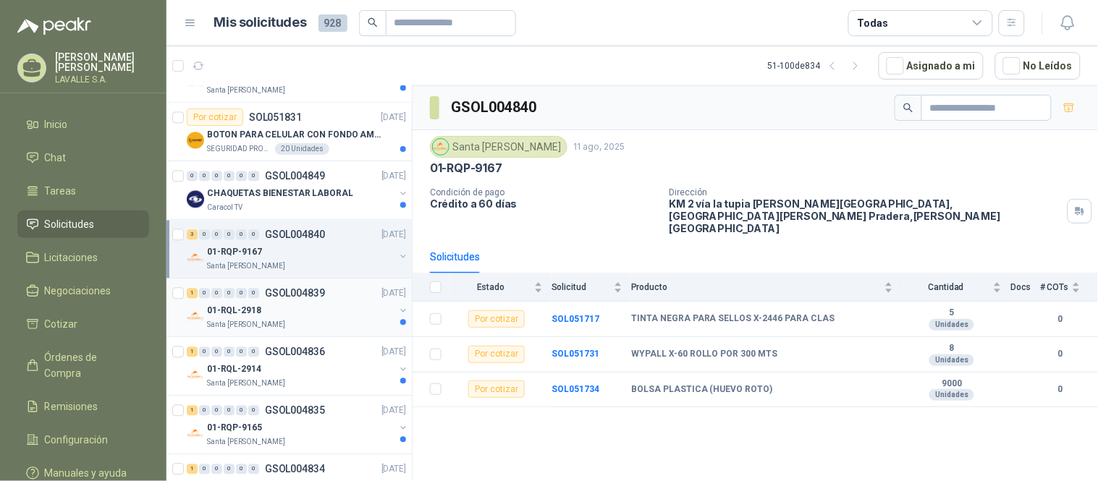
click at [269, 301] on div "1 0 0 0 0 0 GSOL004839 [DATE]" at bounding box center [298, 292] width 222 height 17
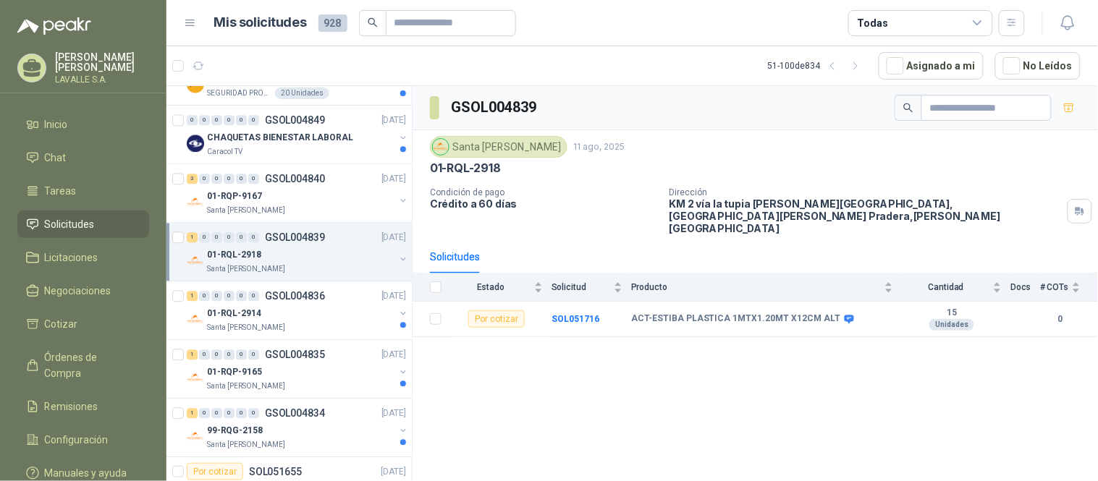
scroll to position [884, 0]
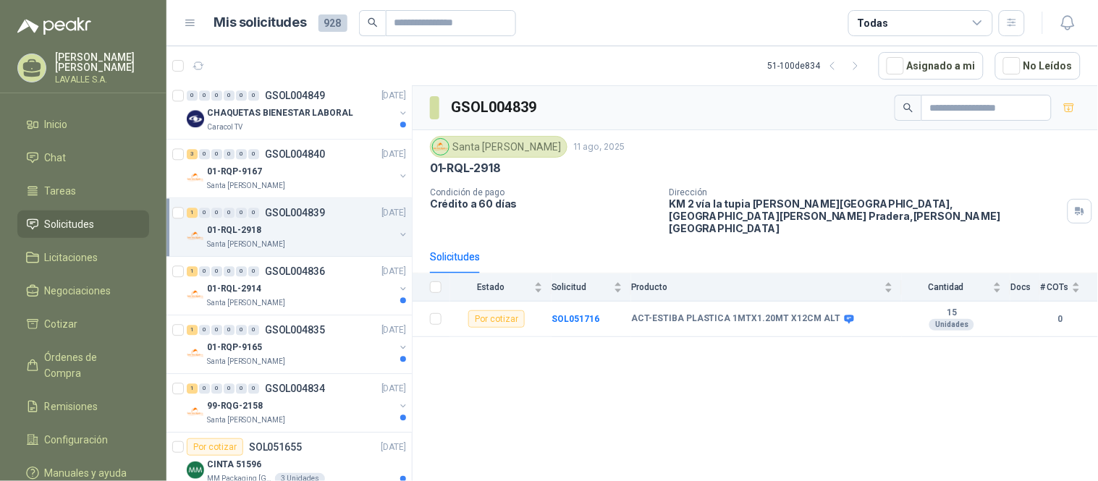
click at [279, 232] on div "01-RQL-2918" at bounding box center [300, 229] width 187 height 17
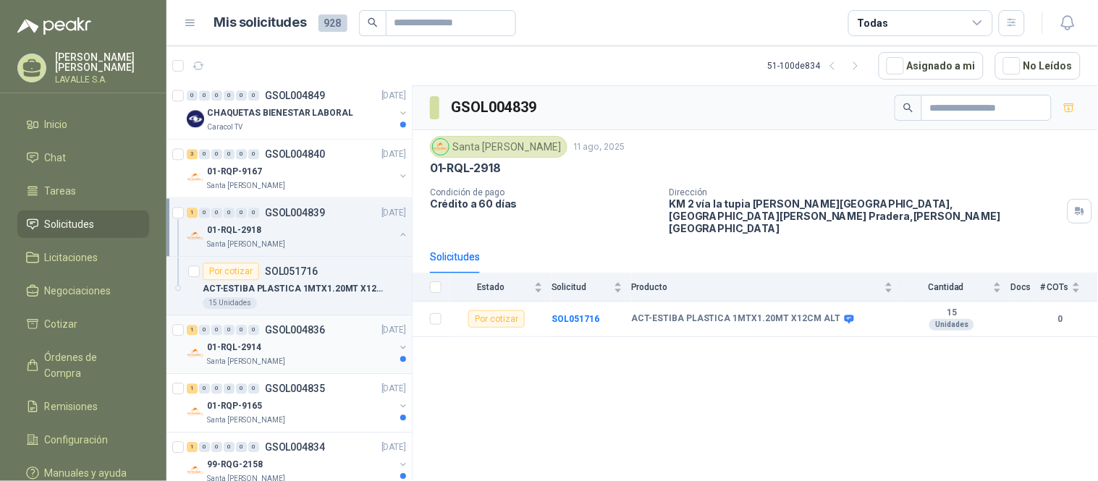
click at [276, 348] on div "01-RQL-2914" at bounding box center [300, 347] width 187 height 17
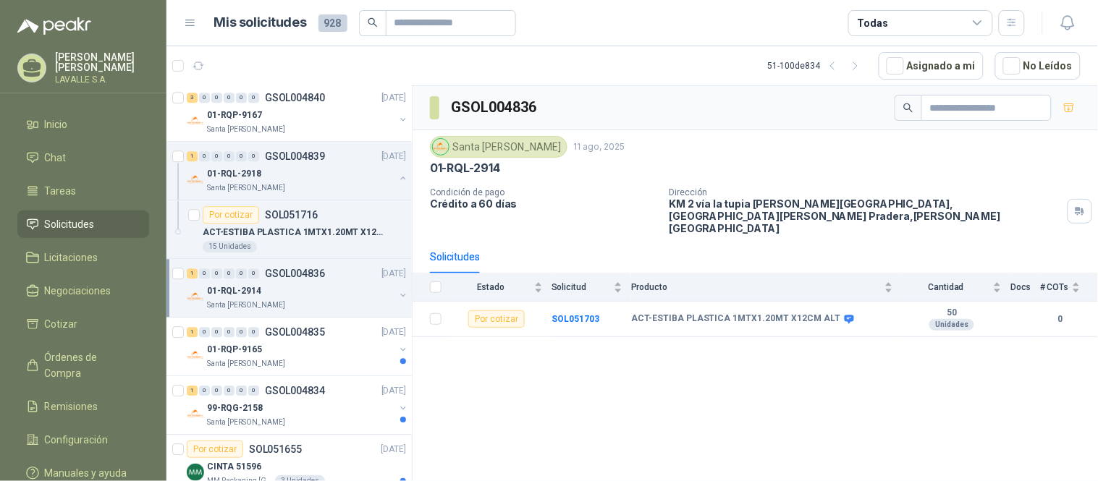
scroll to position [965, 0]
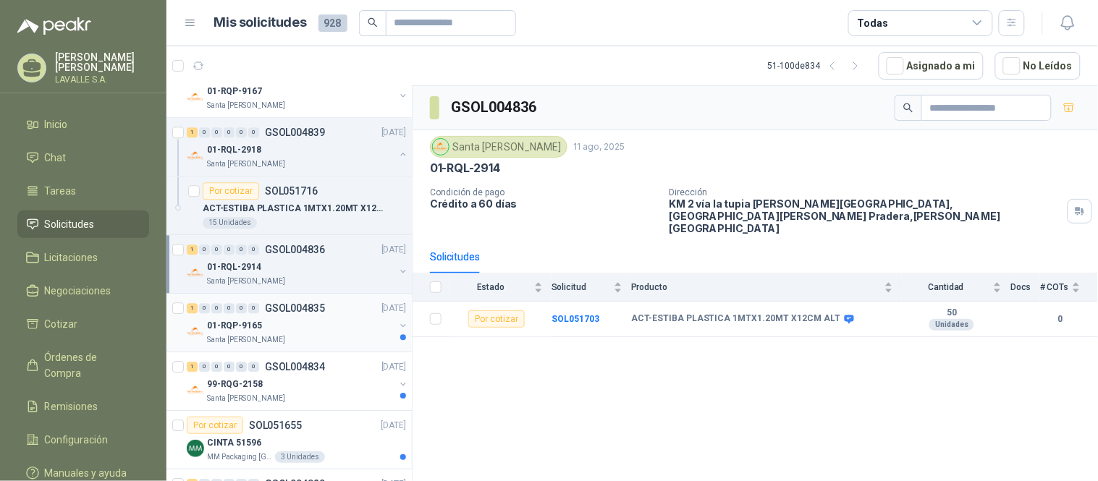
click at [290, 323] on div "01-RQP-9165" at bounding box center [300, 325] width 187 height 17
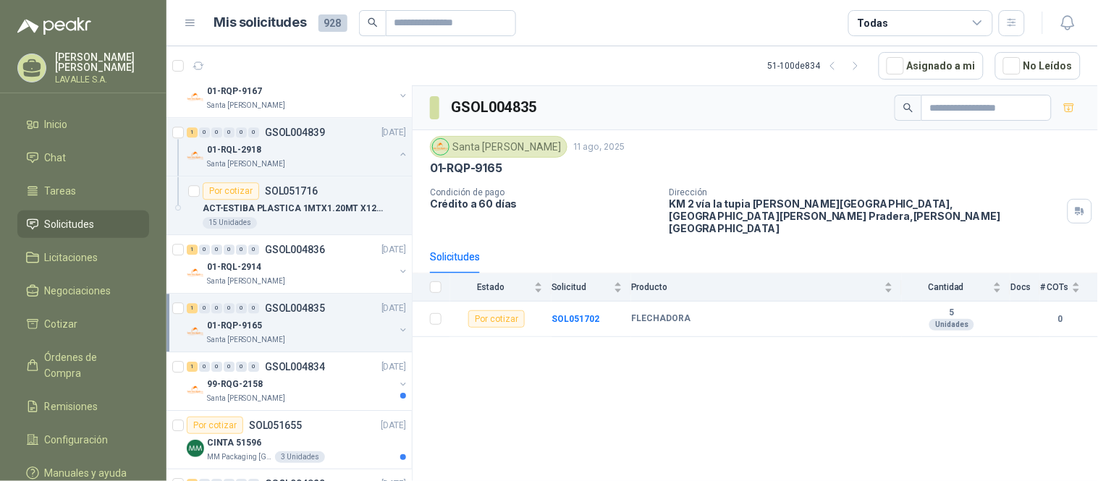
scroll to position [1045, 0]
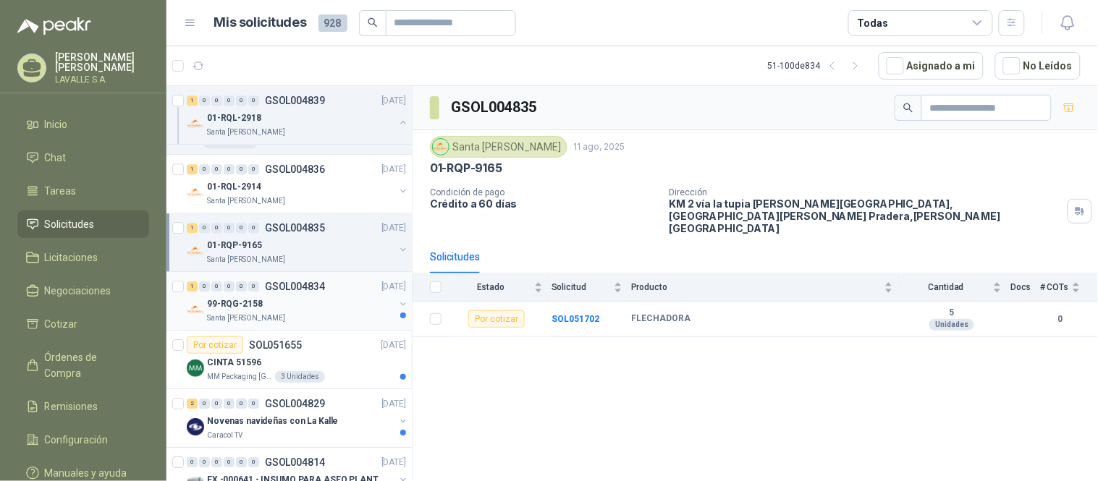
click at [293, 310] on div "99-RQG-2158" at bounding box center [300, 303] width 187 height 17
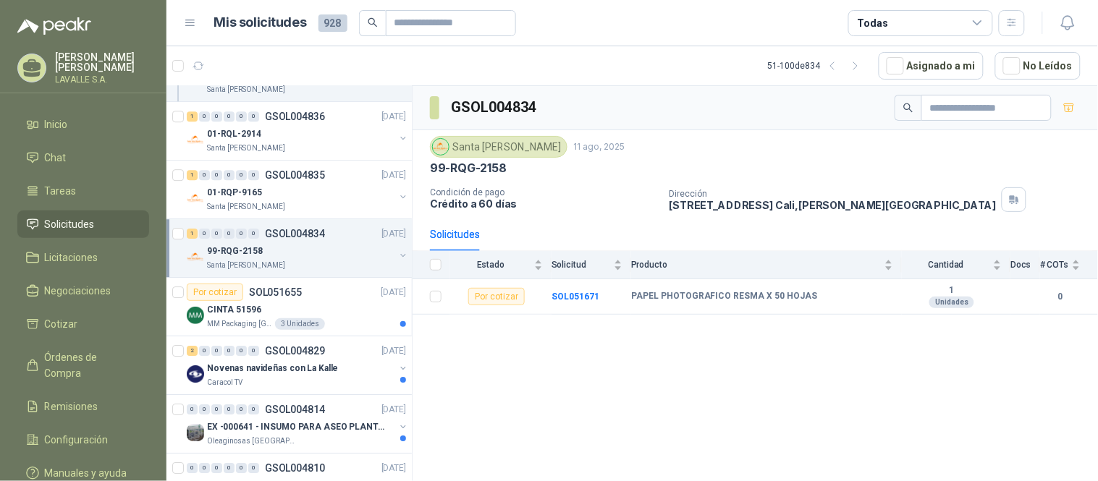
scroll to position [1126, 0]
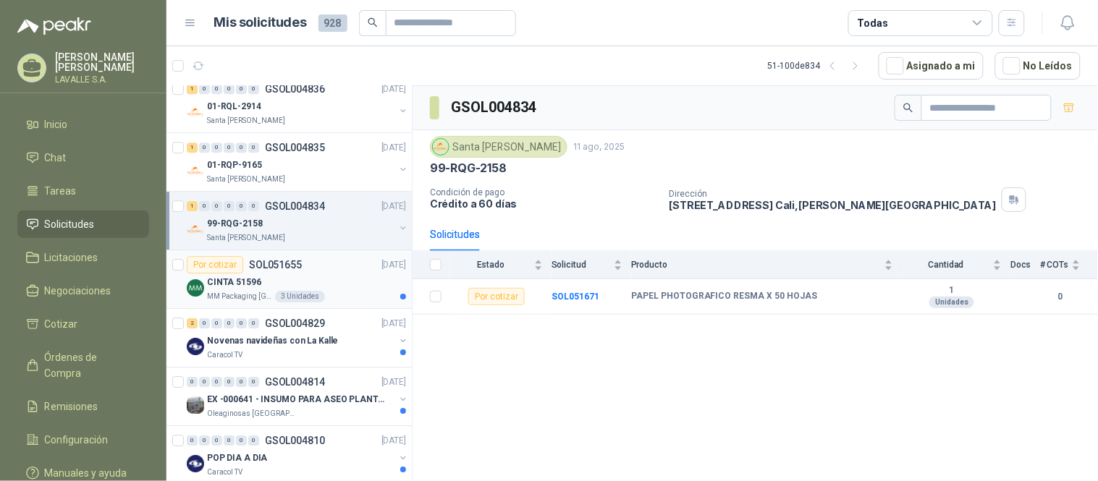
click at [243, 293] on p "MM Packaging [GEOGRAPHIC_DATA]" at bounding box center [239, 297] width 65 height 12
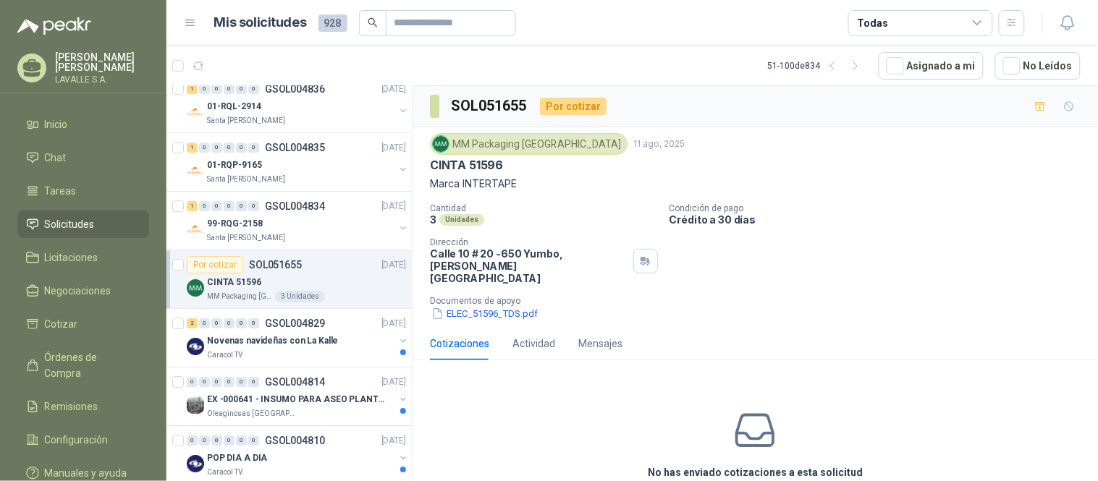
scroll to position [1206, 0]
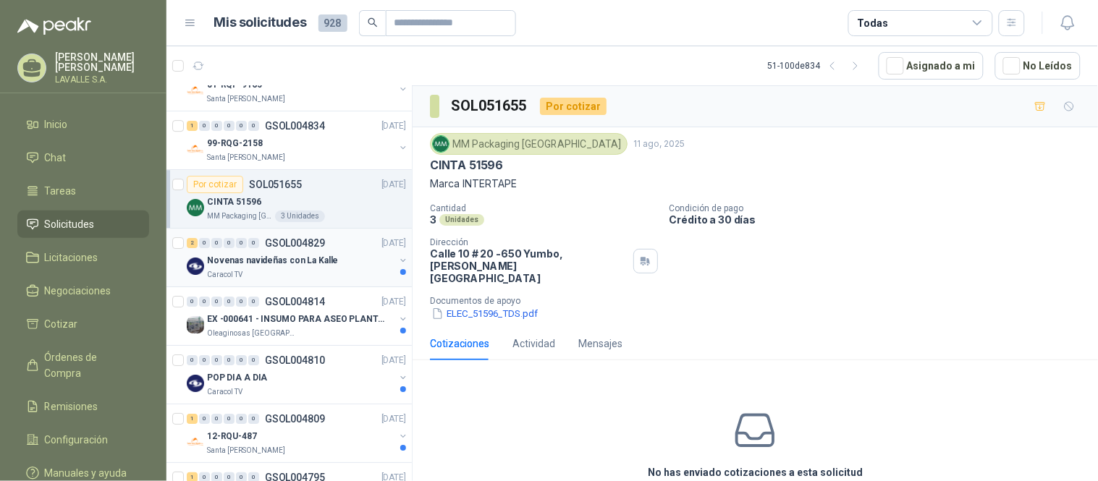
click at [258, 269] on div "Caracol TV" at bounding box center [300, 275] width 187 height 12
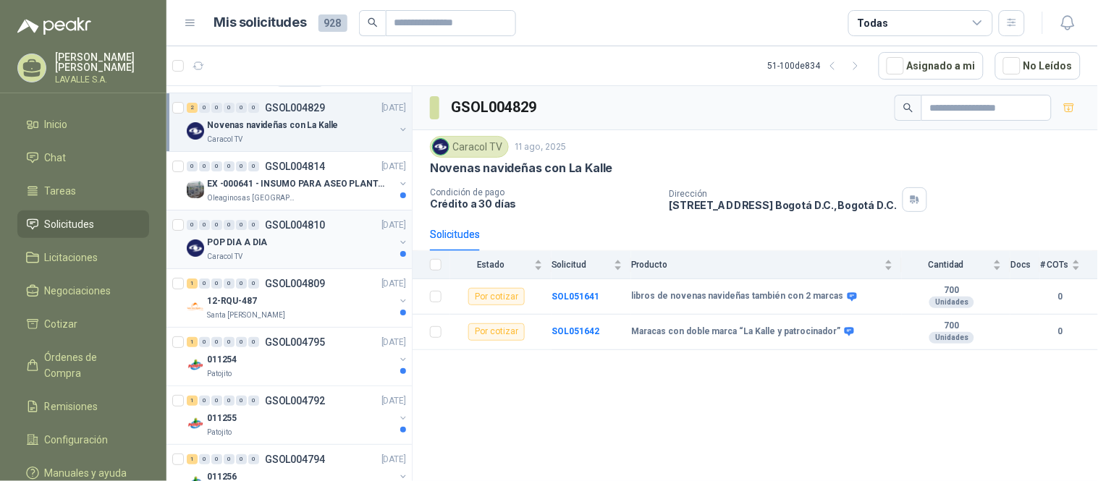
scroll to position [1367, 0]
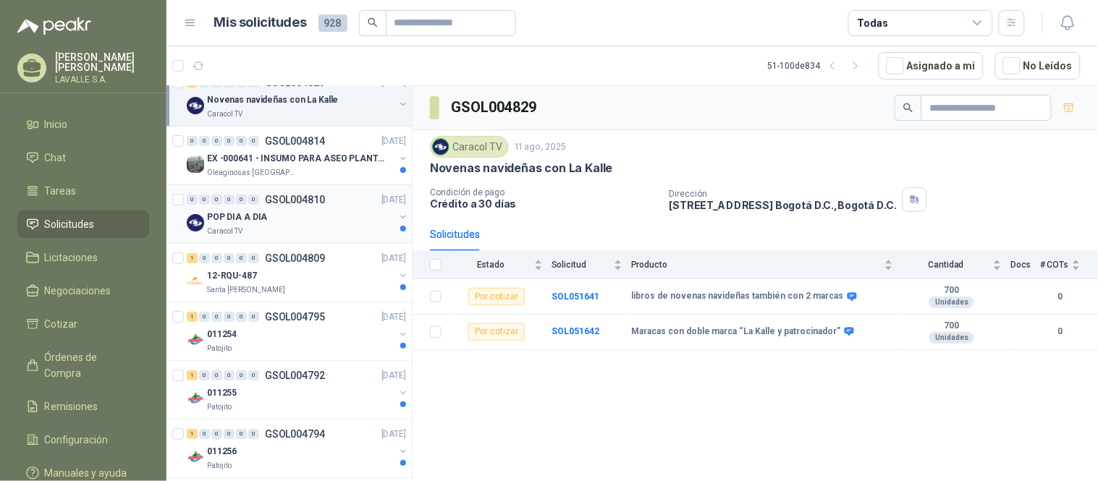
click at [277, 222] on div "POP DIA A DIA" at bounding box center [300, 216] width 187 height 17
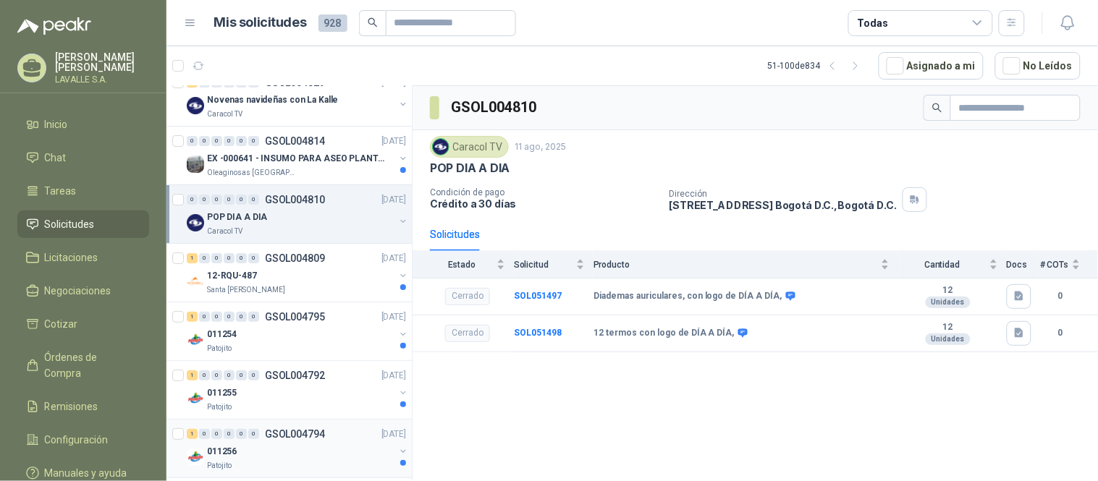
scroll to position [1448, 0]
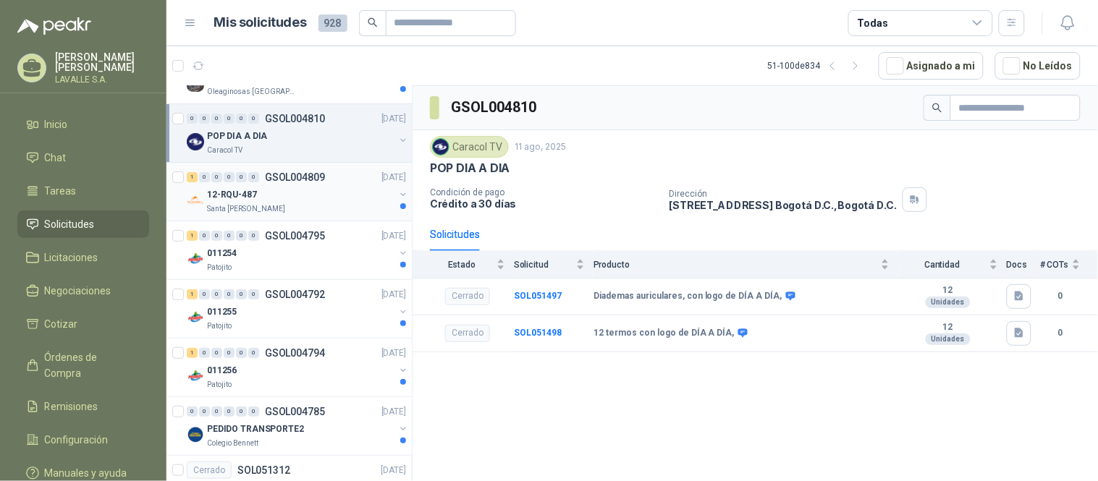
click at [309, 210] on div "Santa [PERSON_NAME]" at bounding box center [300, 209] width 187 height 12
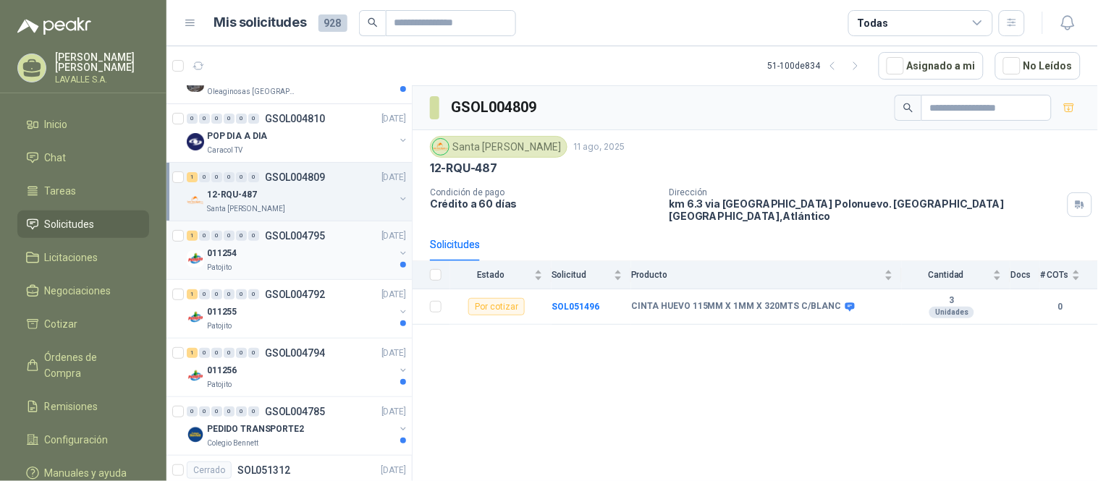
click at [256, 245] on div "011254" at bounding box center [300, 253] width 187 height 17
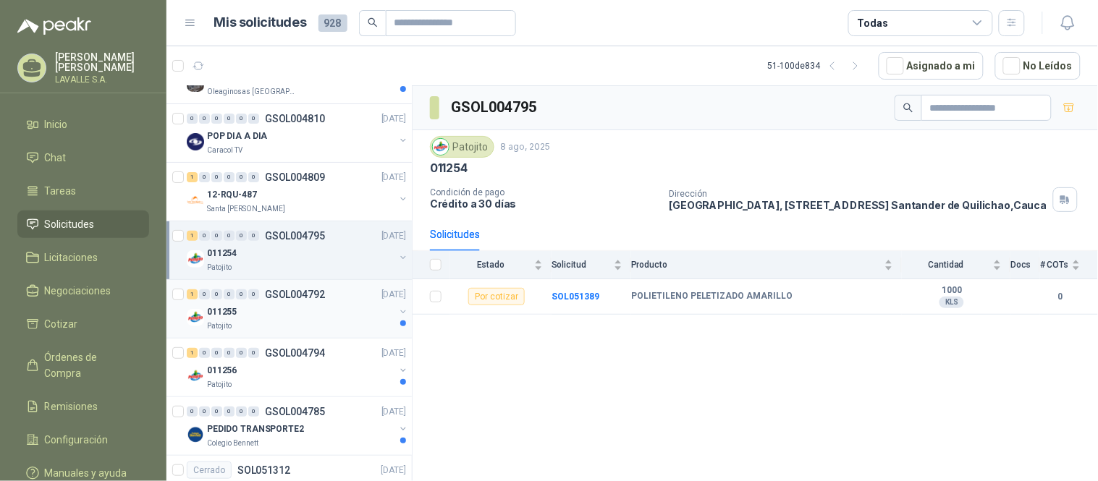
click at [297, 318] on div "011255" at bounding box center [300, 311] width 187 height 17
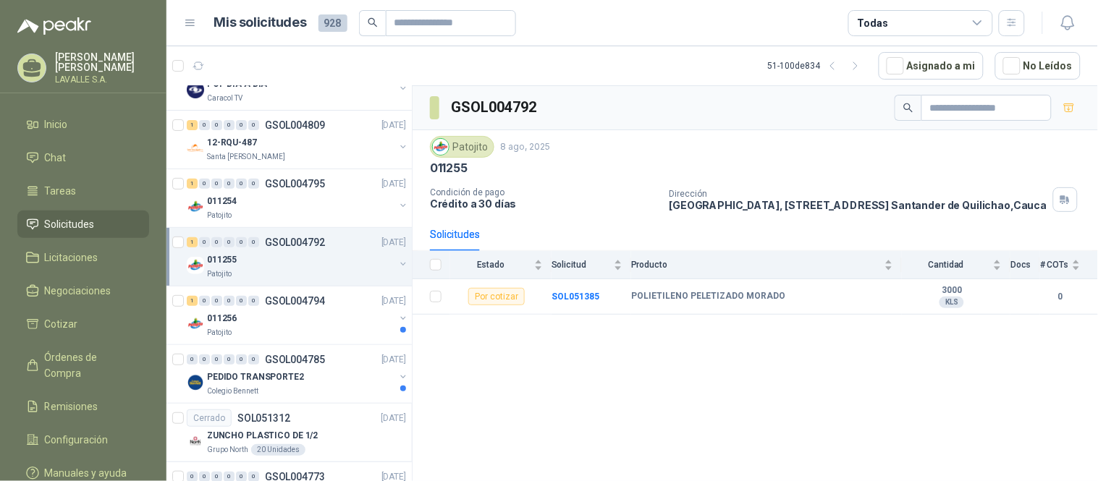
scroll to position [1528, 0]
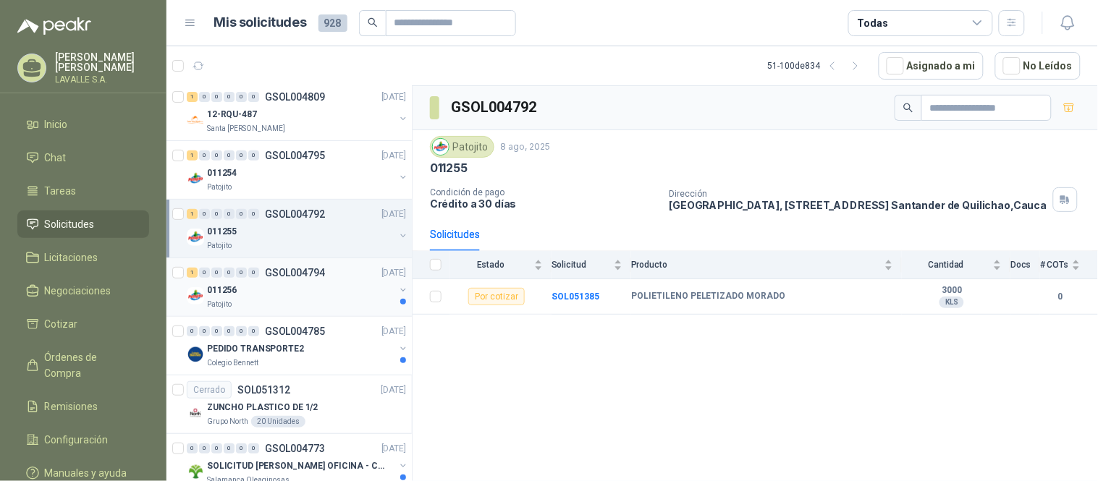
click at [286, 300] on div "Patojito" at bounding box center [300, 305] width 187 height 12
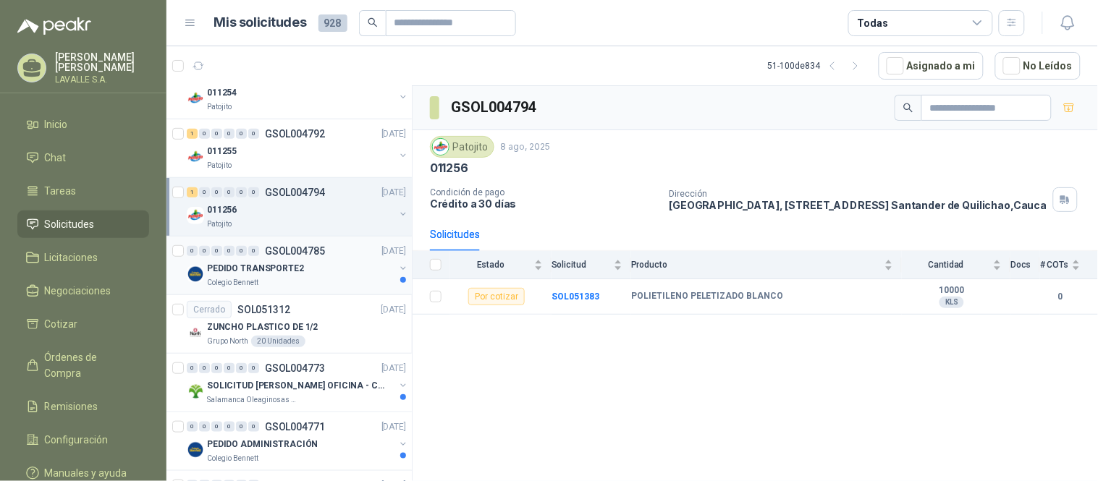
scroll to position [1689, 0]
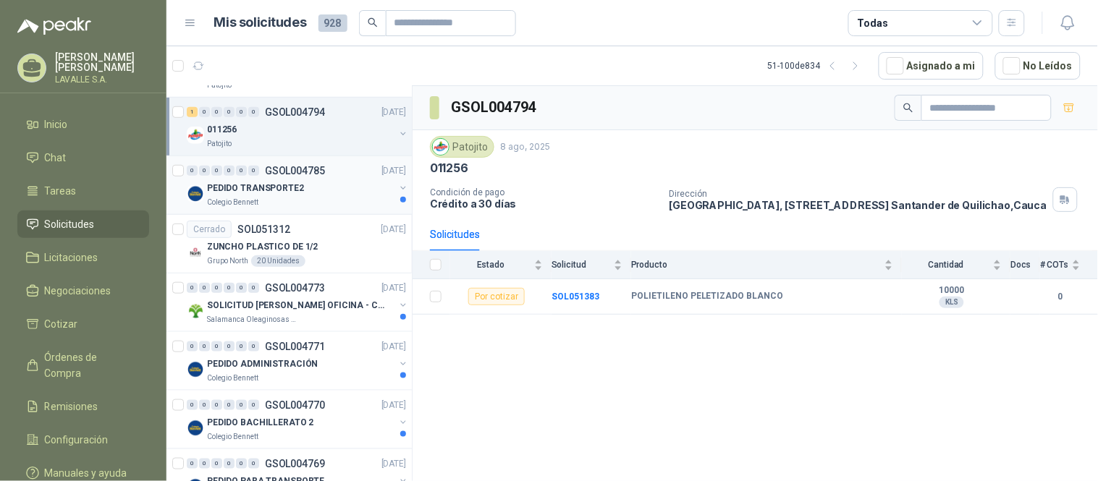
click at [340, 196] on div "PEDIDO TRANSPORTE2" at bounding box center [300, 188] width 187 height 17
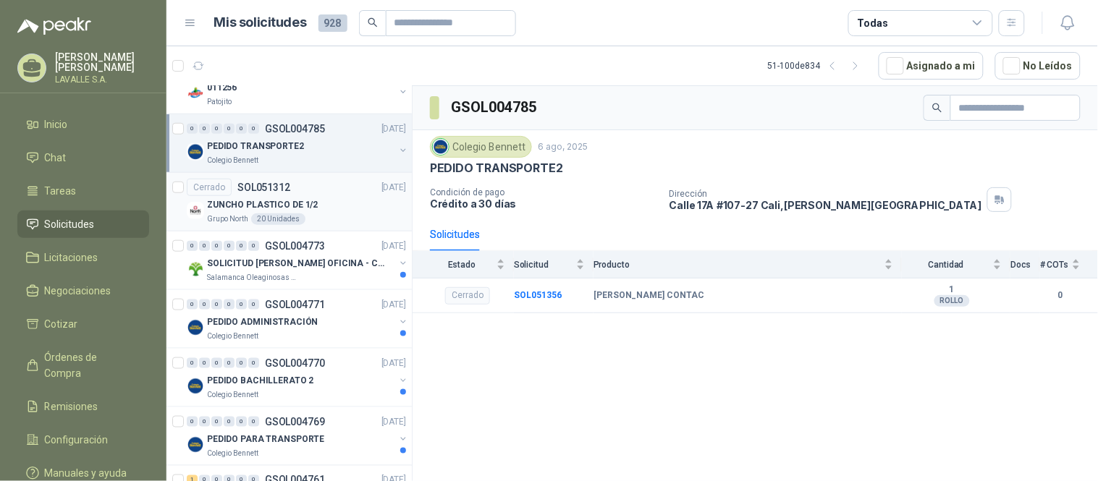
scroll to position [1769, 0]
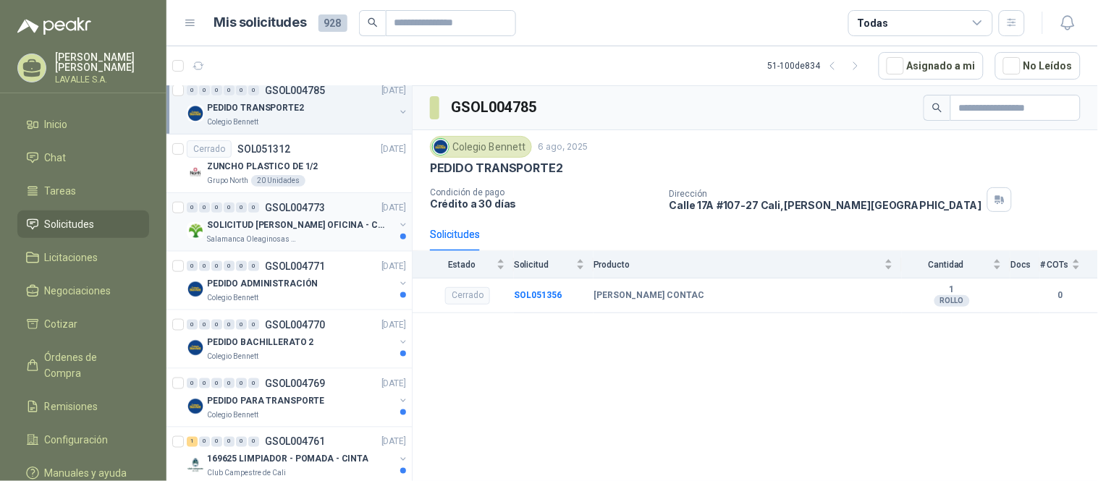
click at [315, 235] on div "Salamanca Oleaginosas SAS" at bounding box center [300, 240] width 187 height 12
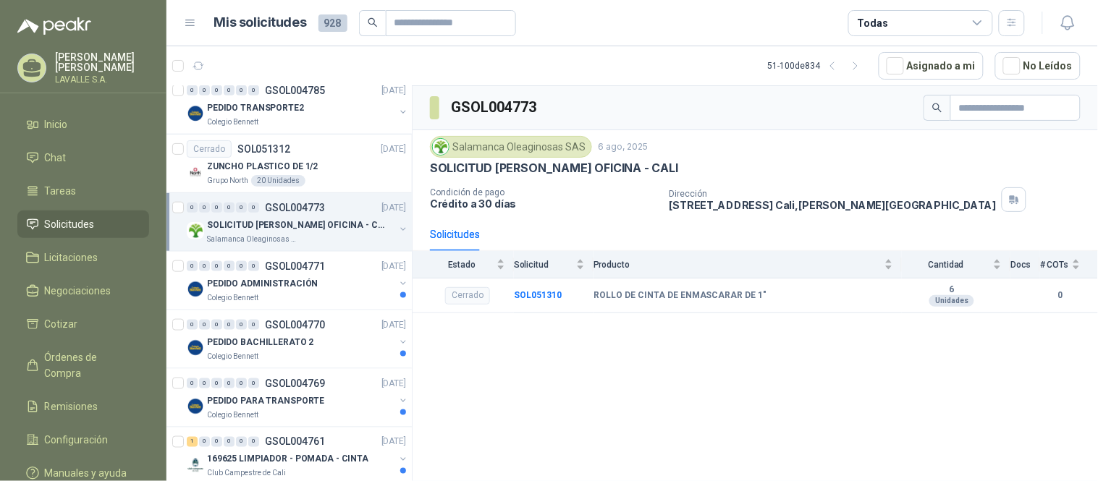
scroll to position [1849, 0]
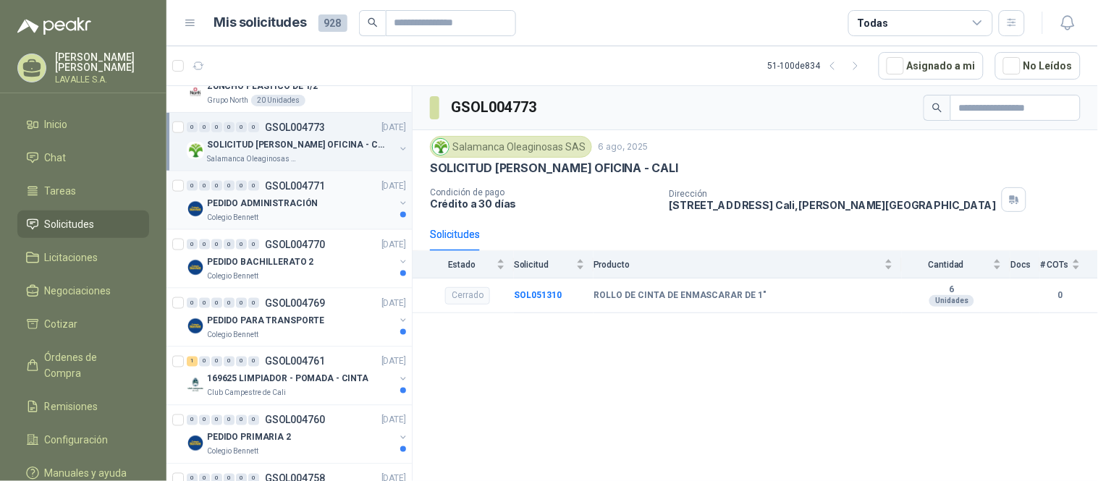
click at [324, 228] on div "0 0 0 0 0 0 GSOL004771 [DATE] PEDIDO ADMINISTRACIÓN Colegio [PERSON_NAME]" at bounding box center [288, 201] width 245 height 59
click at [324, 219] on div "Colegio Bennett" at bounding box center [300, 218] width 187 height 12
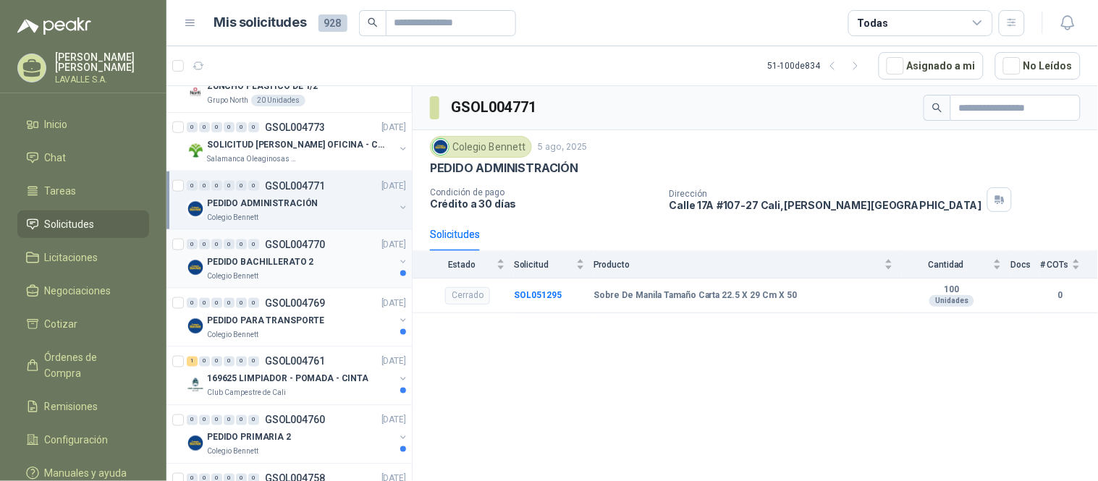
click at [292, 266] on p "PEDIDO BACHILLERATO 2" at bounding box center [260, 263] width 106 height 14
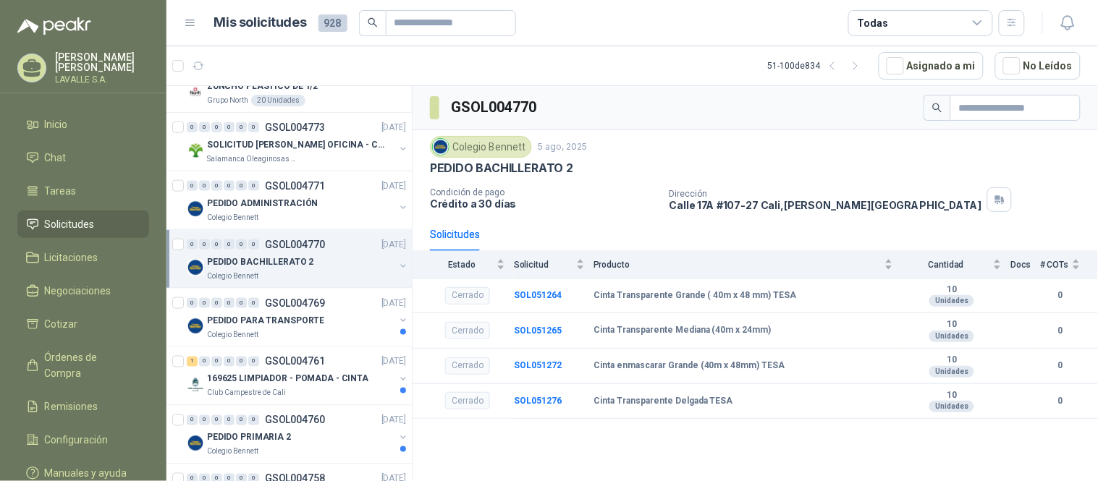
scroll to position [1930, 0]
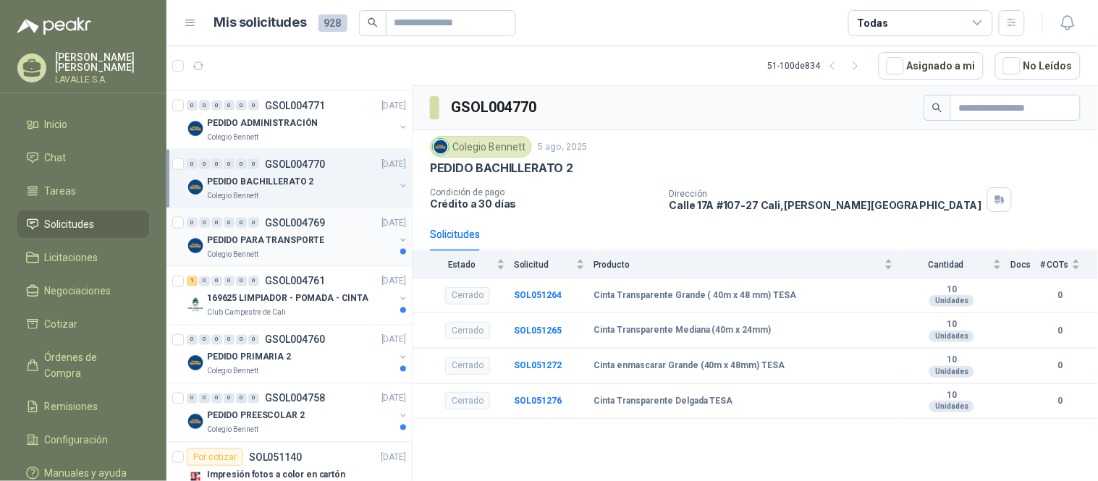
click at [290, 258] on div "Colegio Bennett" at bounding box center [300, 255] width 187 height 12
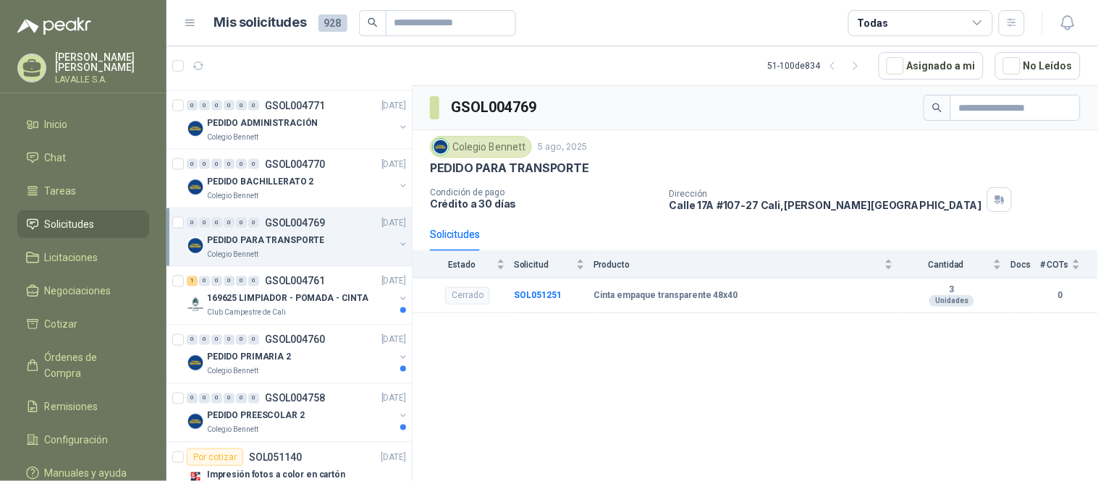
scroll to position [2010, 0]
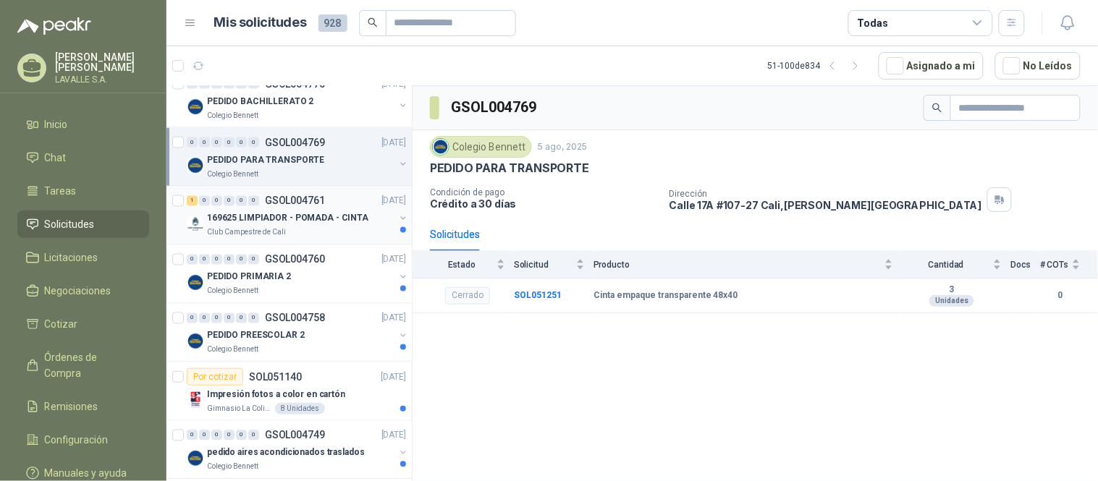
click at [295, 236] on div "Club Campestre de Cali" at bounding box center [300, 233] width 187 height 12
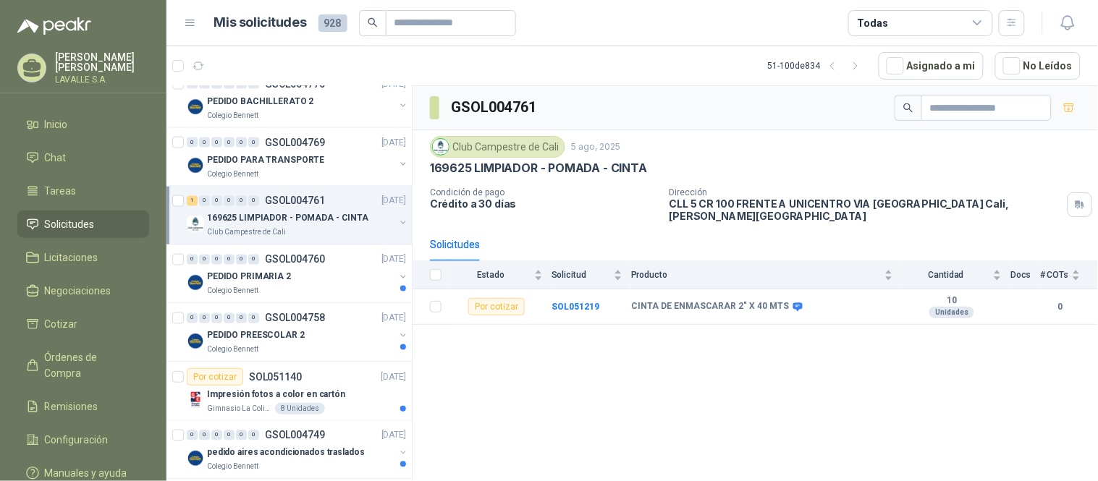
scroll to position [2090, 0]
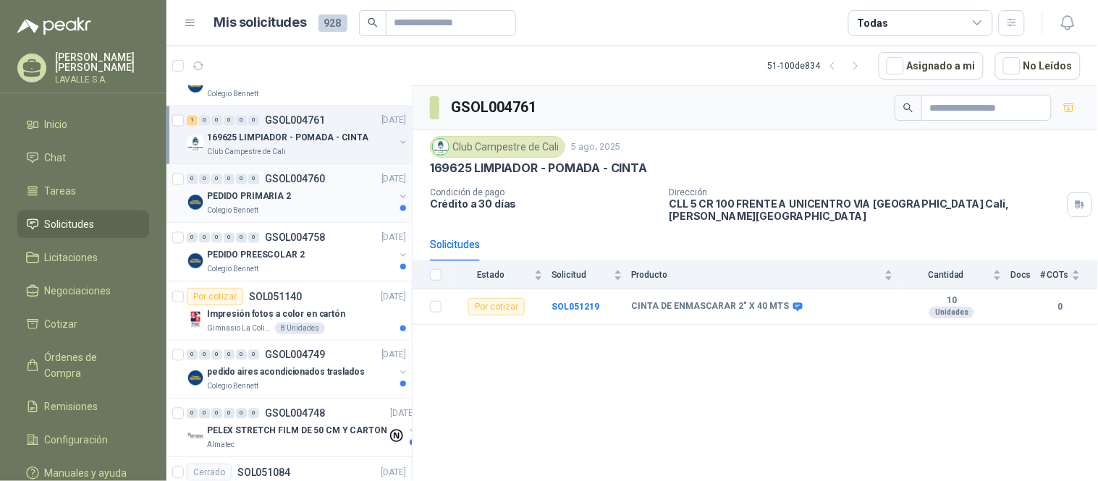
click at [299, 215] on div "Colegio Bennett" at bounding box center [300, 212] width 187 height 12
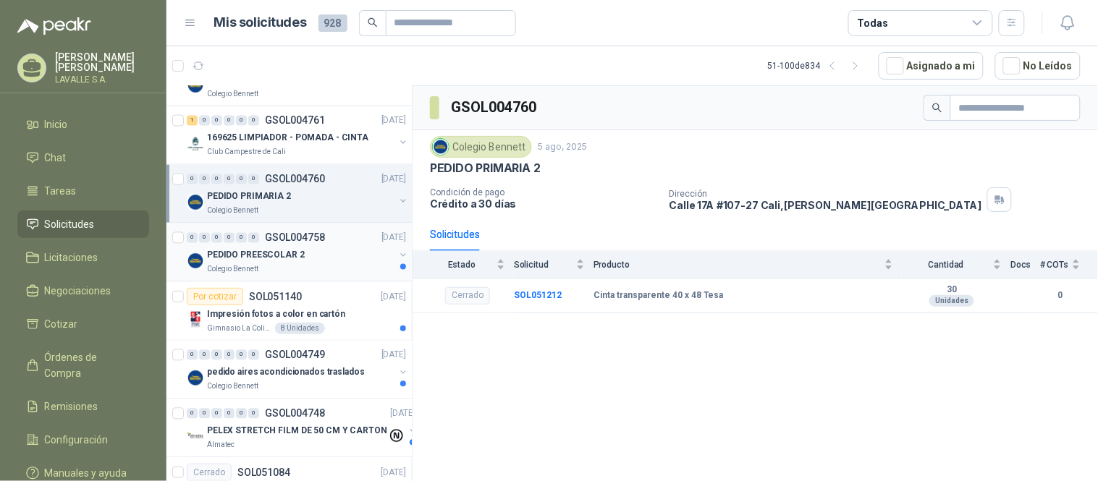
click at [288, 268] on div "Colegio Bennett" at bounding box center [300, 270] width 187 height 12
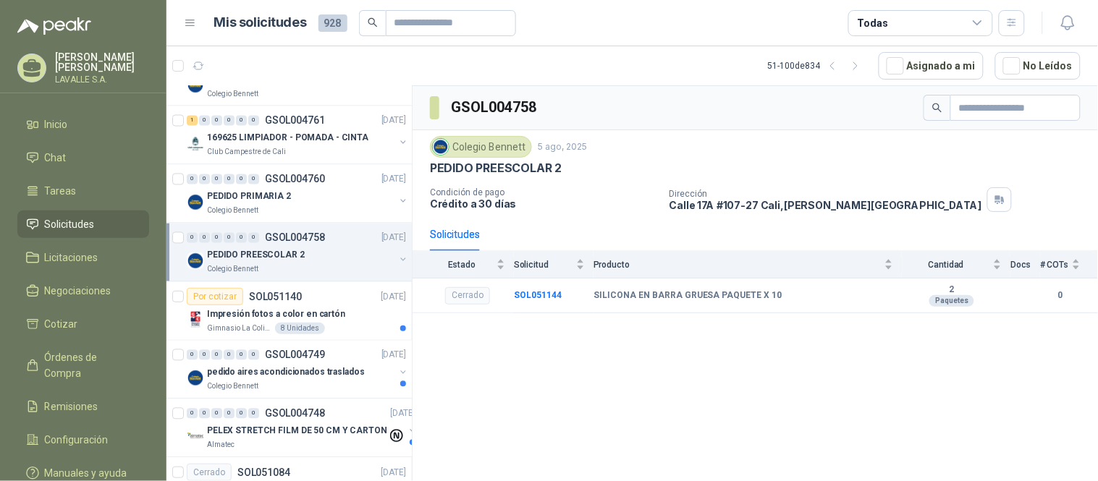
scroll to position [2171, 0]
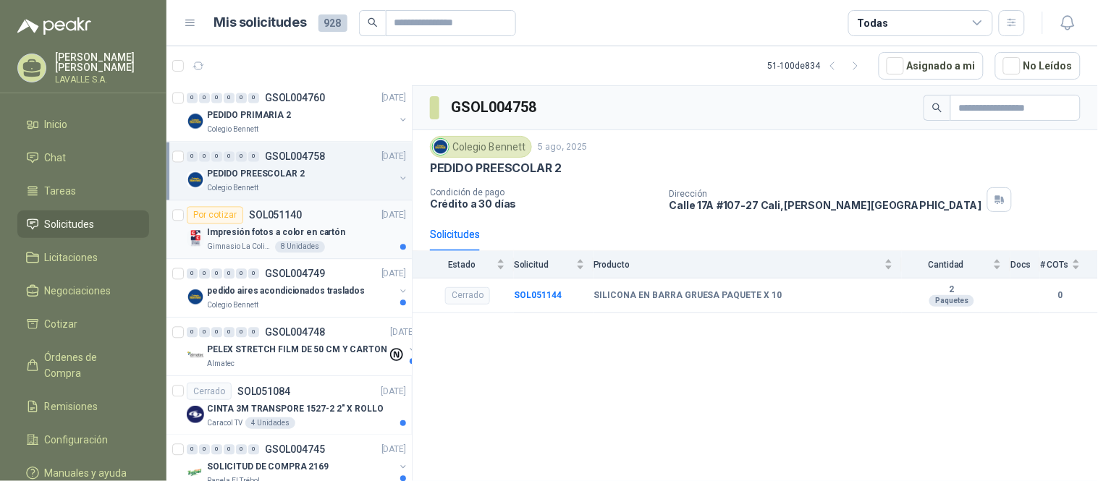
click at [255, 240] on p "Impresión fotos a color en cartón" at bounding box center [276, 234] width 138 height 14
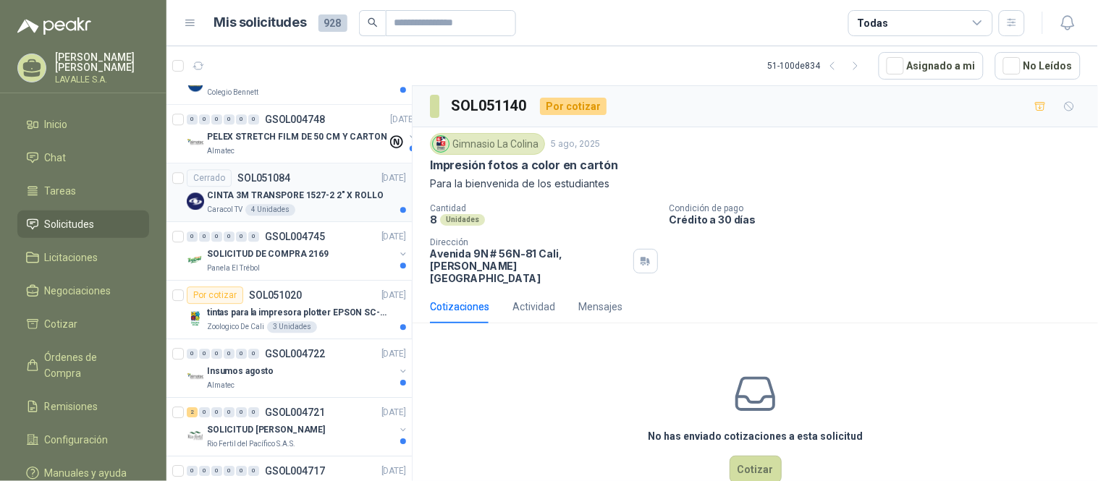
scroll to position [2412, 0]
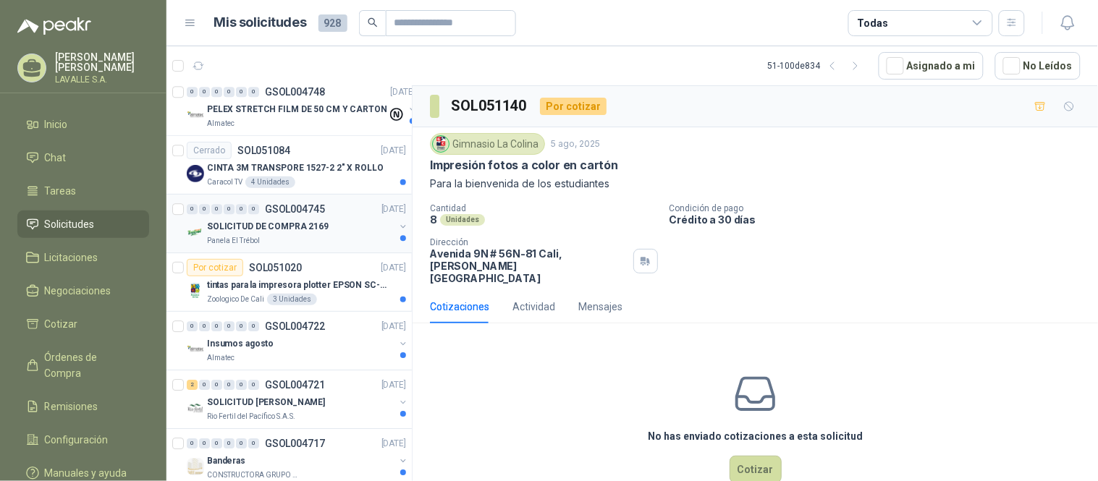
click at [295, 237] on div "Panela El Trébol" at bounding box center [300, 241] width 187 height 12
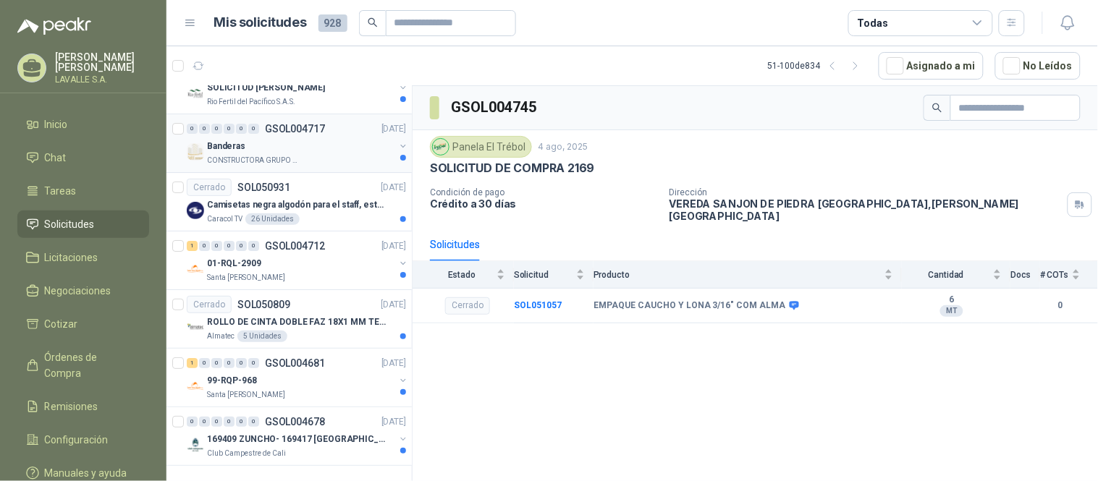
scroll to position [2740, 0]
click at [236, 316] on p "ROLLO DE CINTA DOBLE FAZ 18X1 MM TESSA" at bounding box center [297, 323] width 180 height 14
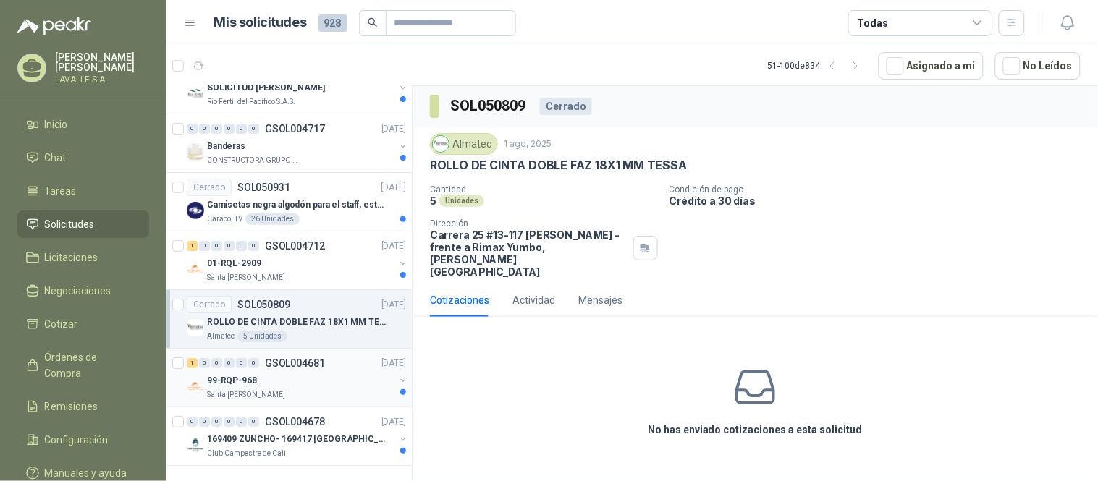
click at [234, 389] on p "Santa [PERSON_NAME]" at bounding box center [246, 395] width 78 height 12
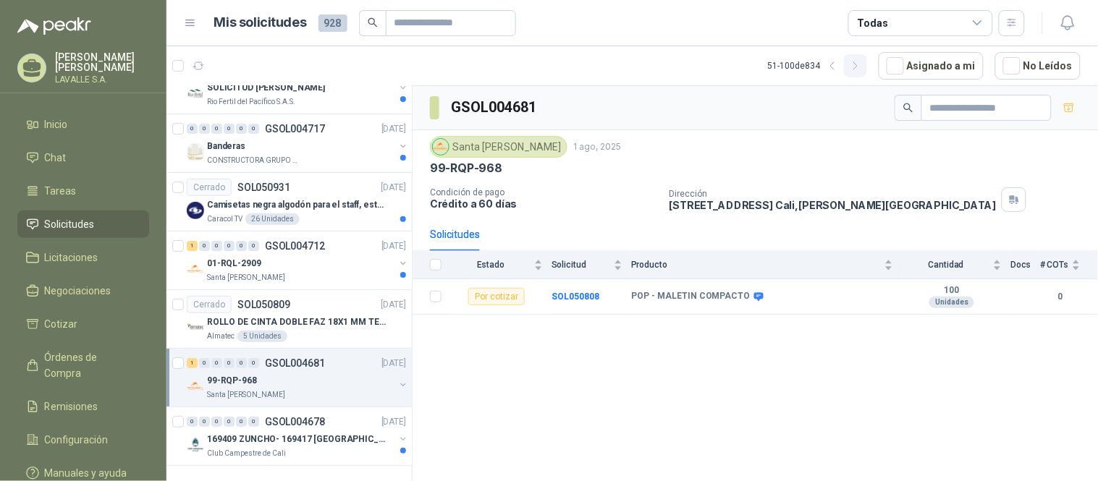
click at [862, 67] on icon "button" at bounding box center [856, 66] width 12 height 12
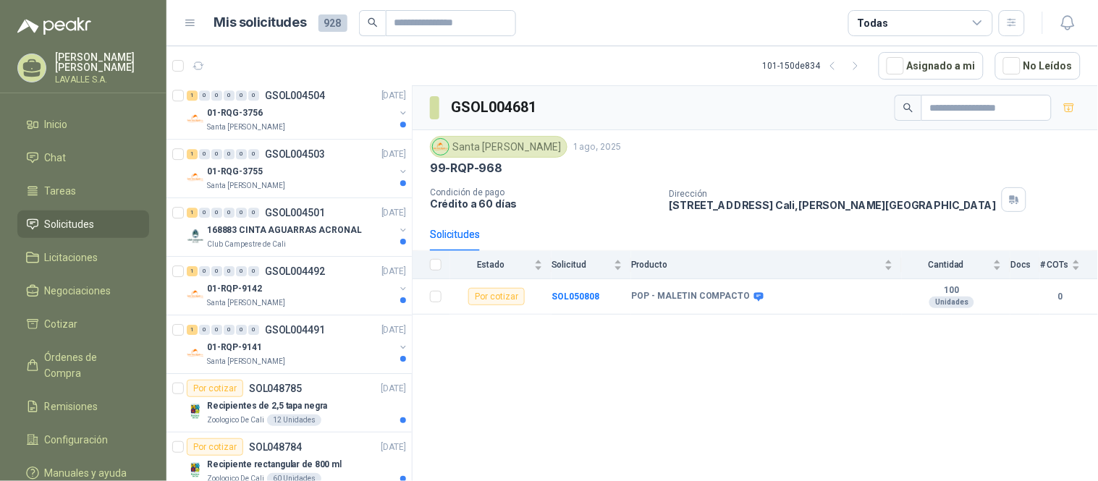
scroll to position [2564, 0]
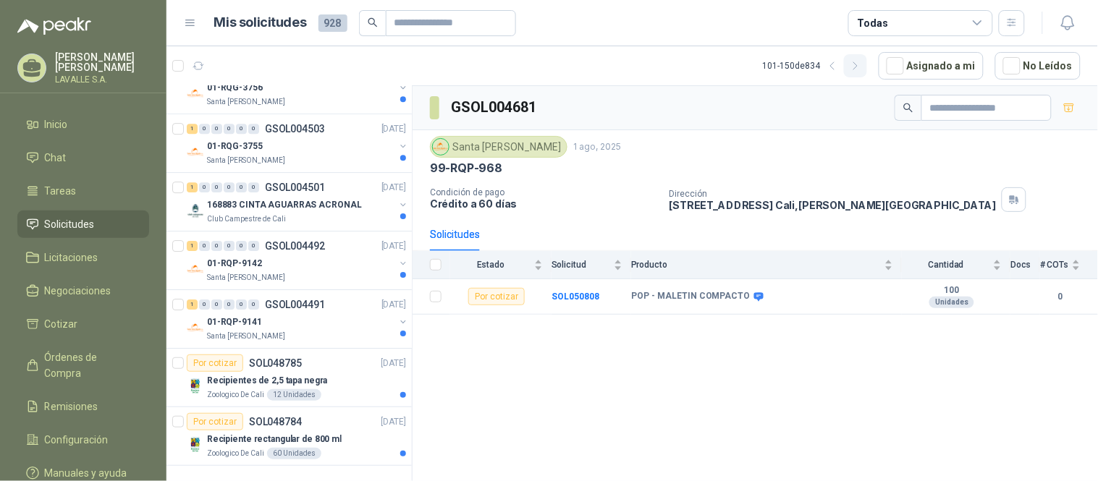
click at [857, 67] on icon "button" at bounding box center [855, 65] width 4 height 7
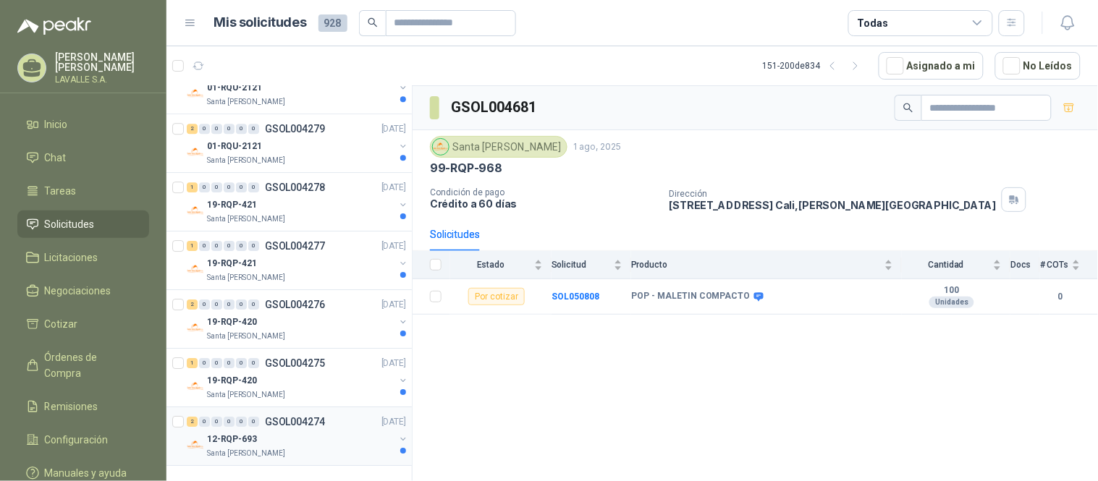
click at [234, 433] on p "Santa [PERSON_NAME]" at bounding box center [246, 454] width 78 height 12
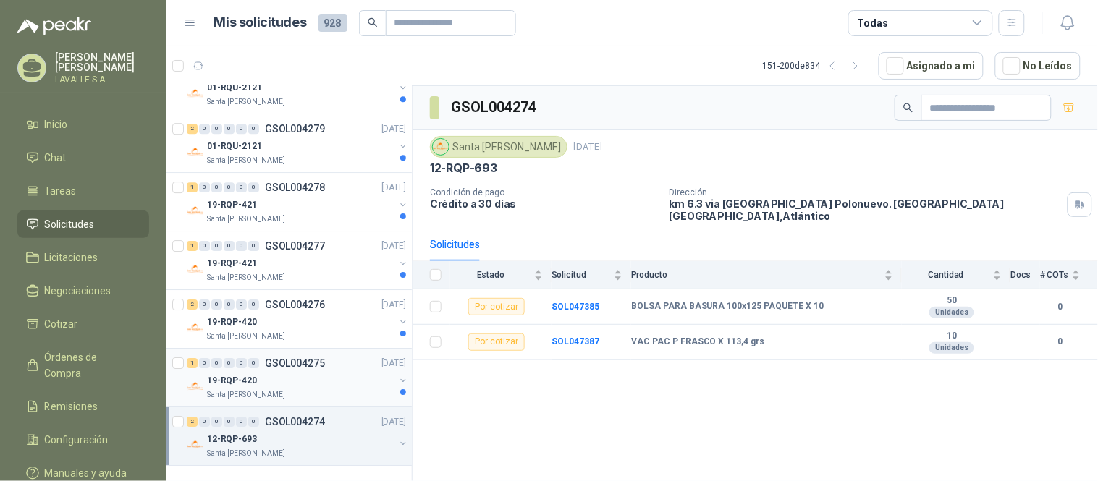
click at [221, 374] on p "19-RQP-420" at bounding box center [232, 381] width 50 height 14
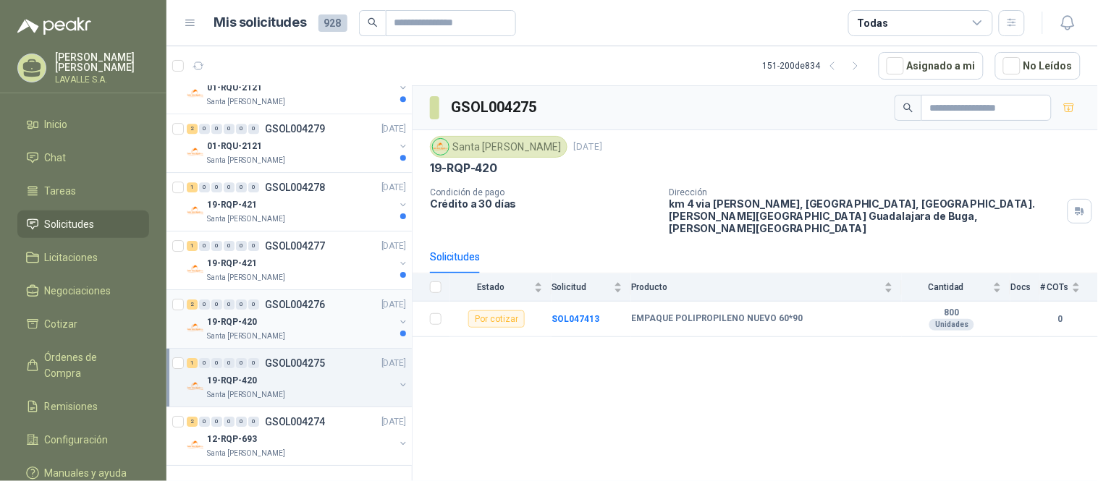
click at [244, 300] on span "0" at bounding box center [241, 305] width 11 height 10
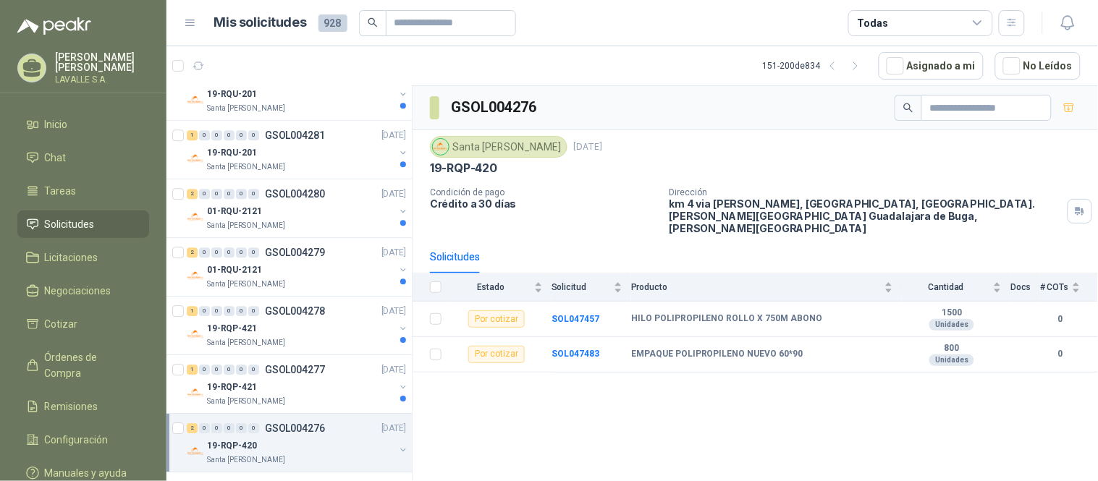
scroll to position [2403, 0]
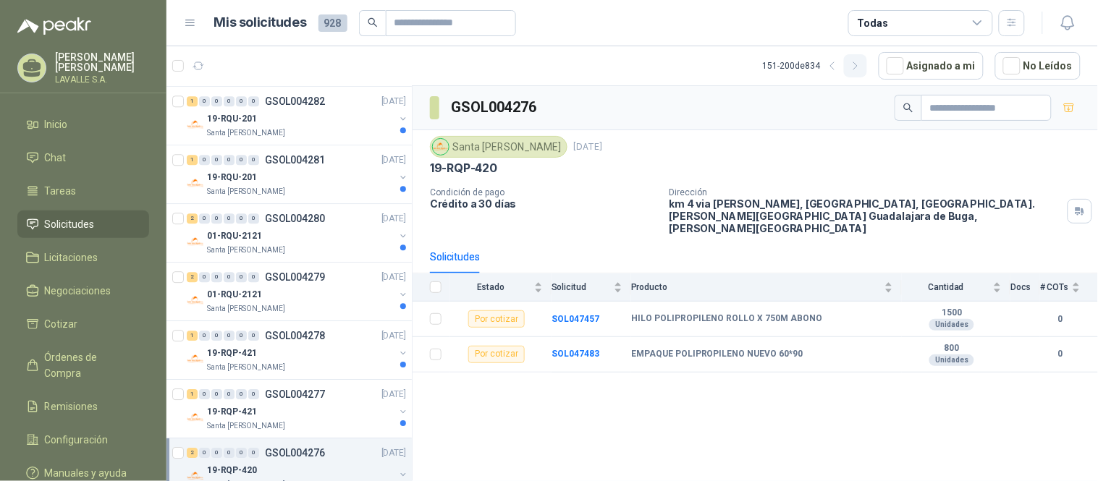
click at [862, 65] on icon "button" at bounding box center [856, 66] width 12 height 12
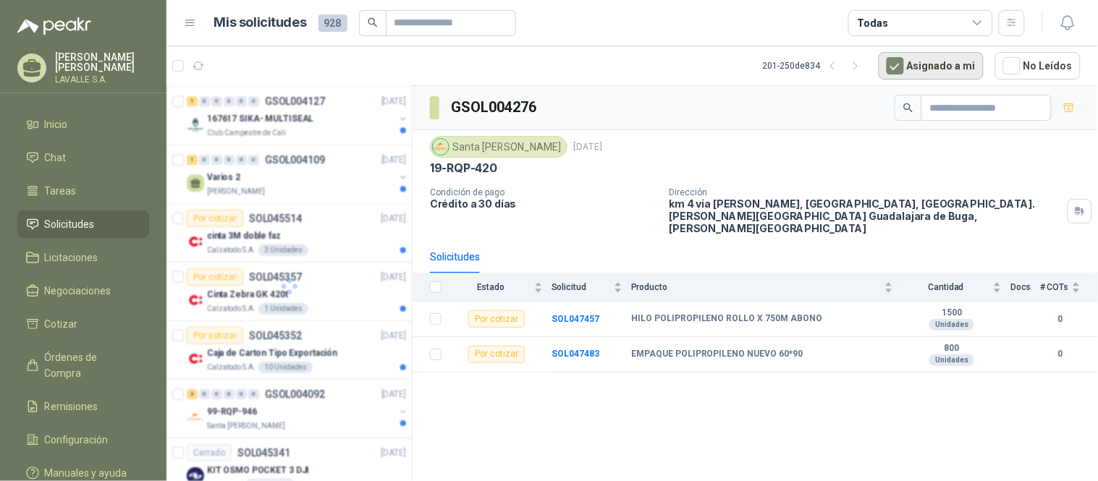
scroll to position [0, 0]
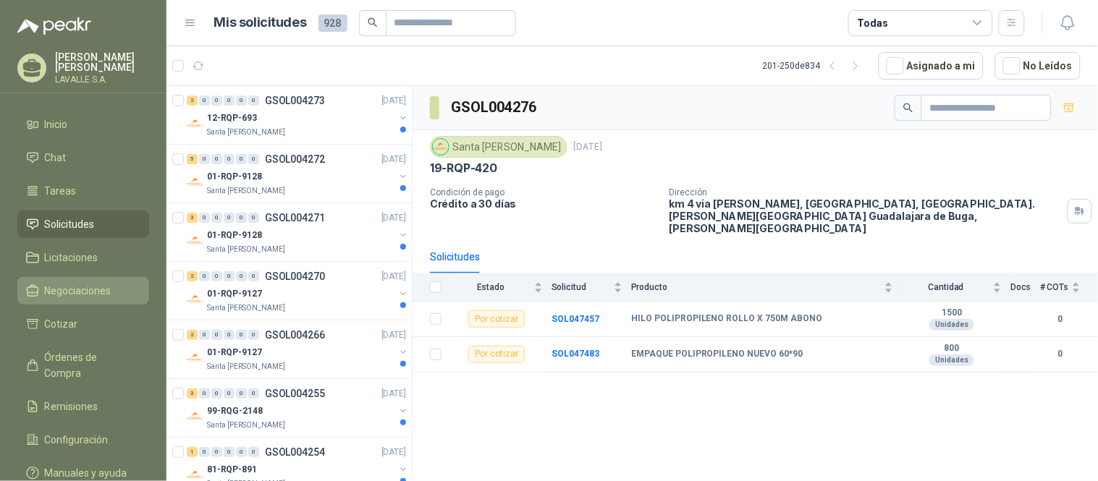
drag, startPoint x: 160, startPoint y: 256, endPoint x: 56, endPoint y: 276, distance: 106.3
click at [159, 256] on ul "Inicio Chat Tareas Solicitudes Licitaciones Negociaciones Cotizar Órdenes de Co…" at bounding box center [83, 302] width 166 height 382
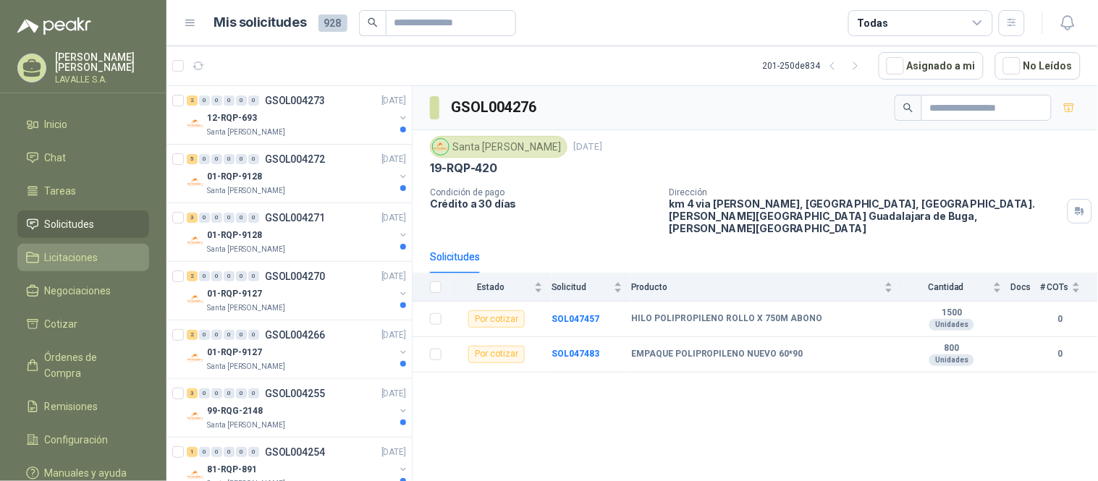
click at [77, 254] on span "Licitaciones" at bounding box center [72, 258] width 54 height 16
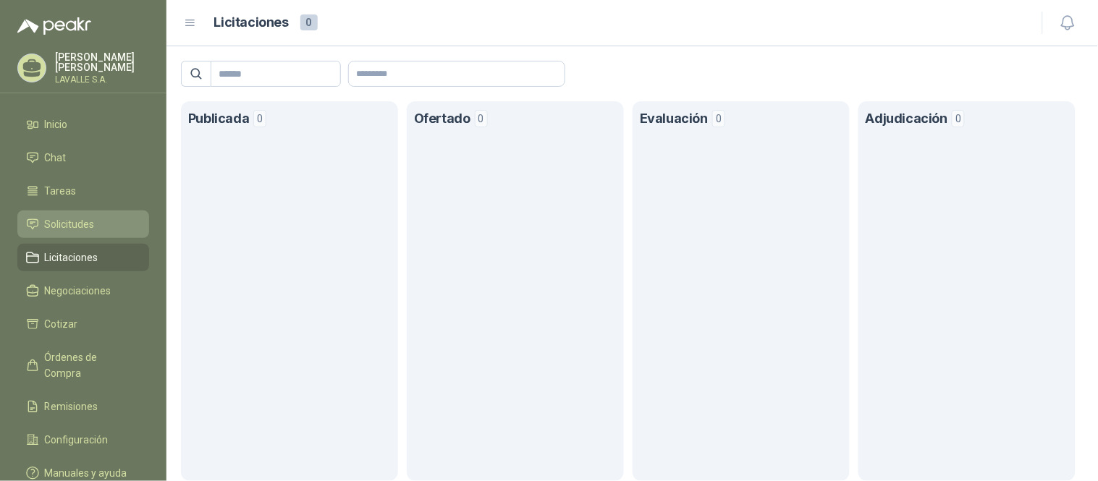
click at [69, 221] on span "Solicitudes" at bounding box center [70, 224] width 50 height 16
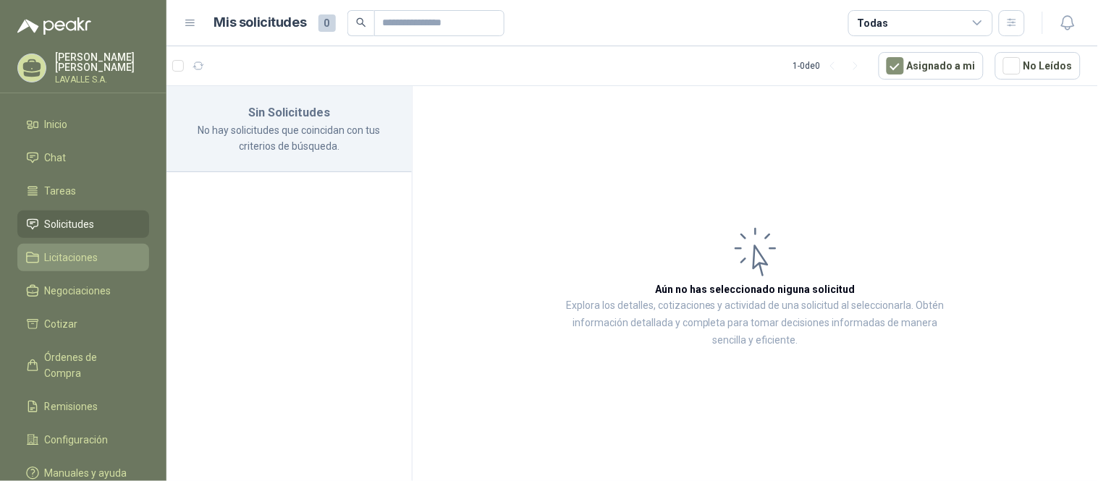
click at [90, 270] on link "Licitaciones" at bounding box center [83, 258] width 132 height 28
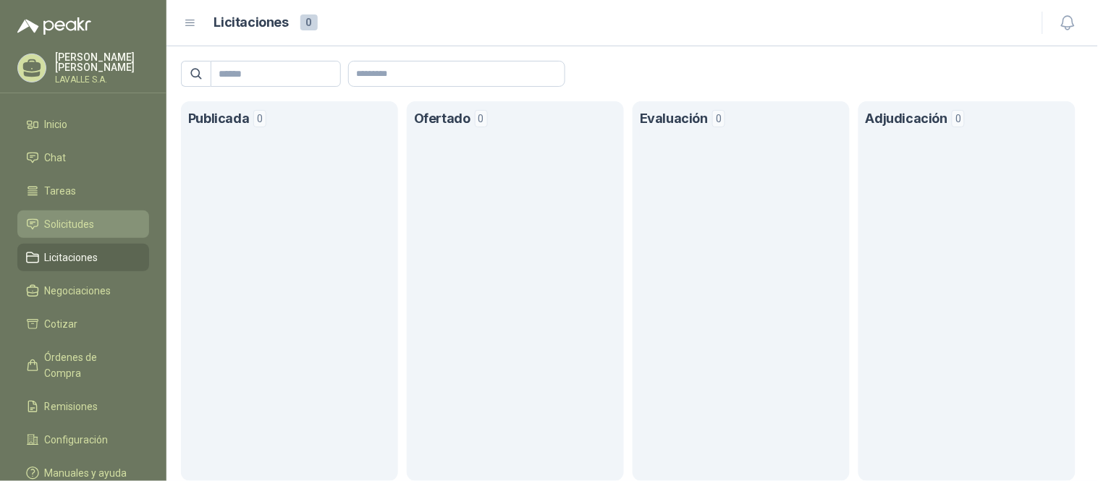
click at [84, 223] on span "Solicitudes" at bounding box center [70, 224] width 50 height 16
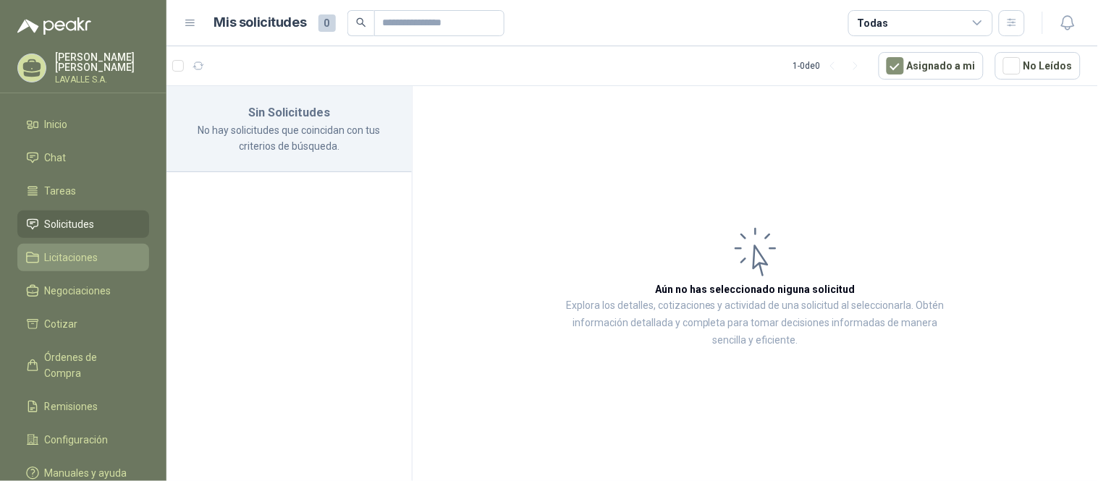
click at [77, 261] on span "Licitaciones" at bounding box center [72, 258] width 54 height 16
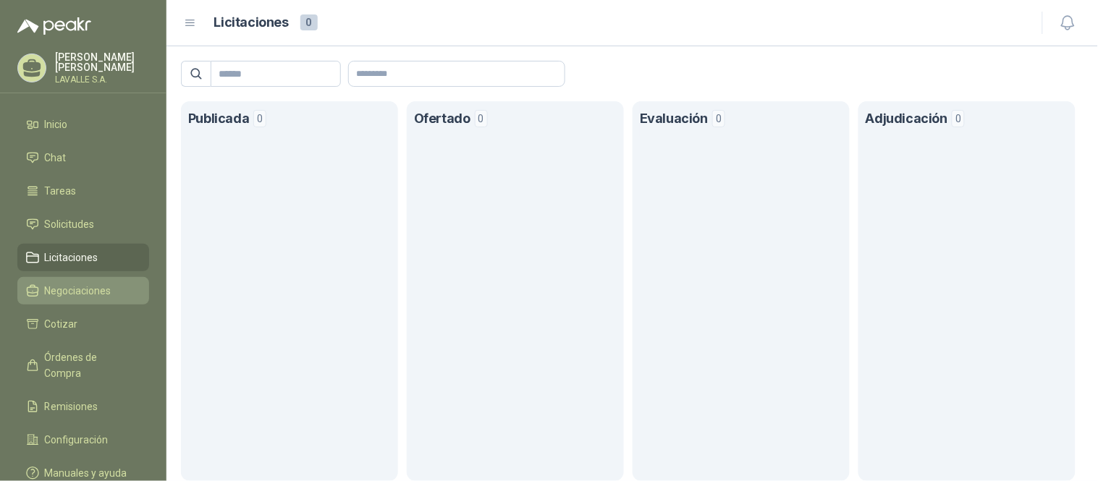
click at [75, 297] on span "Negociaciones" at bounding box center [78, 291] width 67 height 16
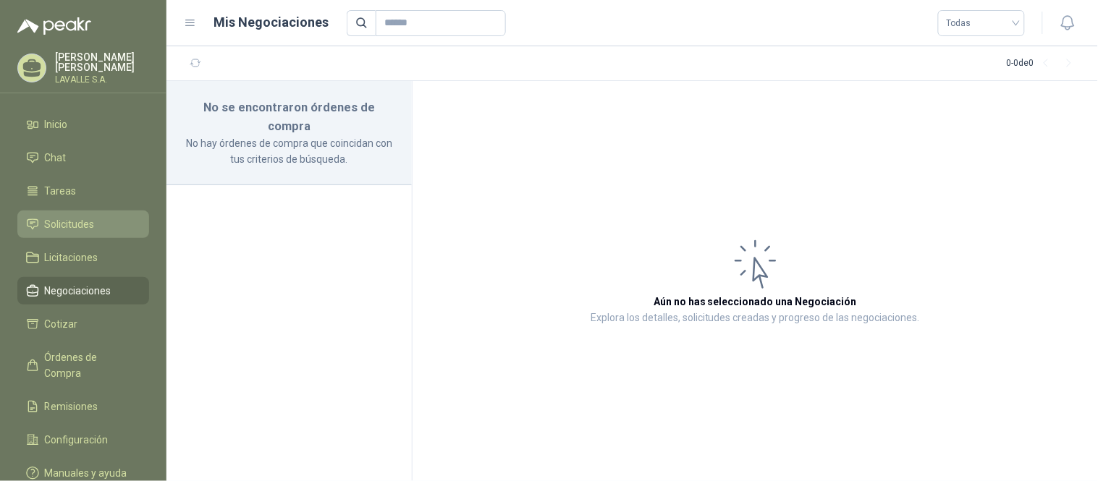
click at [69, 219] on span "Solicitudes" at bounding box center [70, 224] width 50 height 16
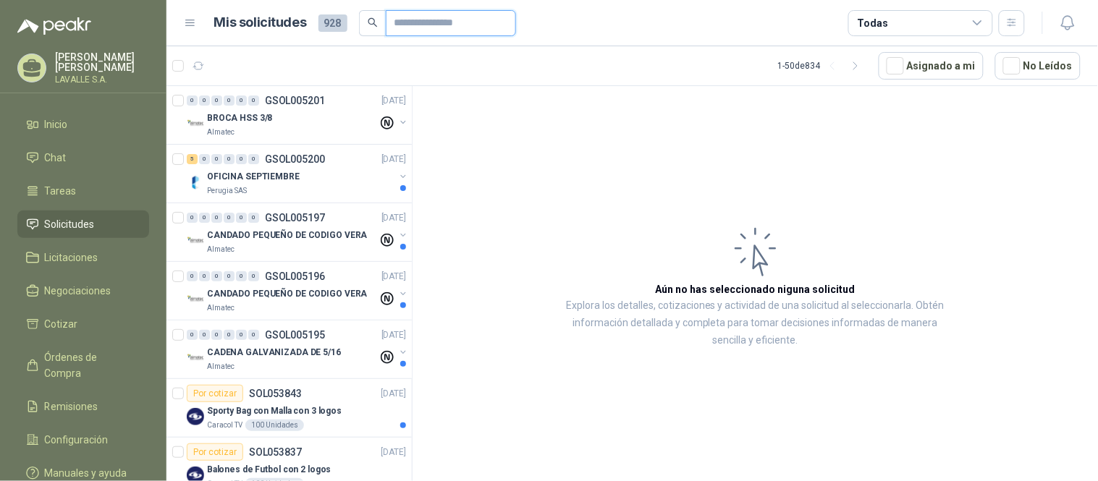
click at [431, 22] on input "text" at bounding box center [444, 23] width 101 height 25
type input "****"
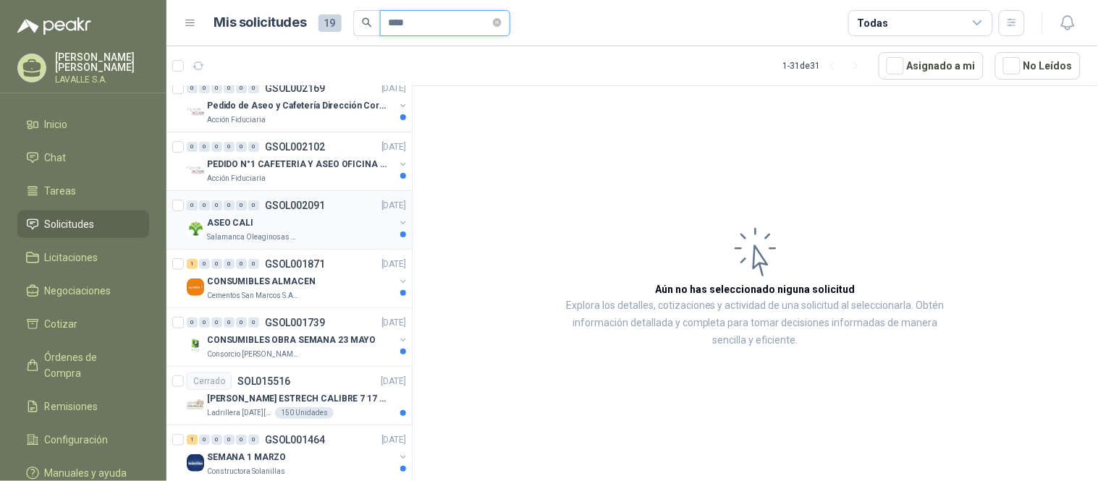
scroll to position [1449, 0]
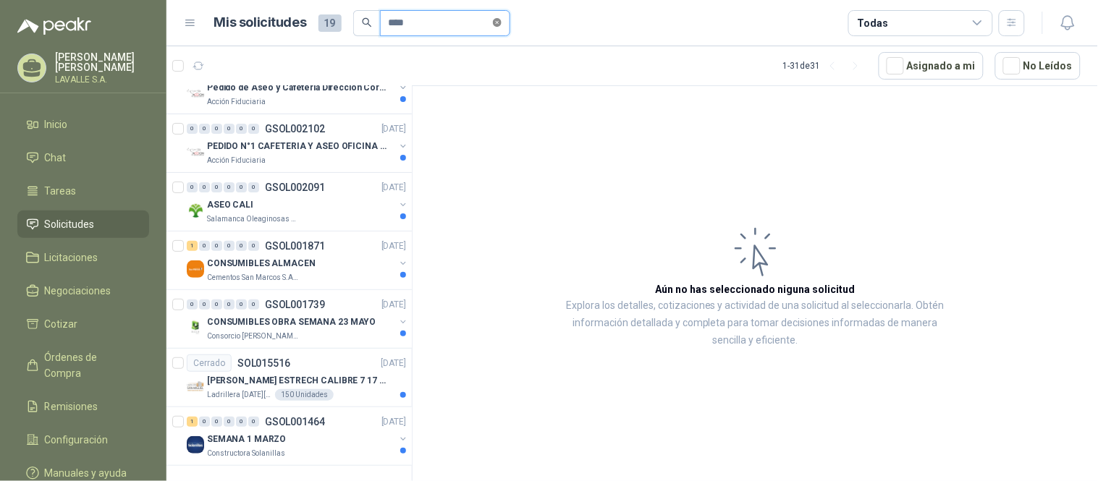
click at [502, 23] on icon "close-circle" at bounding box center [497, 22] width 9 height 9
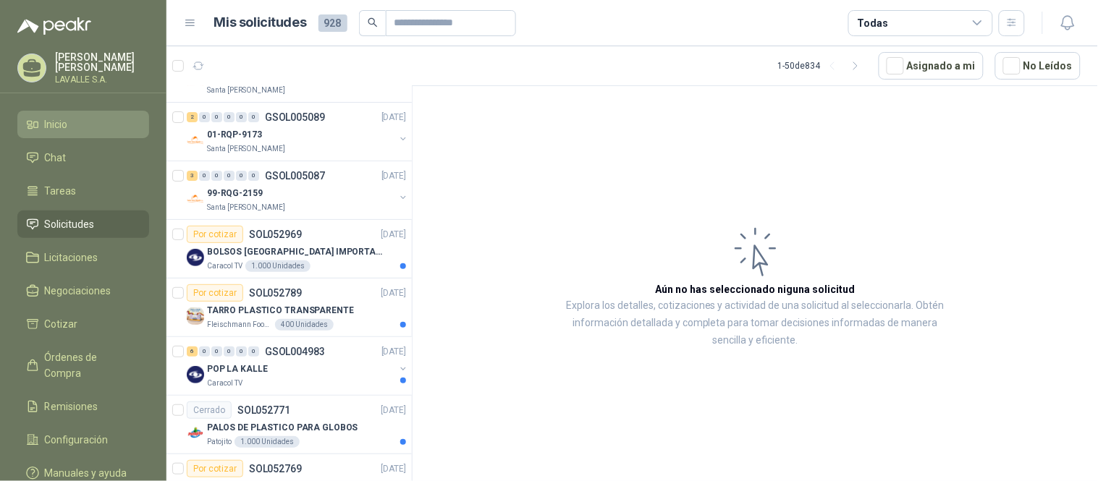
click at [62, 120] on span "Inicio" at bounding box center [56, 125] width 23 height 16
